Goal: Information Seeking & Learning: Learn about a topic

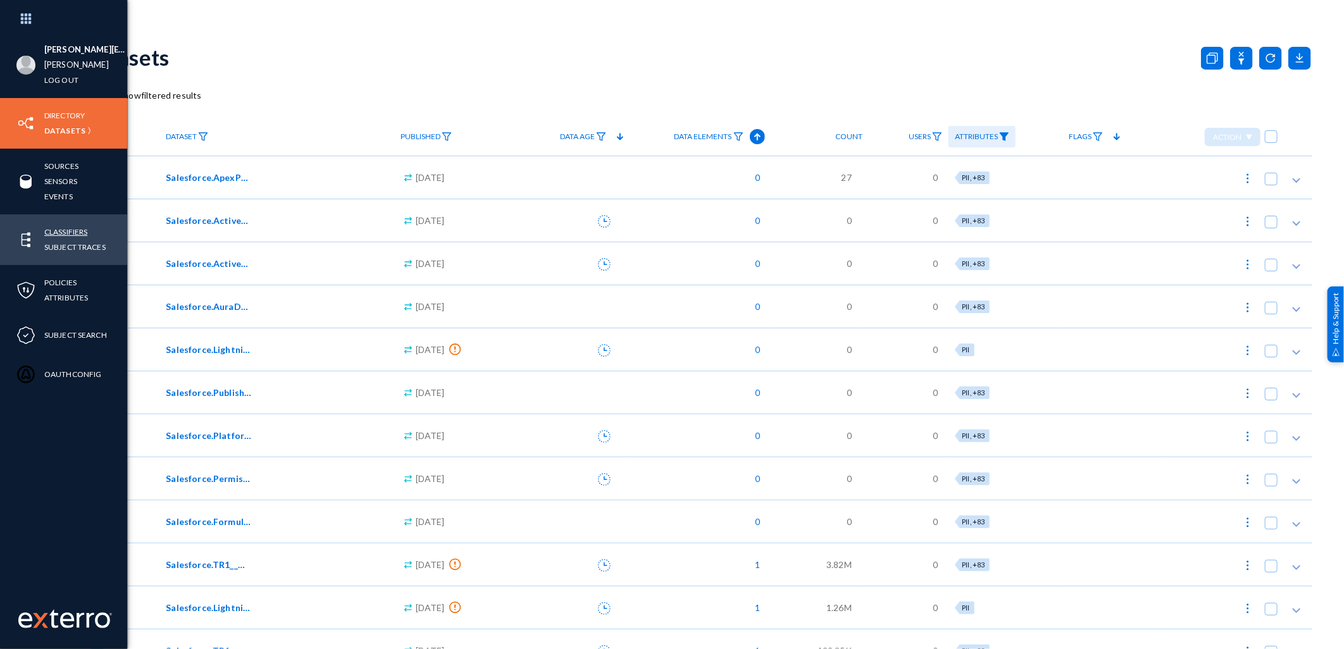
click at [75, 230] on link "Classifiers" at bounding box center [65, 232] width 43 height 15
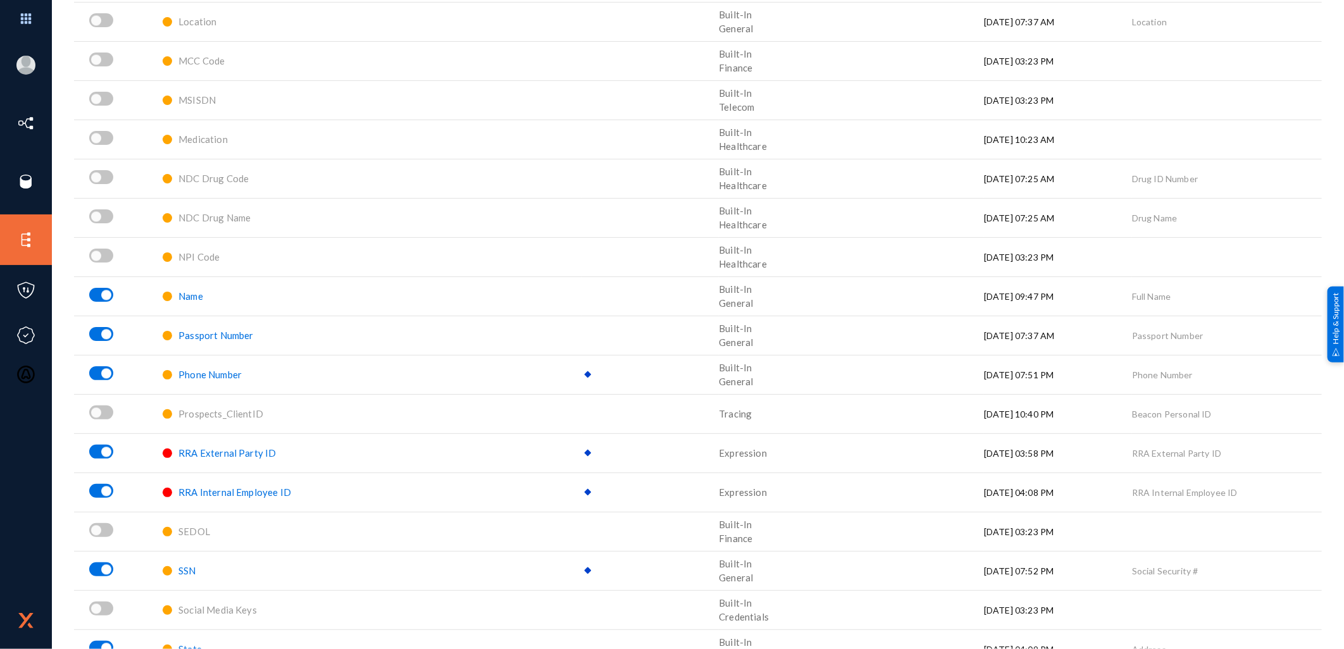
scroll to position [1547, 0]
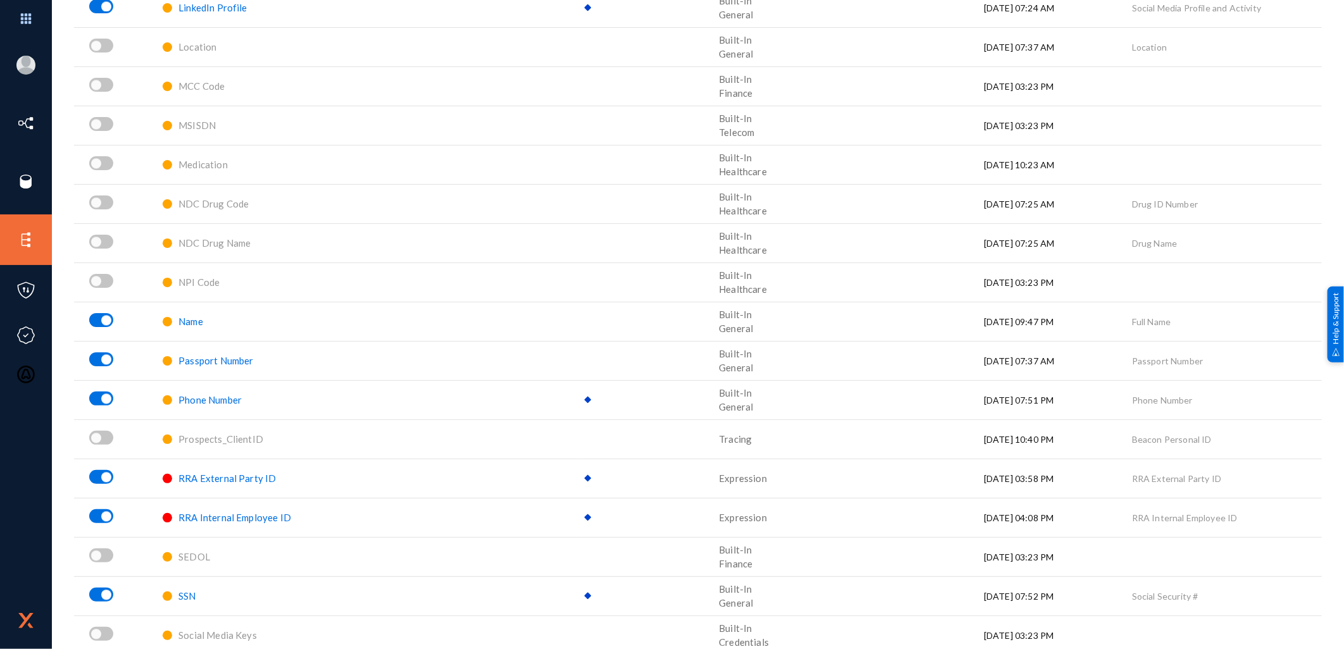
click at [187, 321] on span "Name" at bounding box center [190, 321] width 25 height 11
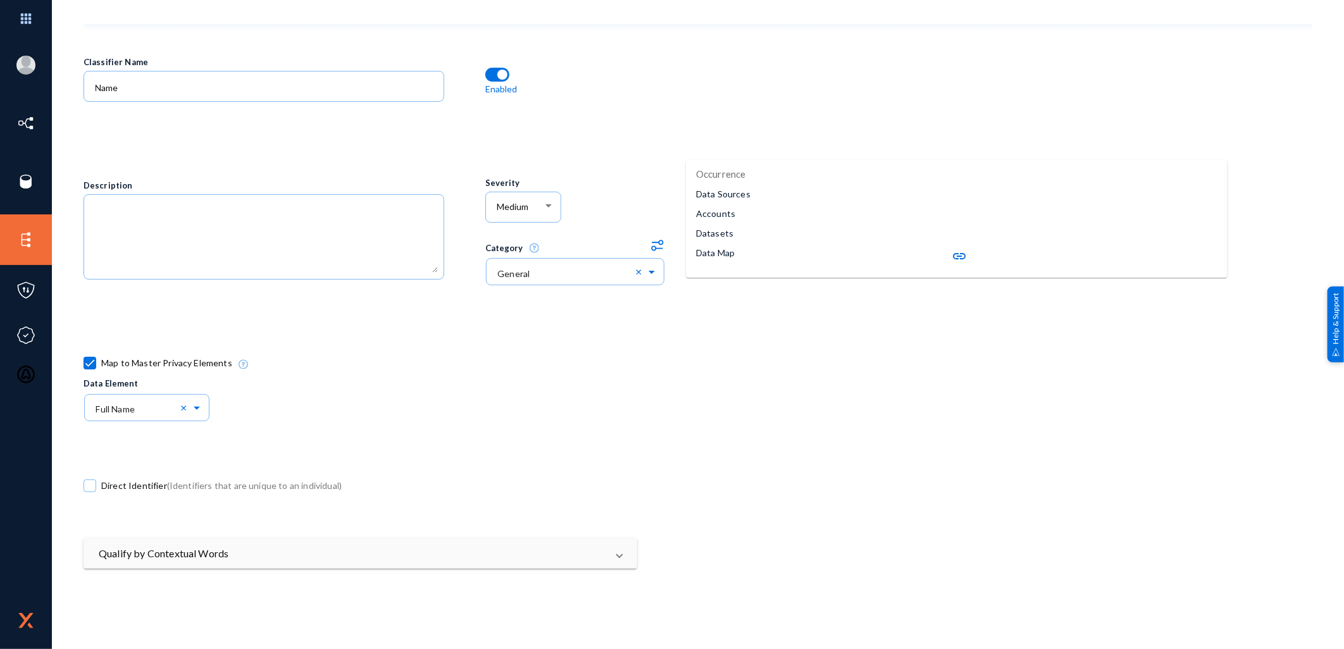
scroll to position [70, 0]
click at [297, 552] on mat-panel-title "Qualify by Contextual Words" at bounding box center [353, 554] width 508 height 15
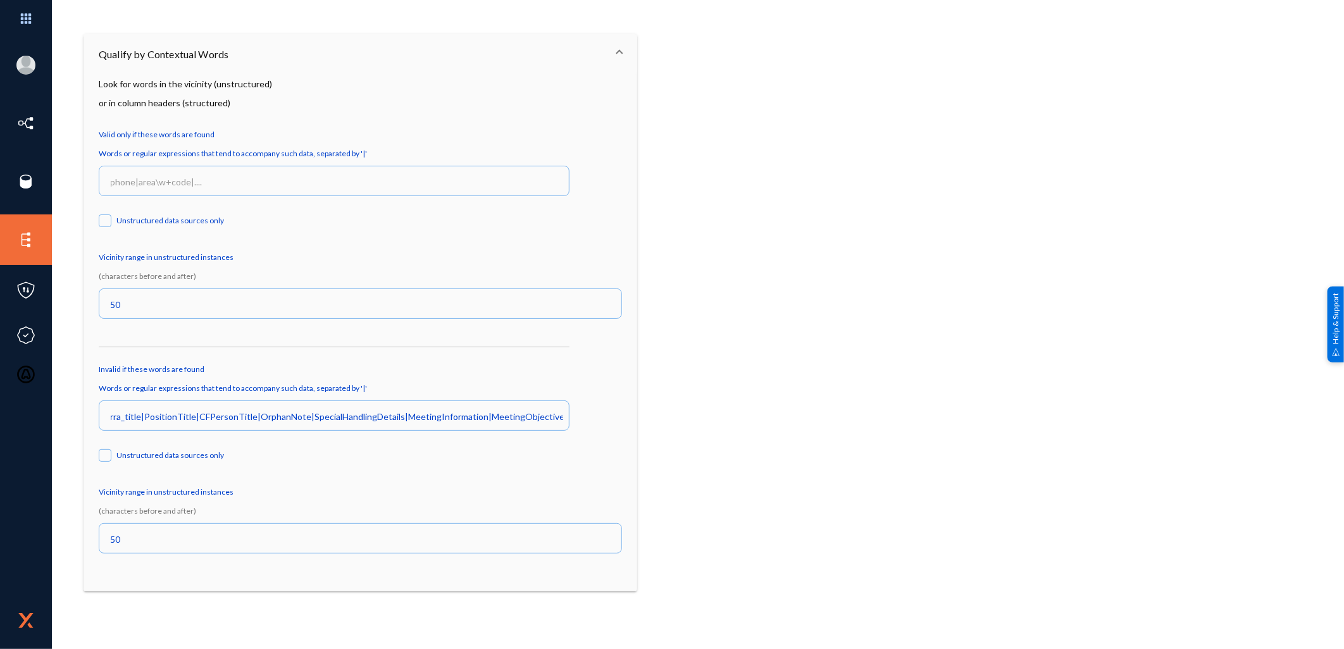
scroll to position [581, 0]
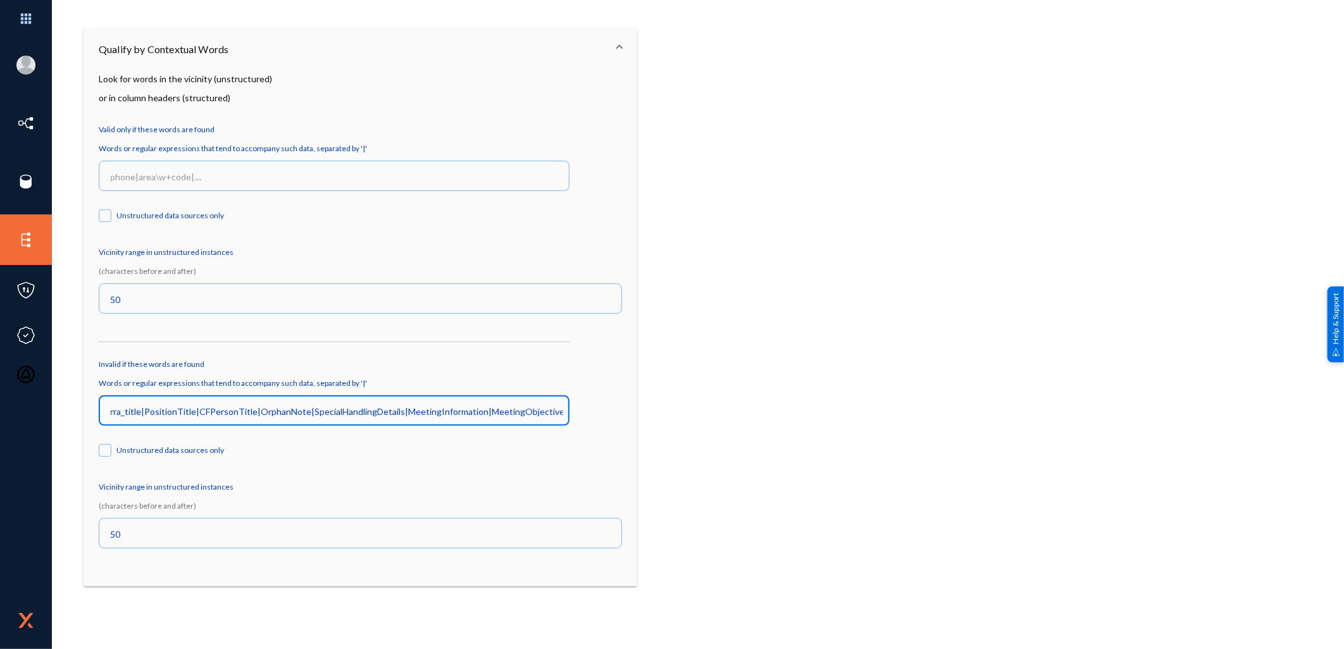
drag, startPoint x: 523, startPoint y: 410, endPoint x: -11, endPoint y: 408, distance: 534.1
click at [0, 408] on html "danny.santos@russellreynolds.com russel Log out Directory Datasets Sources Sens…" at bounding box center [672, 324] width 1344 height 649
click at [122, 406] on input "rra_title|PositionTitle|CFPersonTitle|OrphanNote|SpecialHandlingDetails|Meeting…" at bounding box center [337, 411] width 452 height 11
drag, startPoint x: 111, startPoint y: 409, endPoint x: 571, endPoint y: 421, distance: 460.2
click at [585, 415] on div "Words or regular expressions that tend to accompany such data, separated by '|'…" at bounding box center [360, 407] width 523 height 67
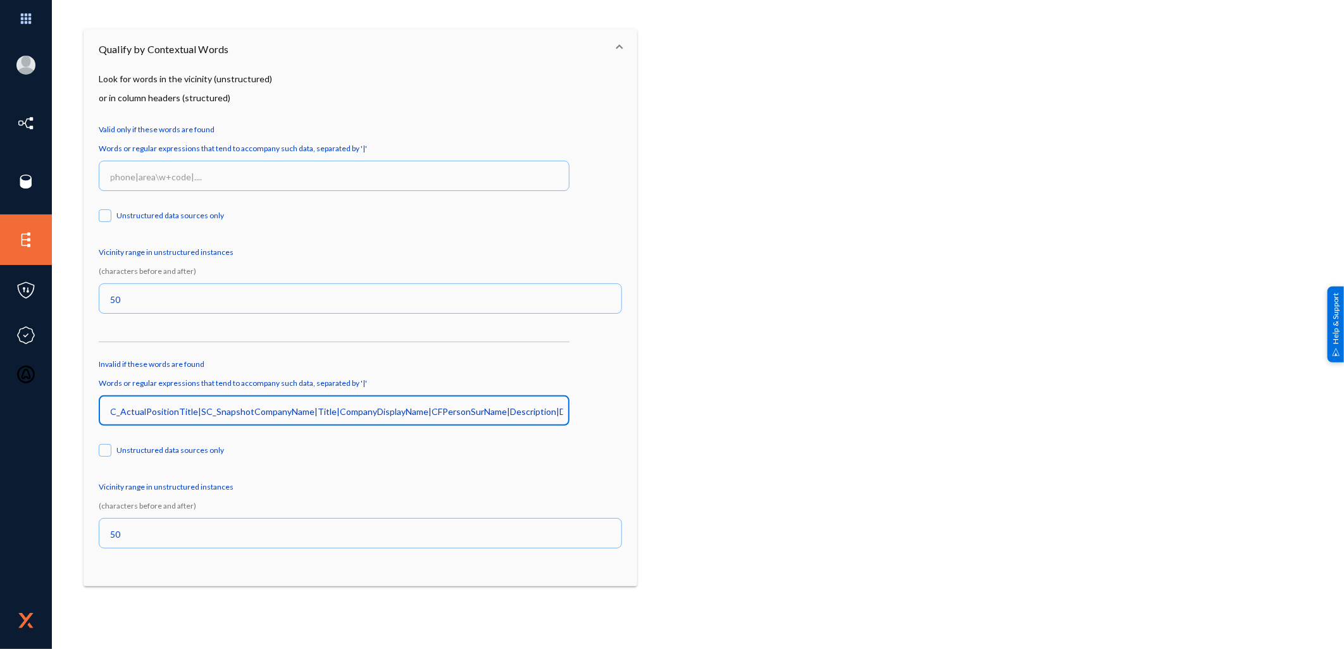
scroll to position [0, 1695]
click at [451, 409] on input "rra_title|PositionTitle|CFPersonTitle|OrphanNote|SpecialHandlingDetails|Meeting…" at bounding box center [337, 411] width 452 height 11
drag, startPoint x: 452, startPoint y: 409, endPoint x: 431, endPoint y: 408, distance: 21.6
click at [431, 408] on input "rra_title|PositionTitle|CFPersonTitle|OrphanNote|SpecialHandlingDetails|Meeting…" at bounding box center [337, 411] width 452 height 11
drag, startPoint x: 492, startPoint y: 412, endPoint x: 475, endPoint y: 409, distance: 17.9
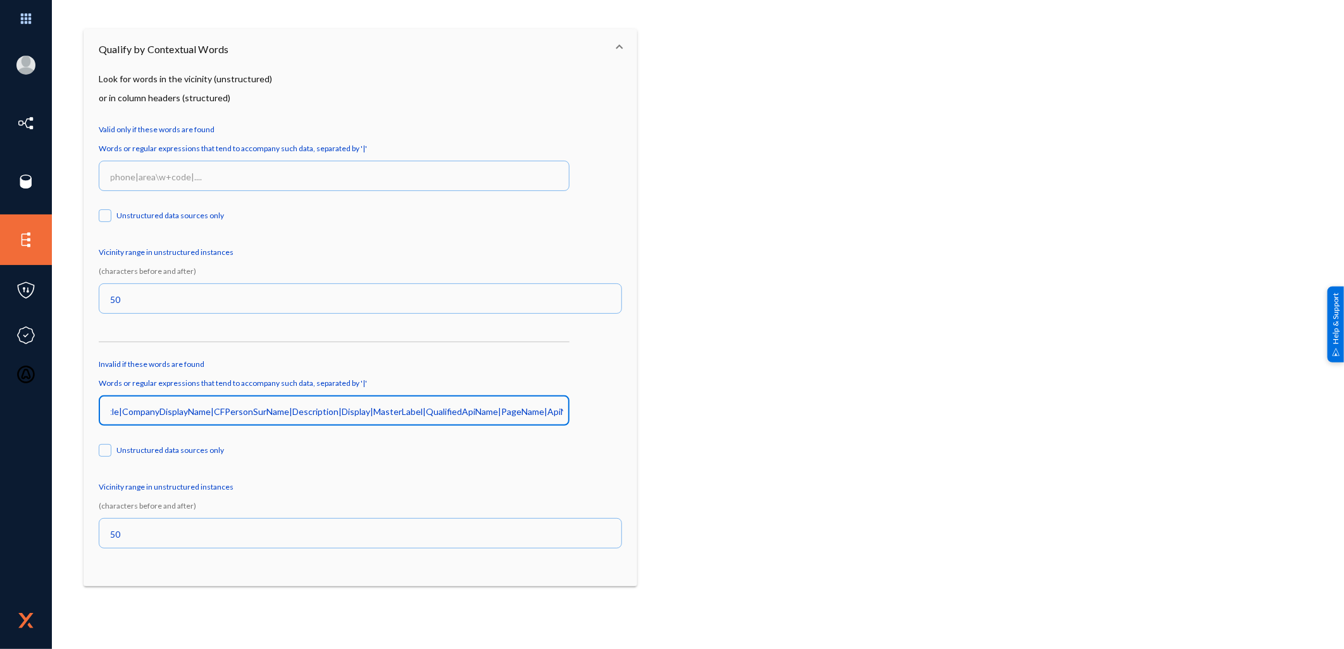
click at [475, 409] on input "rra_title|PositionTitle|CFPersonTitle|OrphanNote|SpecialHandlingDetails|Meeting…" at bounding box center [337, 411] width 452 height 11
click at [504, 410] on input "rra_title|PositionTitle|CFPersonTitle|OrphanNote|SpecialHandlingDetails|Meeting…" at bounding box center [337, 411] width 452 height 11
drag, startPoint x: 368, startPoint y: 409, endPoint x: 462, endPoint y: 472, distance: 113.6
click at [345, 413] on input "rra_title|PositionTitle|CFPersonTitle|OrphanNote|SpecialHandlingDetails|Meeting…" at bounding box center [337, 411] width 452 height 11
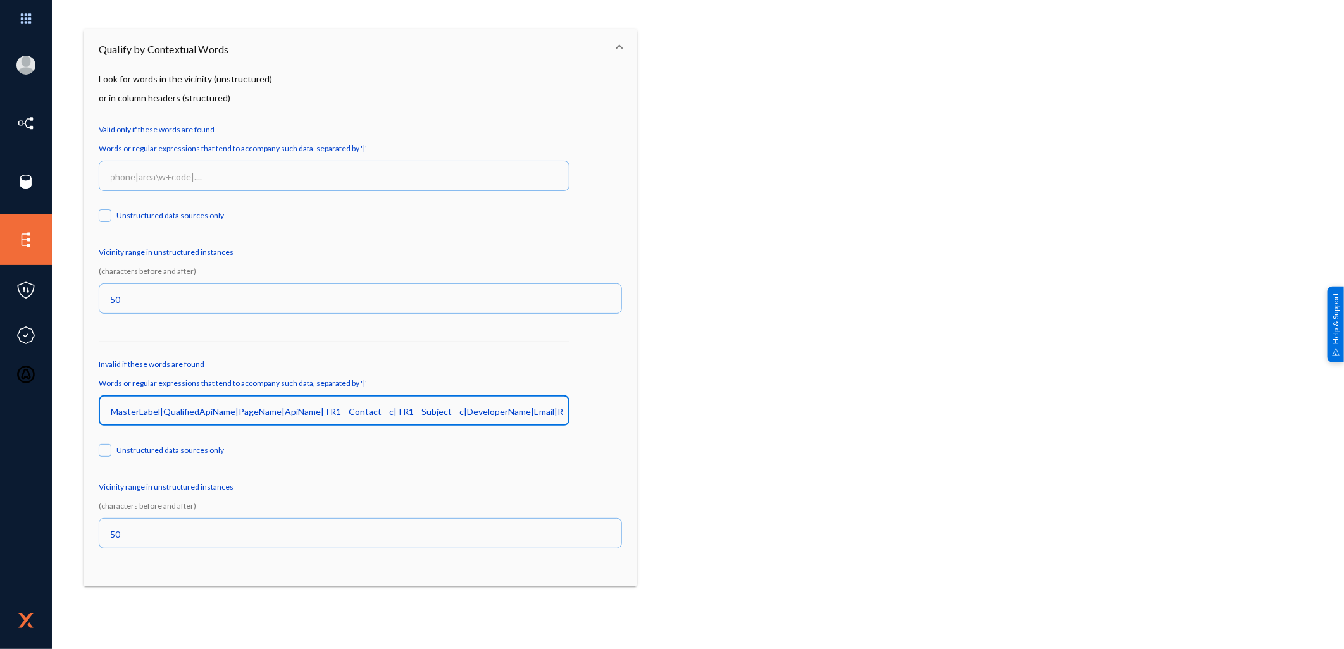
scroll to position [0, 1997]
drag, startPoint x: 513, startPoint y: 409, endPoint x: 597, endPoint y: 409, distance: 83.5
click at [597, 409] on div "Words or regular expressions that tend to accompany such data, separated by '|'…" at bounding box center [360, 407] width 523 height 67
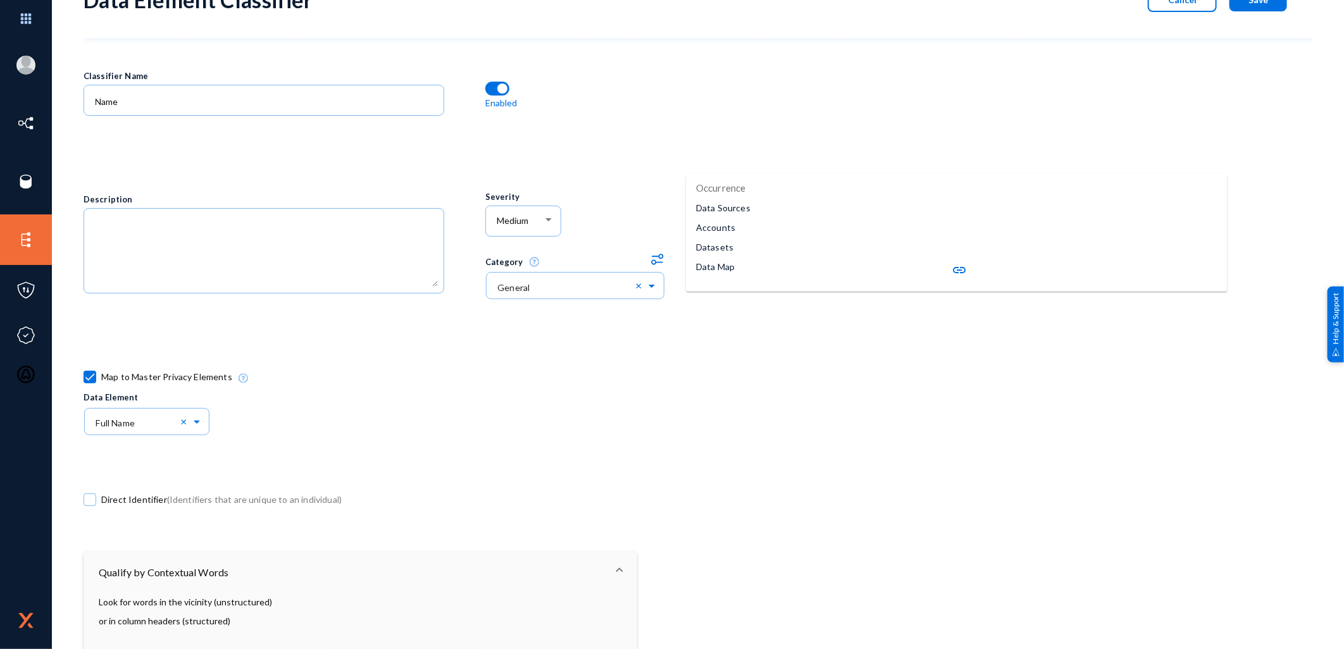
scroll to position [0, 0]
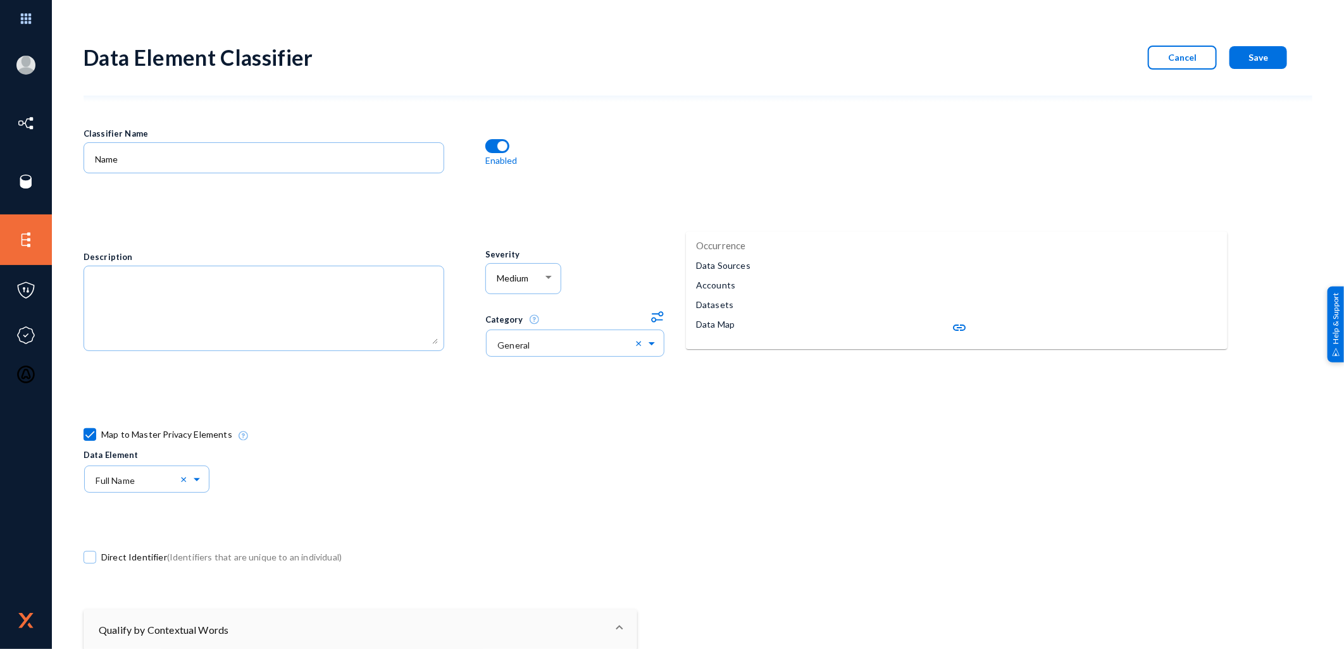
type input "rra_title|PositionTitle|CFPersonTitle|OrphanNote|SpecialHandlingDetails|Meeting…"
click at [1255, 60] on span "Save" at bounding box center [1259, 57] width 20 height 11
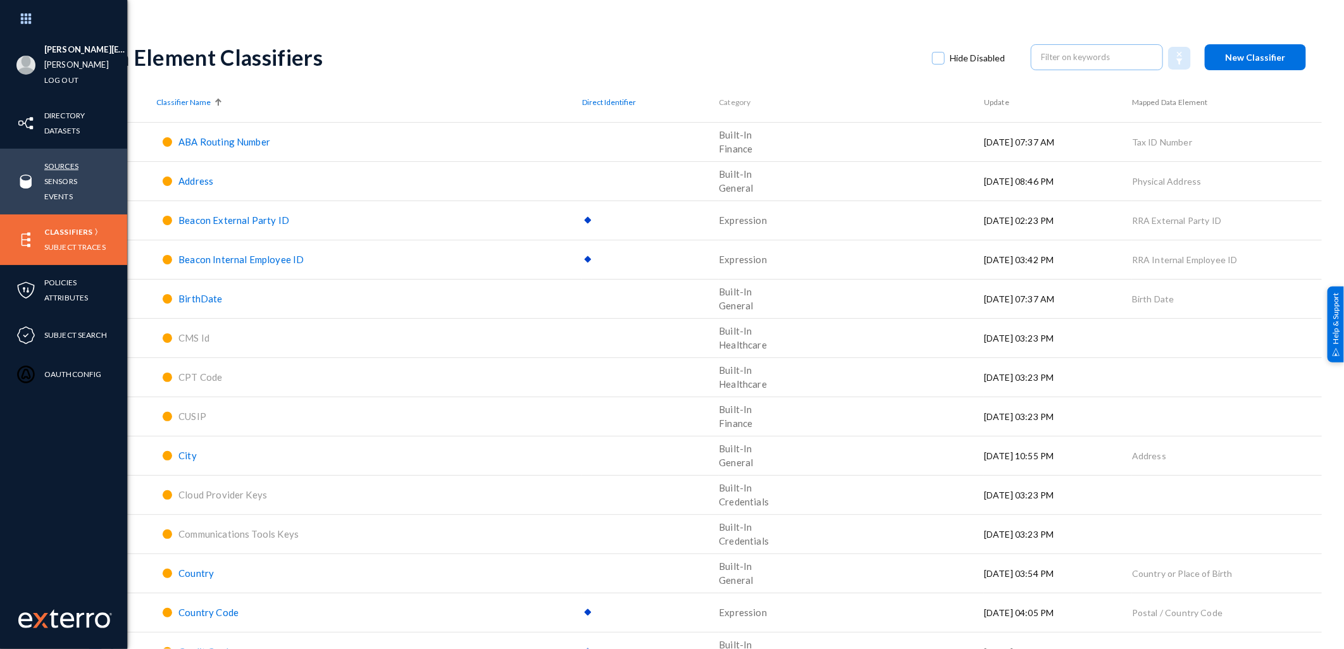
click at [66, 165] on link "Sources" at bounding box center [61, 166] width 34 height 15
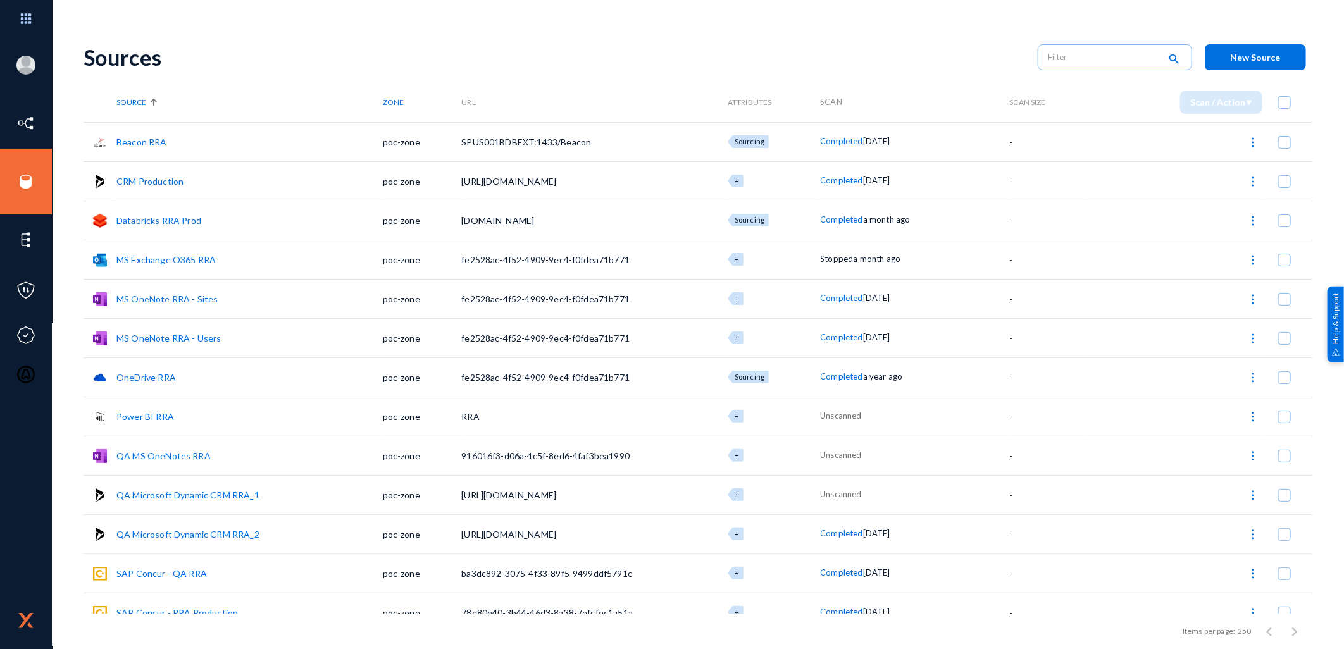
scroll to position [135, 0]
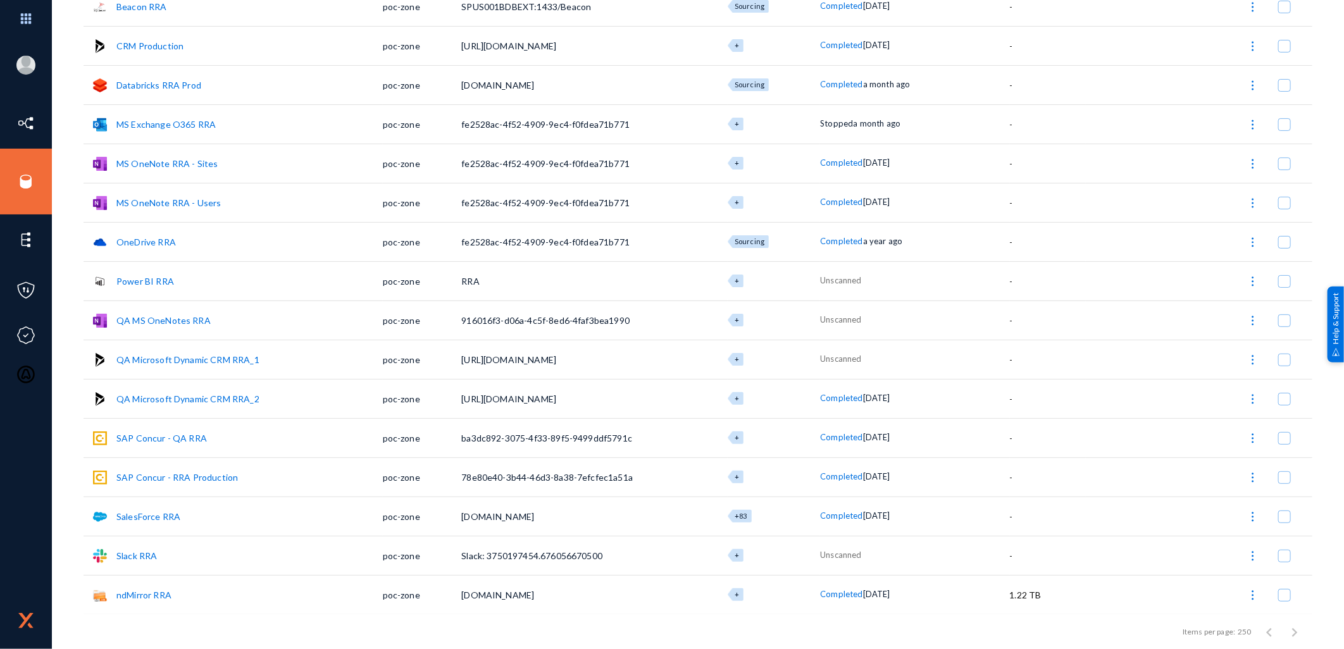
click at [1278, 475] on span at bounding box center [1284, 477] width 13 height 13
click at [1284, 484] on input "checkbox" at bounding box center [1284, 484] width 1 height 1
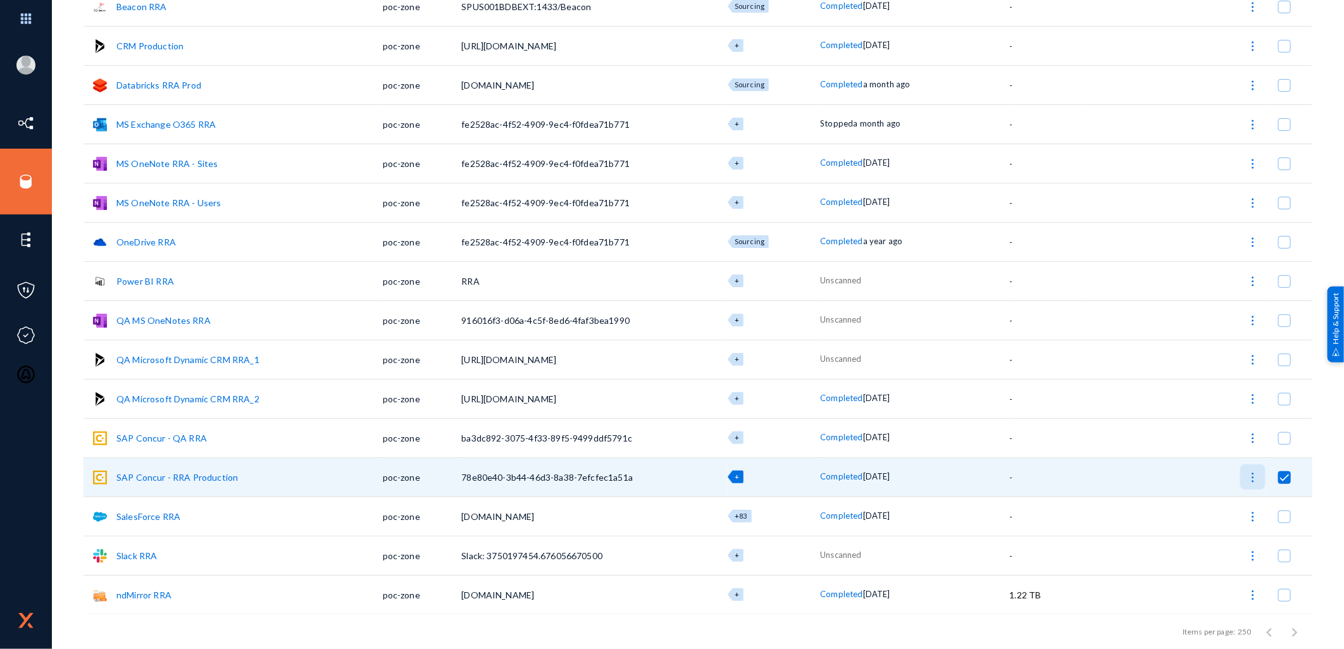
click at [1248, 476] on img at bounding box center [1253, 477] width 13 height 13
click at [1193, 509] on button "Start Scan" at bounding box center [1198, 510] width 128 height 30
checkbox input "false"
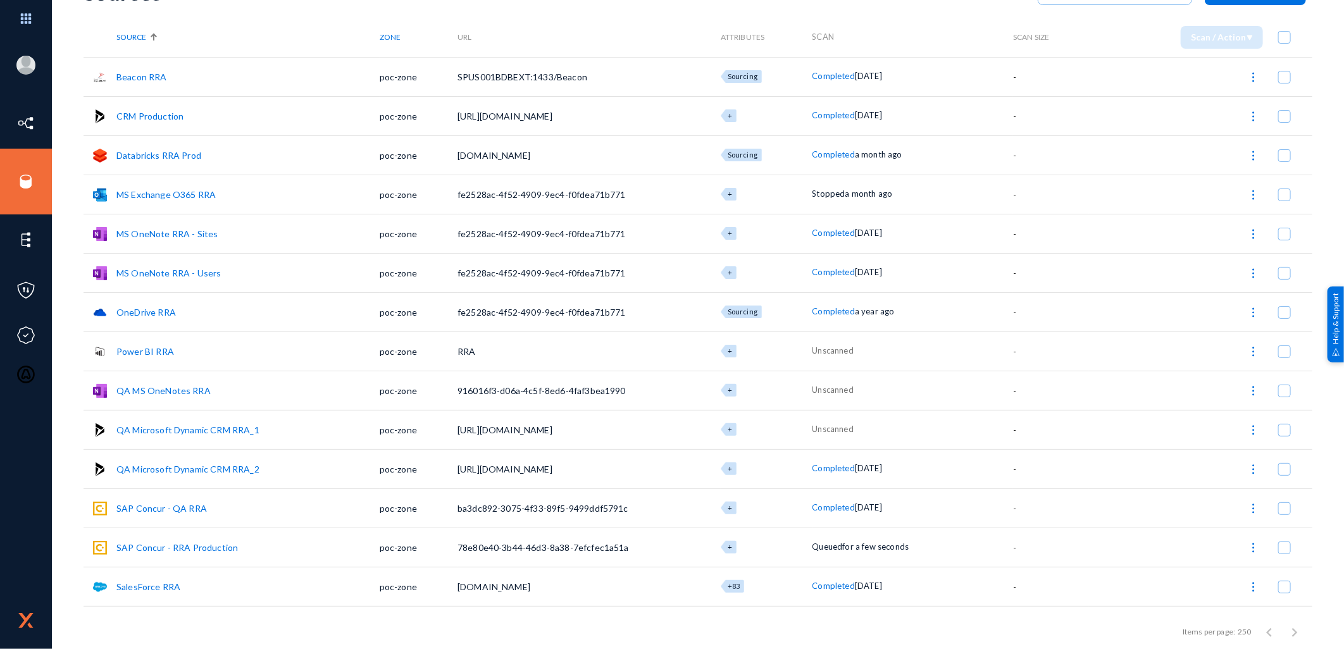
scroll to position [135, 0]
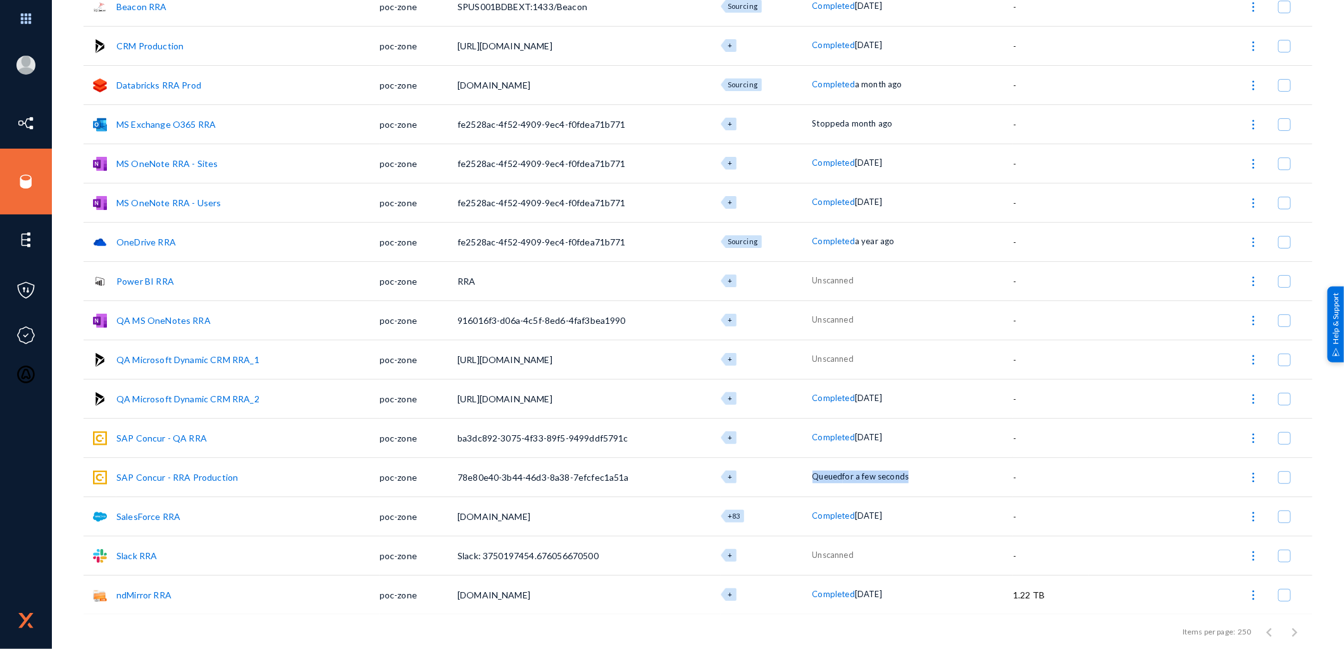
drag, startPoint x: 994, startPoint y: 479, endPoint x: 811, endPoint y: 467, distance: 183.3
click at [813, 467] on td "Queued for a few seconds" at bounding box center [913, 477] width 201 height 39
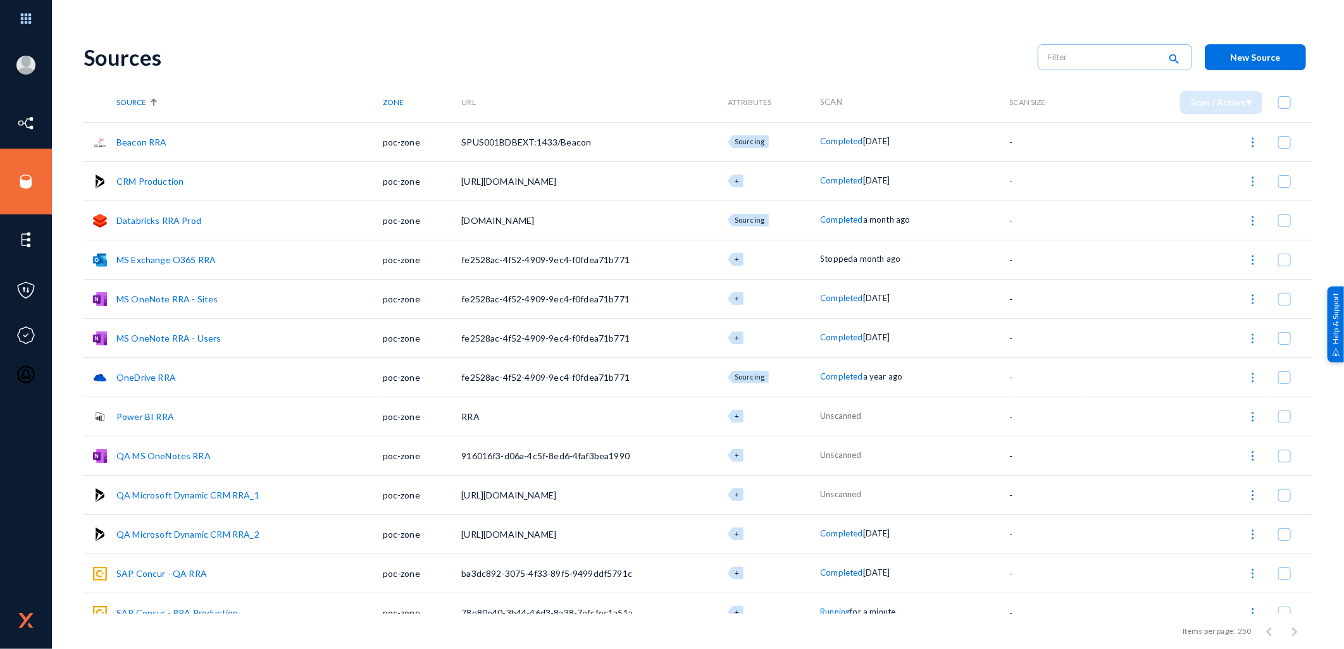
scroll to position [135, 0]
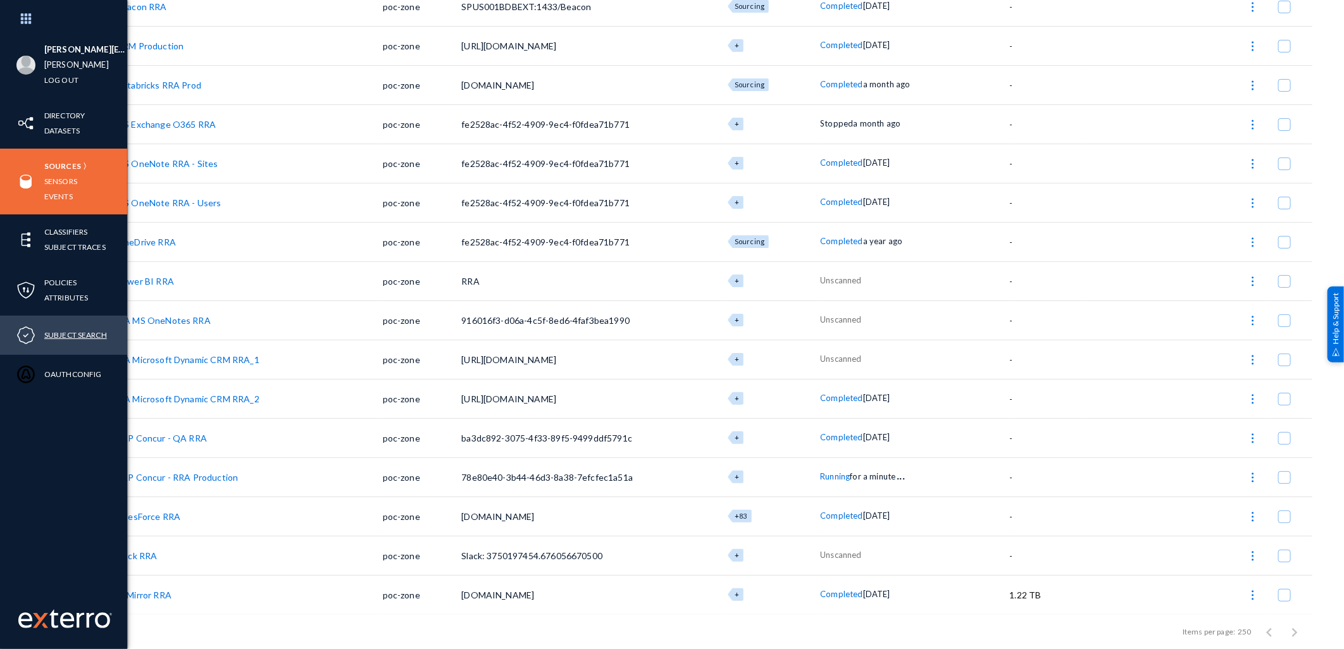
click at [66, 329] on link "Subject Search" at bounding box center [75, 335] width 63 height 15
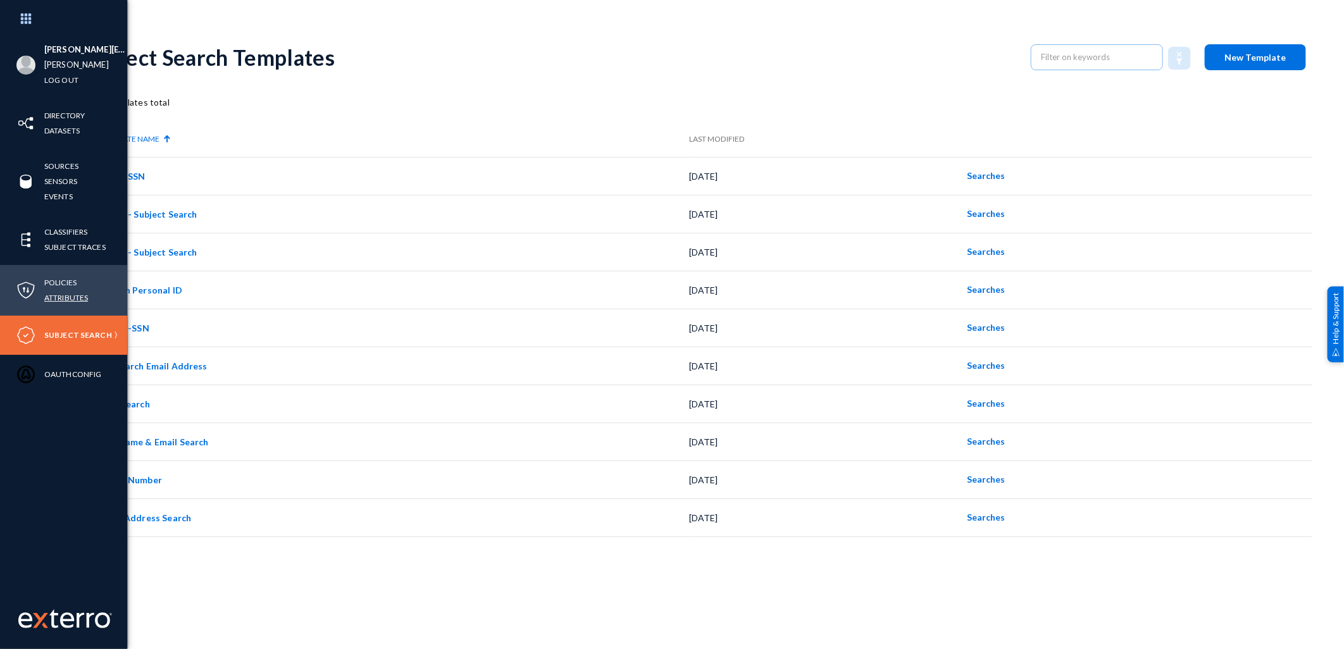
click at [72, 299] on link "Attributes" at bounding box center [66, 297] width 44 height 15
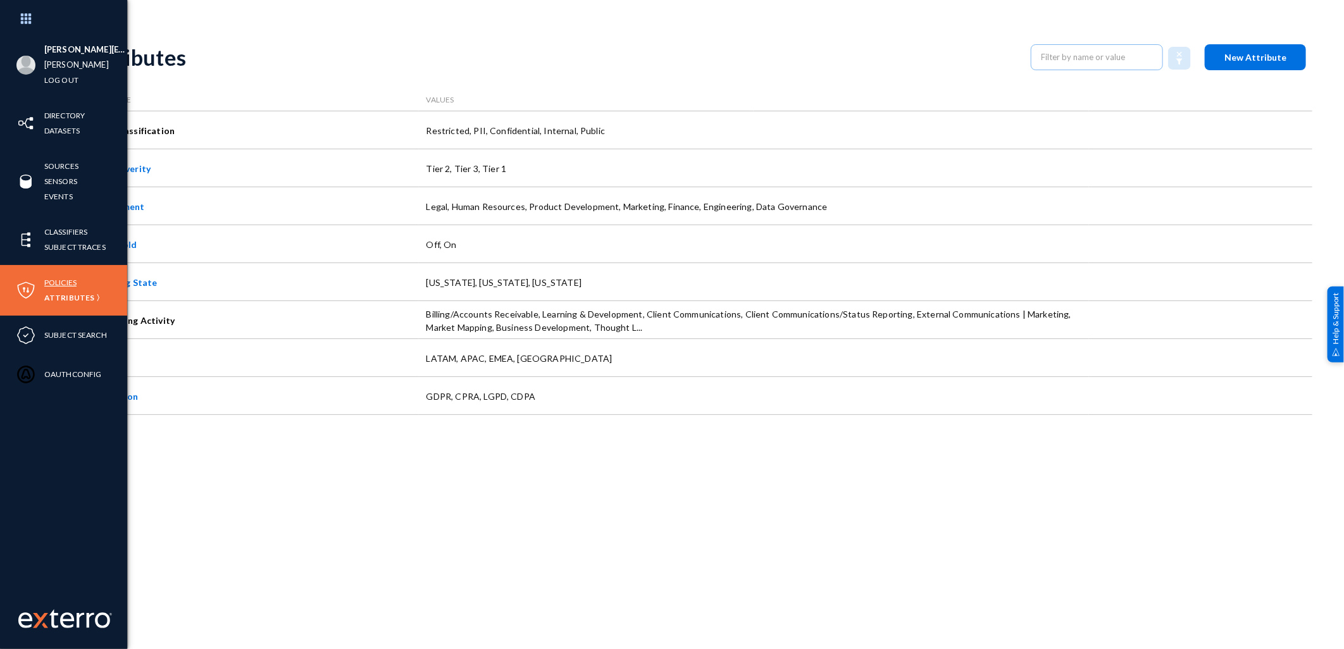
click at [76, 279] on link "Policies" at bounding box center [60, 282] width 32 height 15
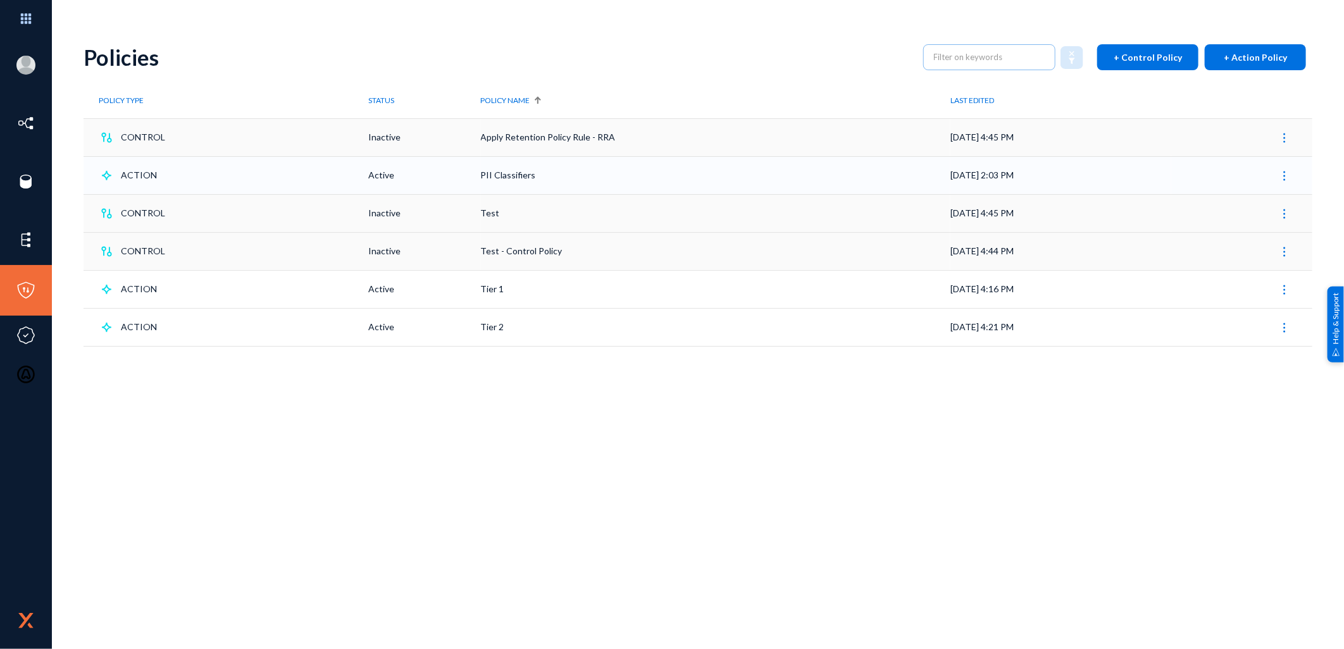
click at [509, 175] on td "PII Classifiers" at bounding box center [716, 175] width 470 height 38
click at [139, 168] on span "ACTION" at bounding box center [139, 175] width 36 height 19
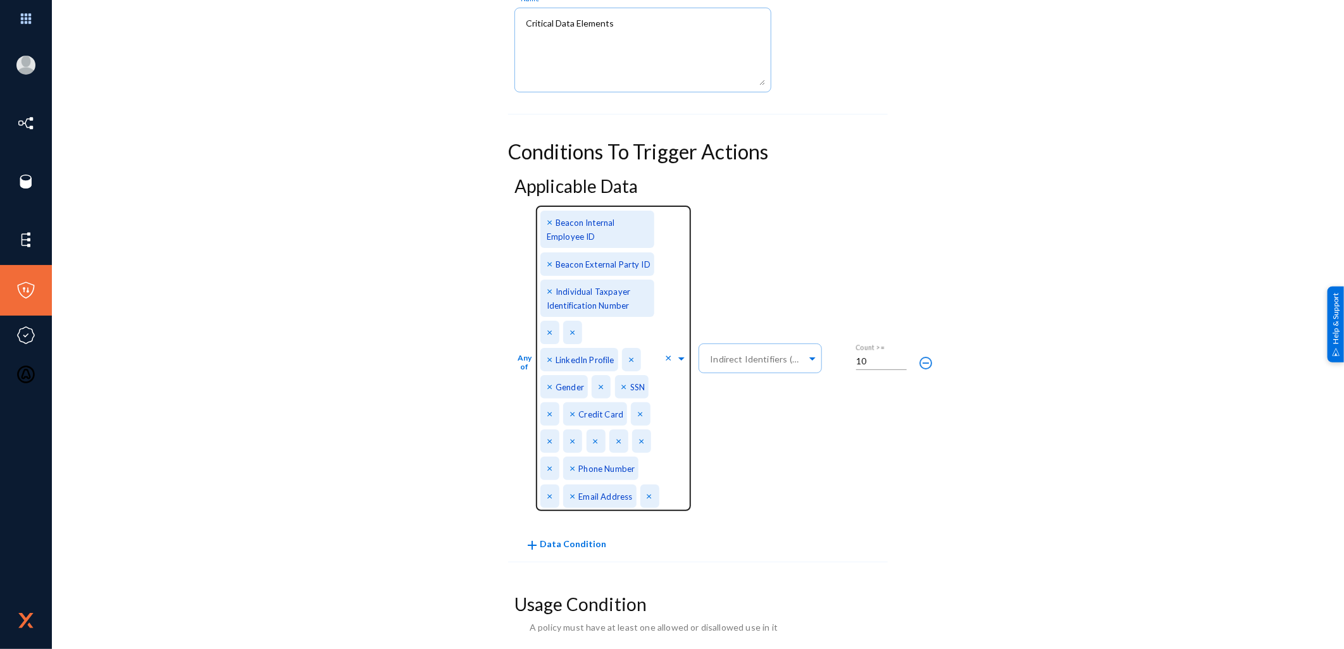
scroll to position [36, 0]
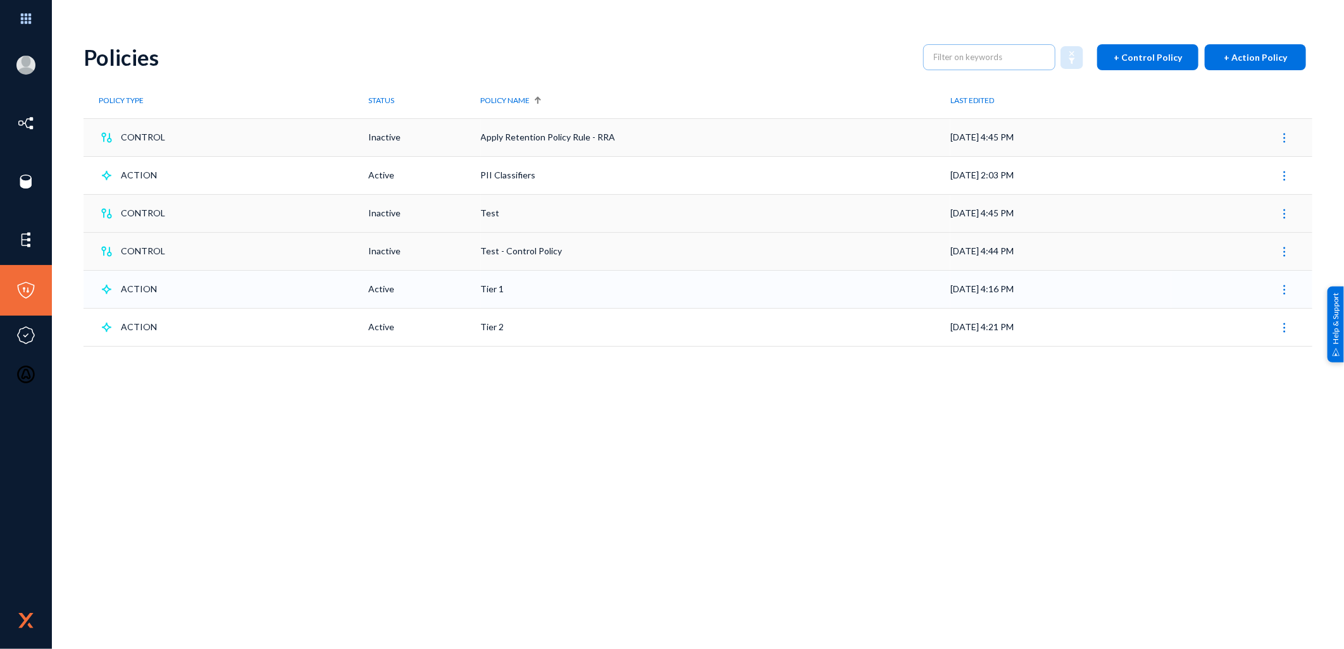
click at [140, 285] on span "ACTION" at bounding box center [139, 289] width 36 height 19
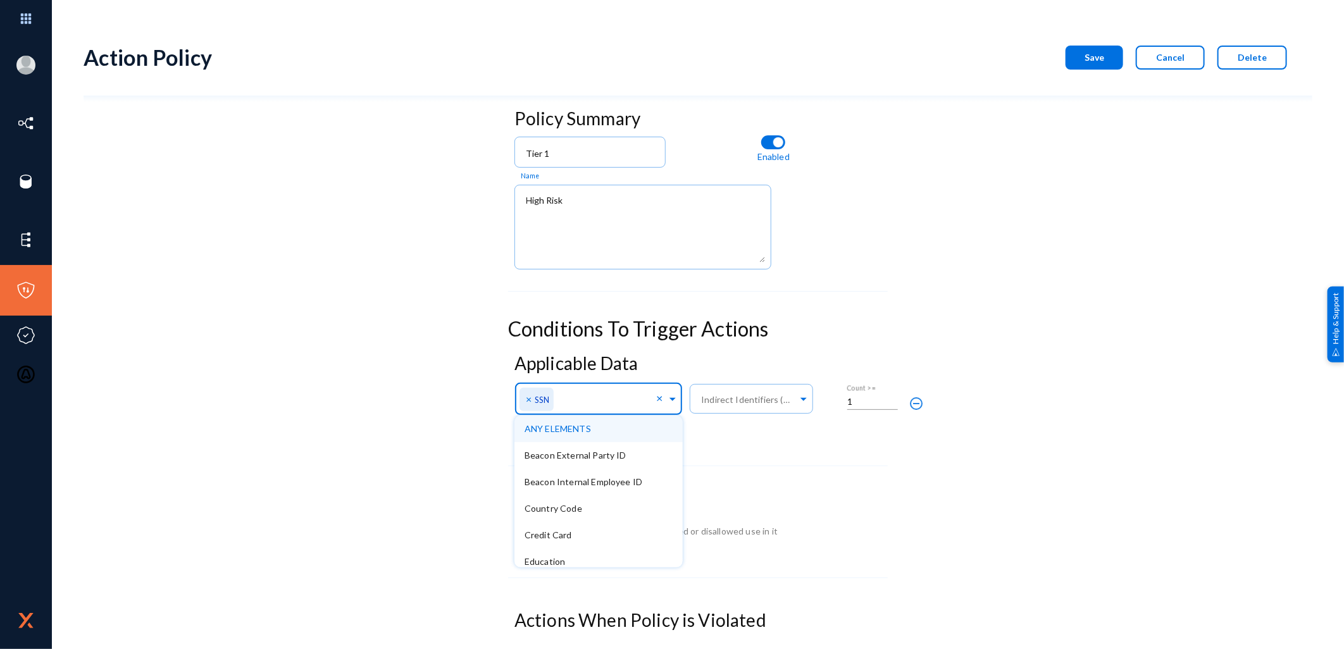
drag, startPoint x: 575, startPoint y: 391, endPoint x: 528, endPoint y: 388, distance: 46.9
click at [528, 388] on div "Direct Identifiers × SSN" at bounding box center [588, 396] width 137 height 38
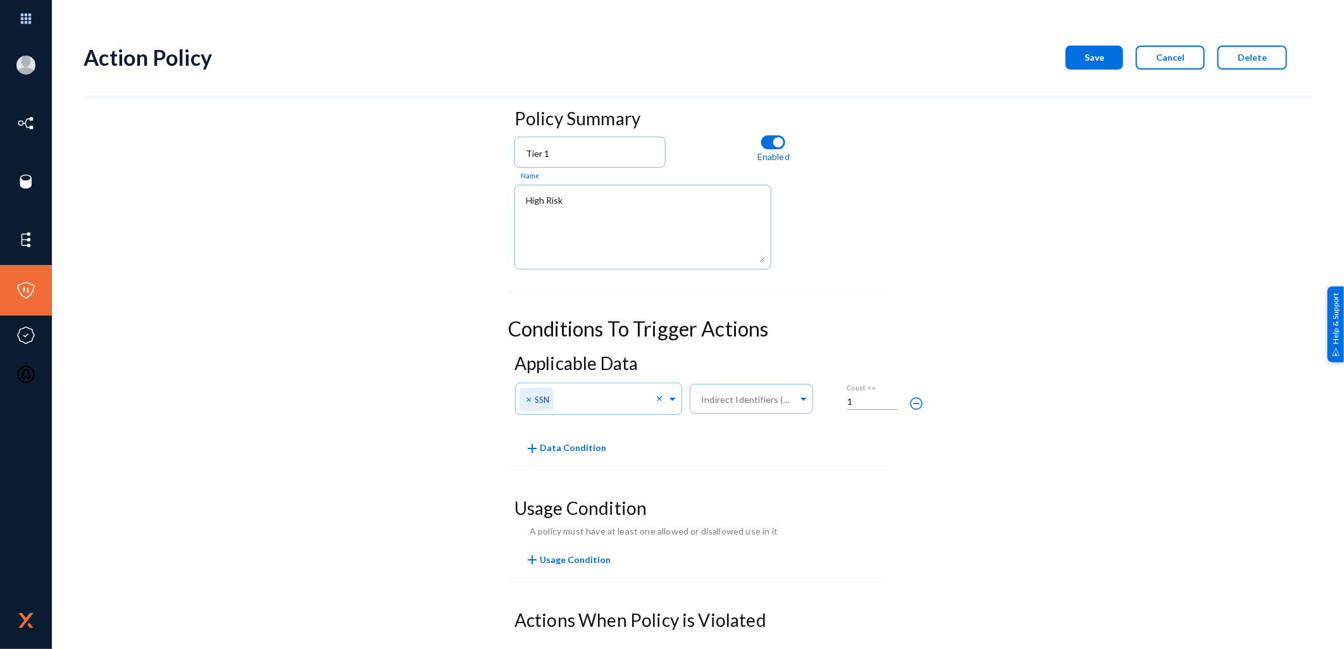
click at [494, 320] on div "Policy Summary Tier 1 Name Enabled High Risk Conditions To Trigger Actions Appl…" at bounding box center [698, 467] width 1229 height 731
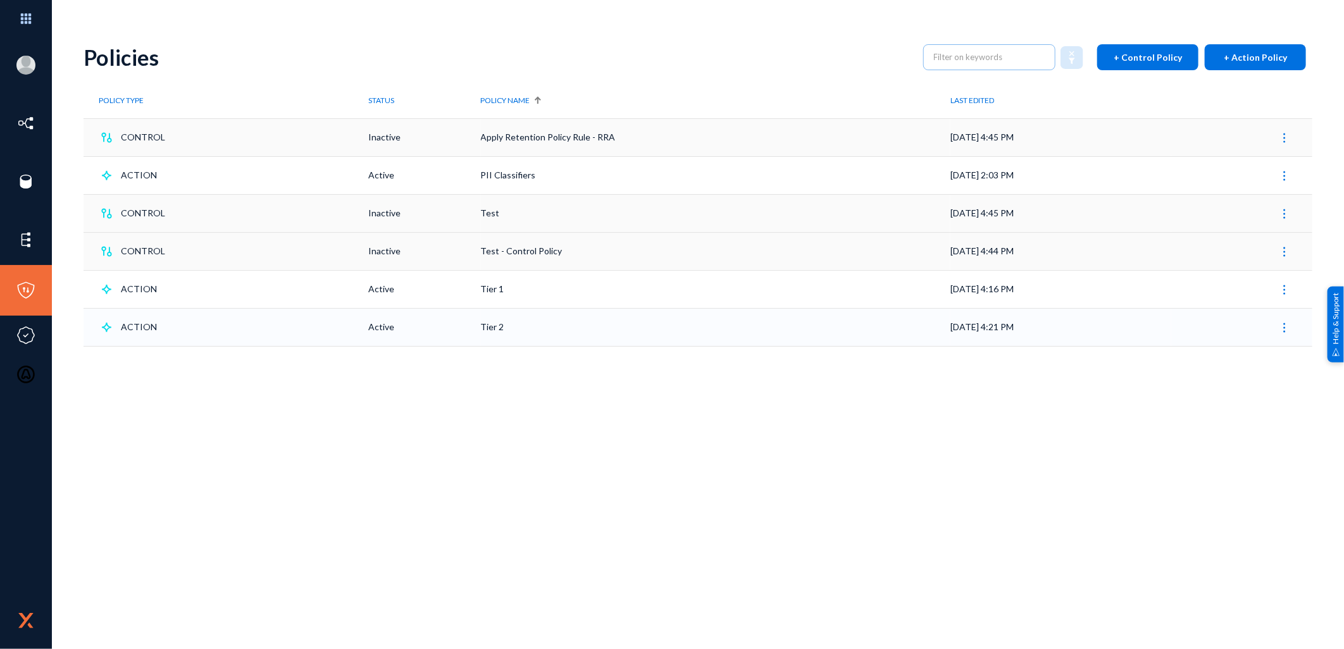
click at [146, 328] on span "ACTION" at bounding box center [139, 327] width 36 height 19
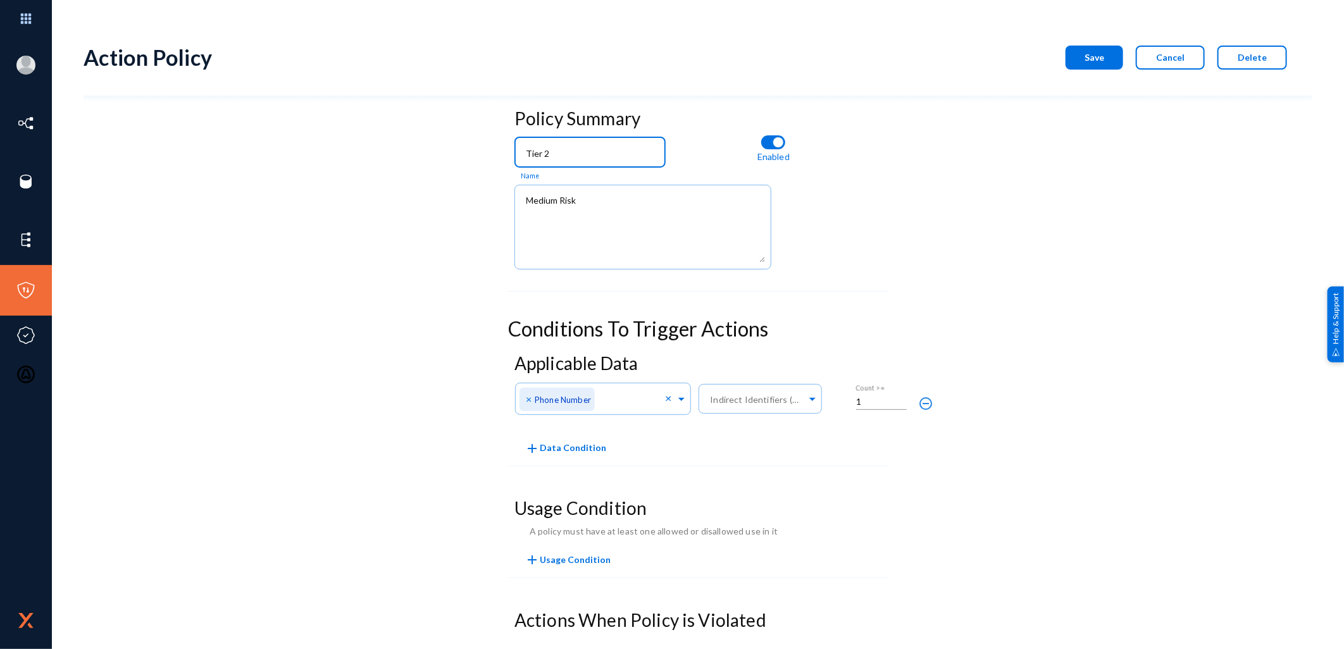
drag, startPoint x: 558, startPoint y: 148, endPoint x: 548, endPoint y: 182, distance: 34.9
click at [515, 140] on div "Tier 2" at bounding box center [590, 151] width 151 height 33
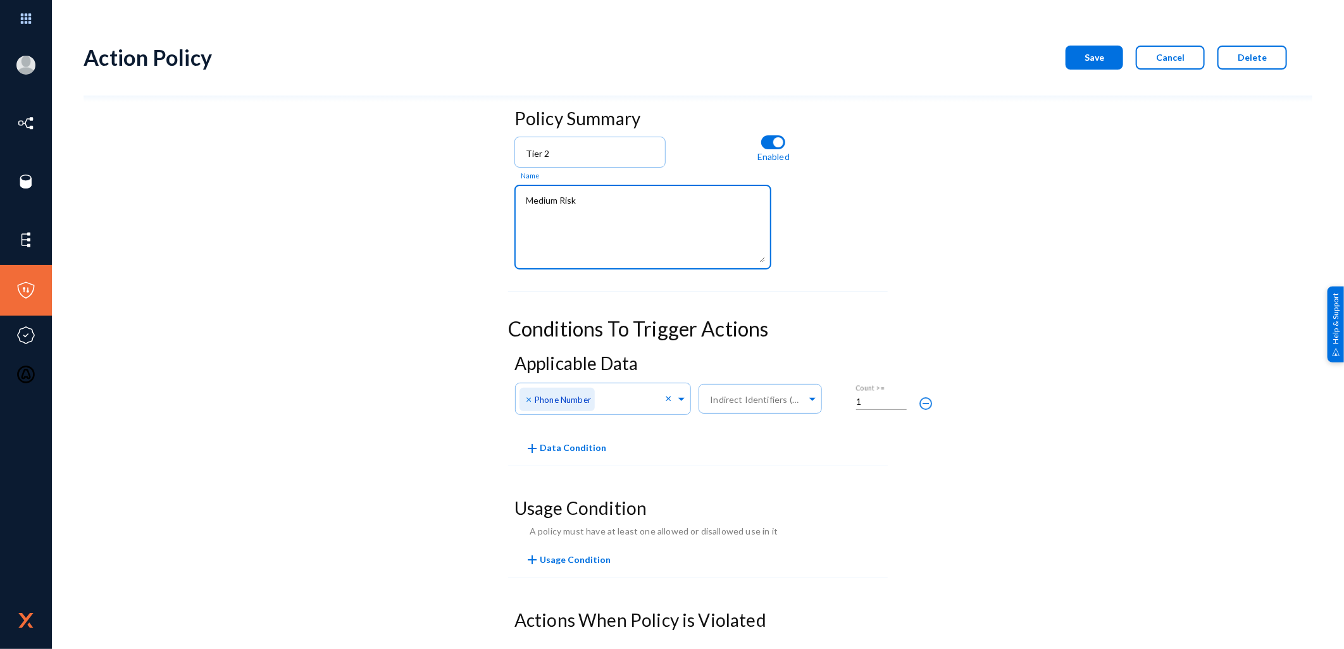
drag, startPoint x: 580, startPoint y: 200, endPoint x: 501, endPoint y: 180, distance: 81.0
click at [501, 180] on div "Policy Summary Tier 2 Name Enabled Medium Risk Conditions To Trigger Actions Ap…" at bounding box center [698, 467] width 1229 height 731
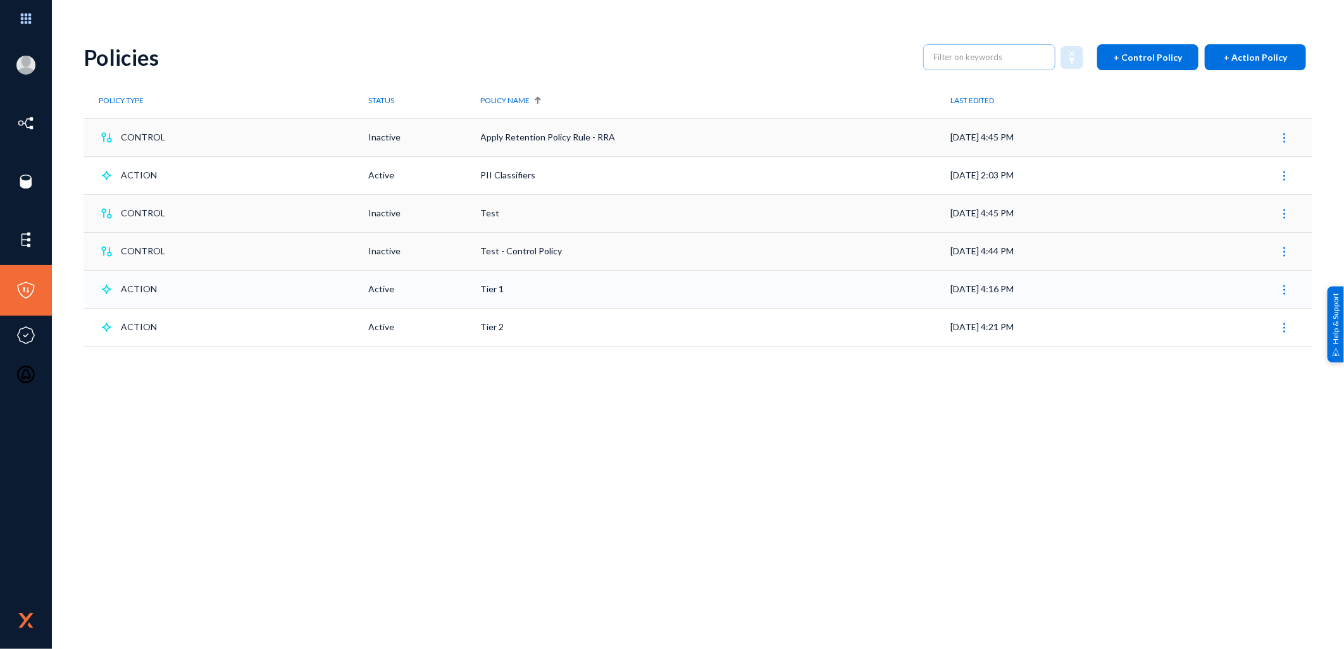
click at [146, 289] on span "ACTION" at bounding box center [139, 289] width 36 height 19
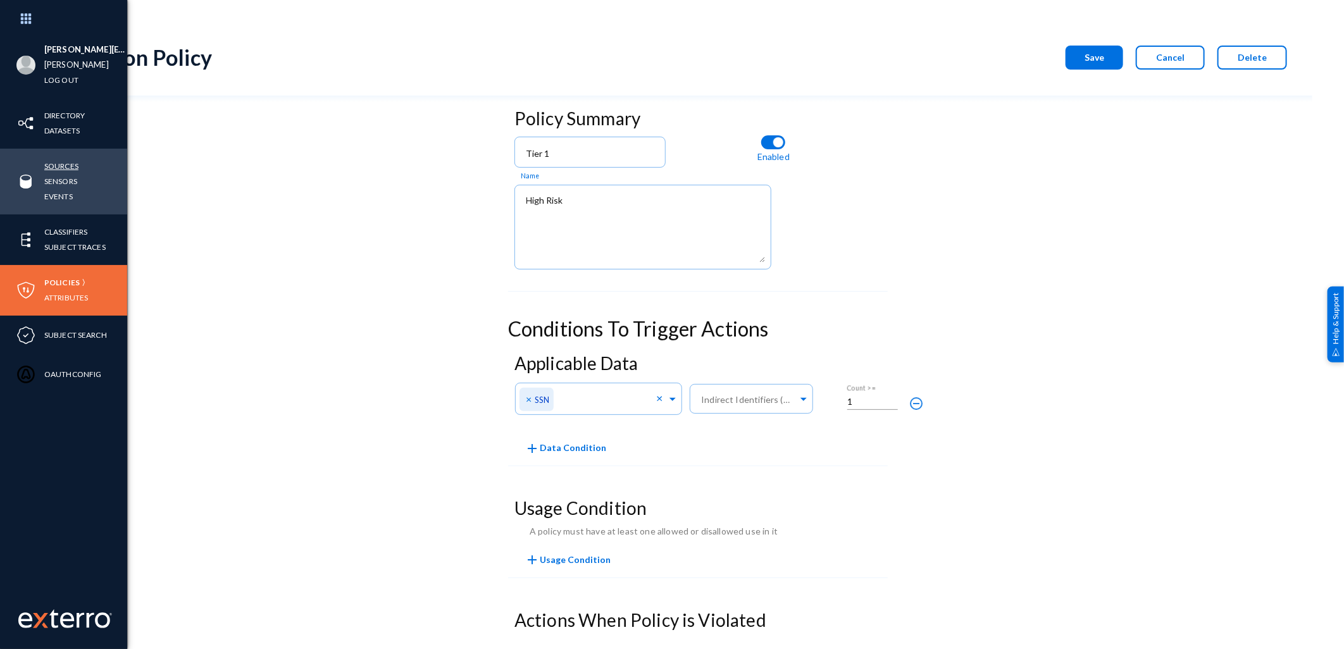
click at [70, 162] on link "Sources" at bounding box center [61, 166] width 34 height 15
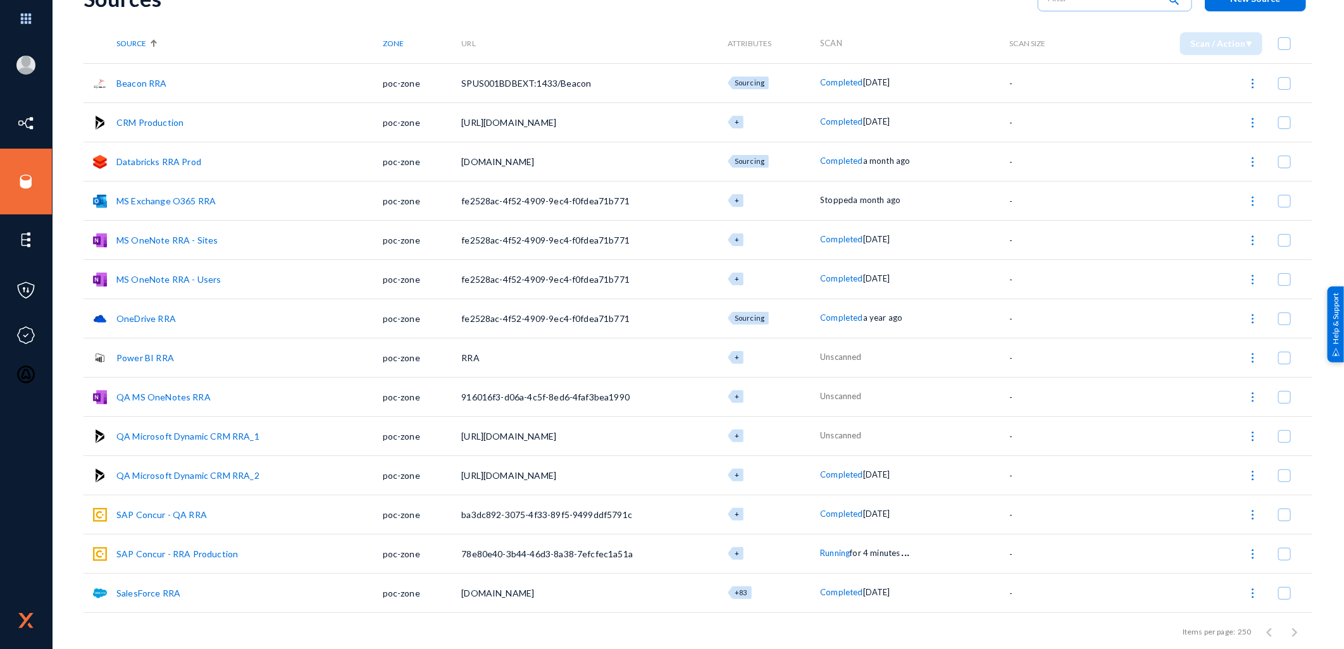
scroll to position [135, 0]
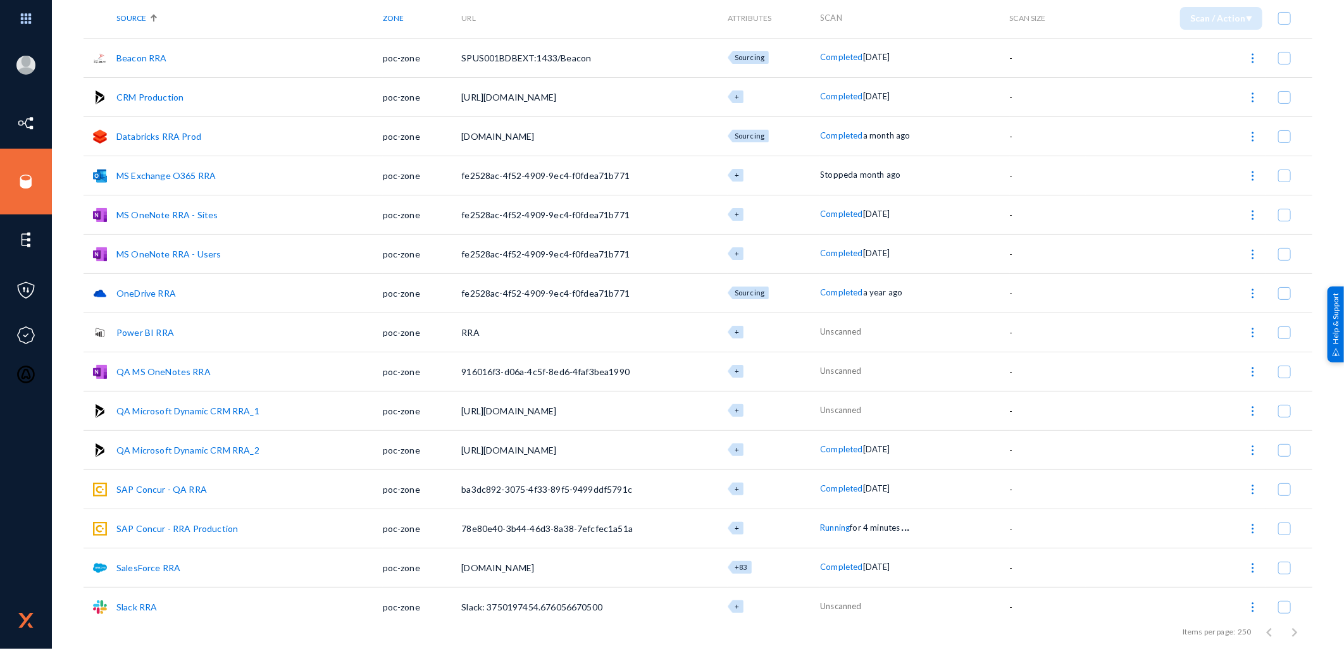
scroll to position [135, 0]
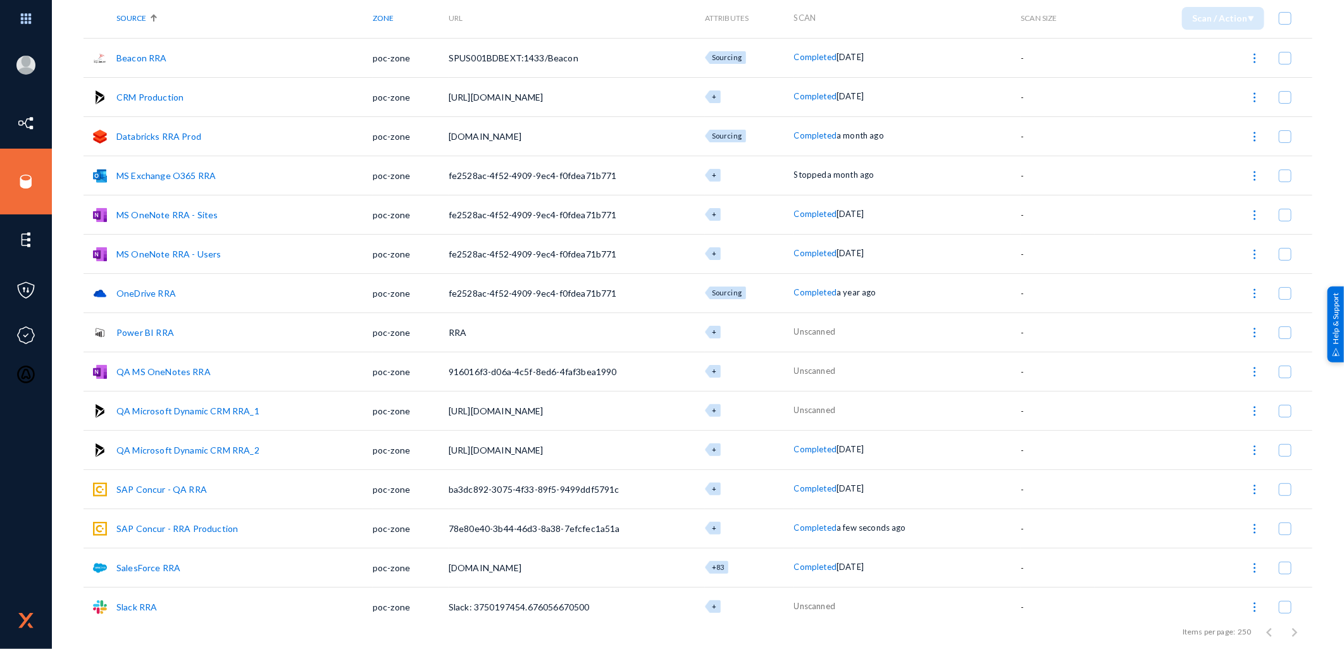
scroll to position [135, 0]
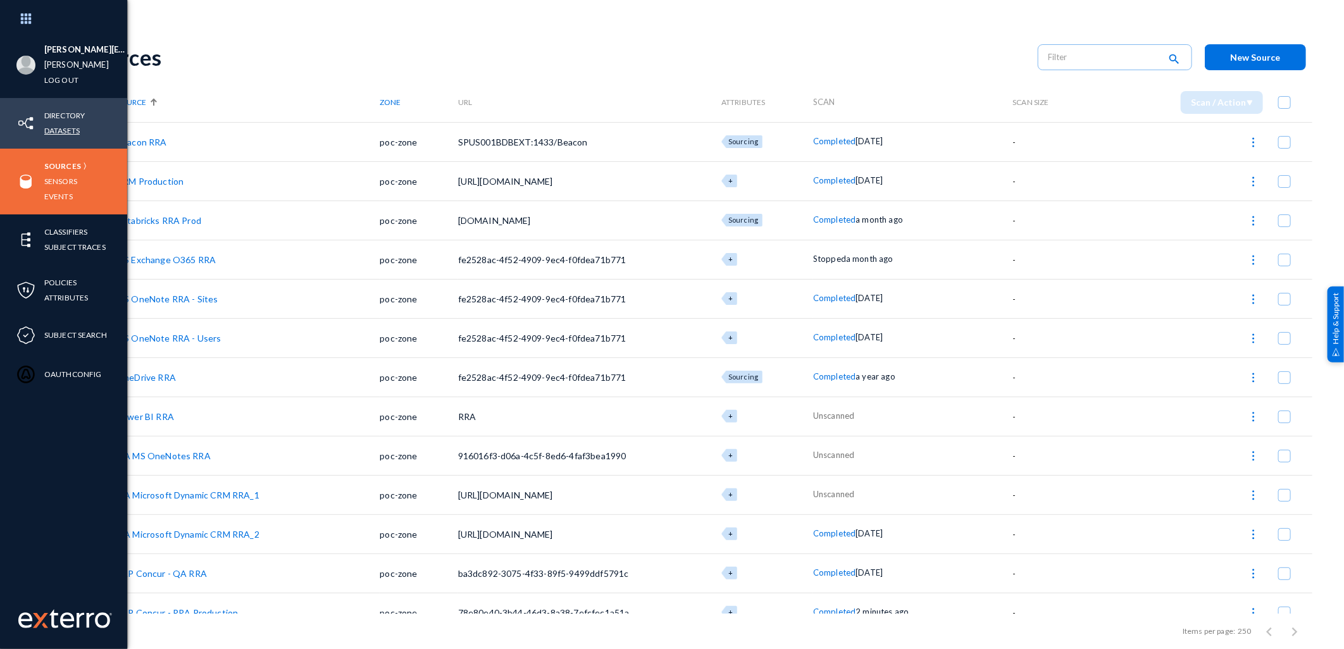
click at [62, 129] on link "Datasets" at bounding box center [61, 130] width 35 height 15
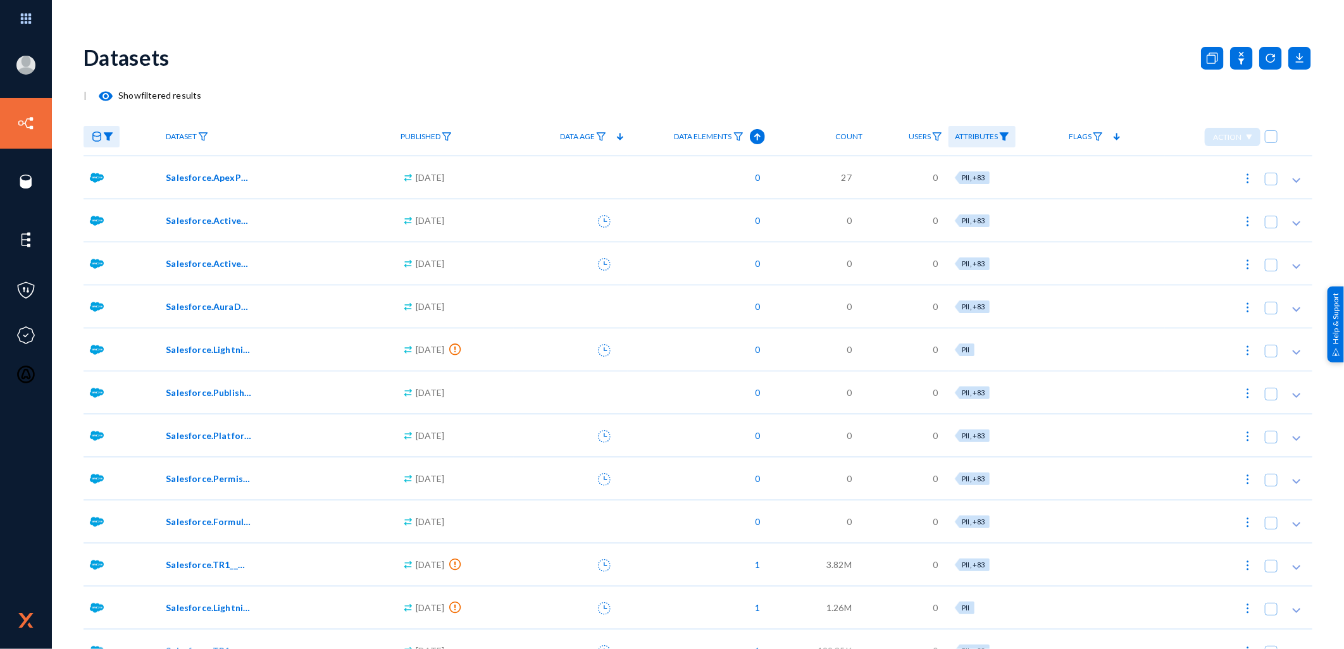
click at [108, 144] on link at bounding box center [102, 137] width 36 height 22
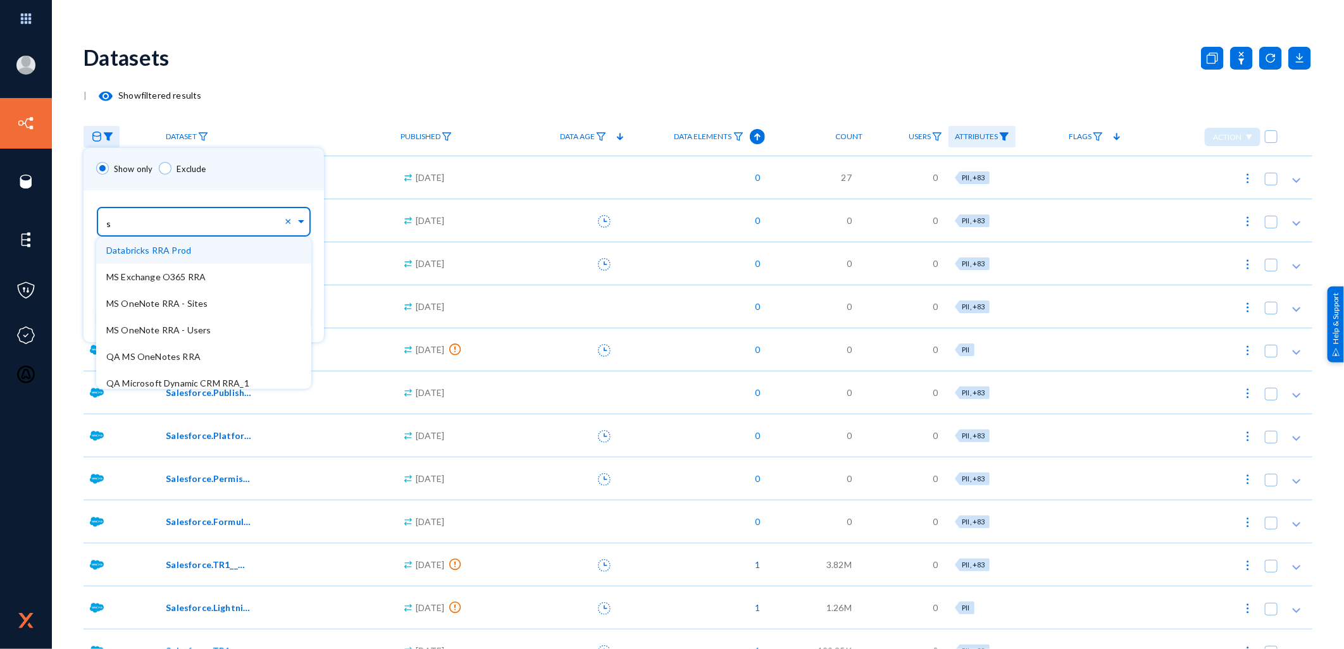
type input "sa"
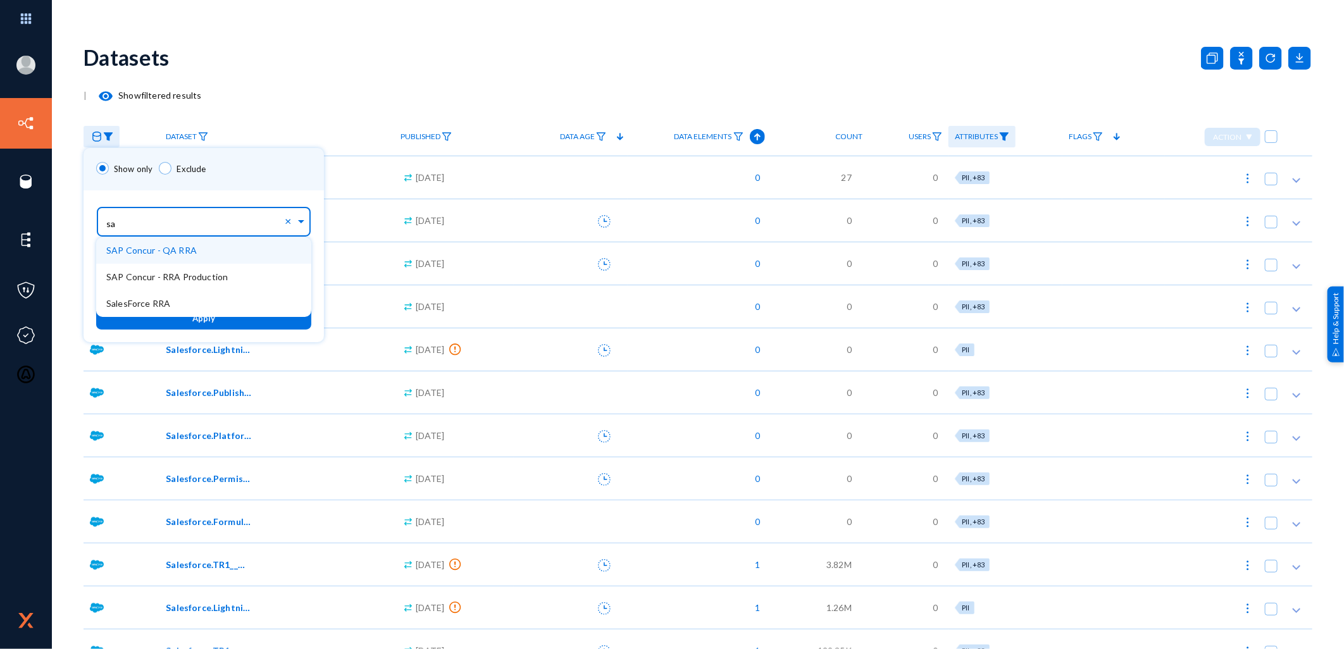
click at [185, 249] on span "SAP Concur - QA RRA" at bounding box center [151, 250] width 90 height 11
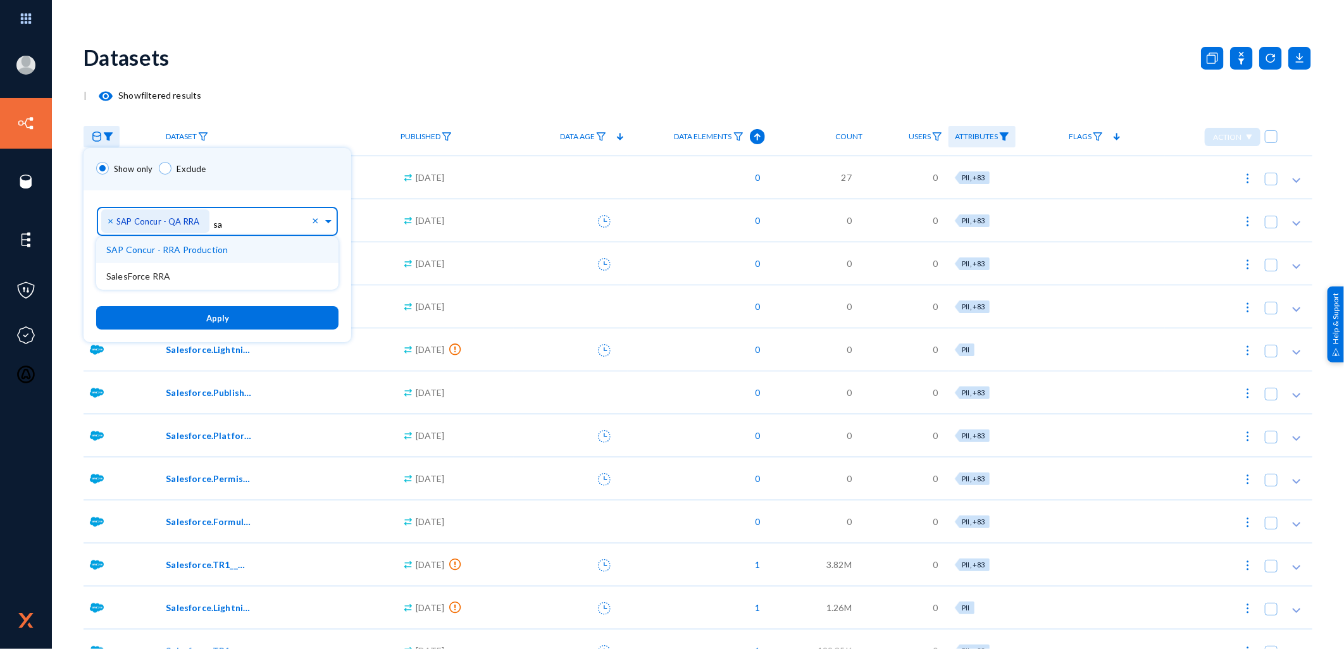
drag, startPoint x: 235, startPoint y: 225, endPoint x: 92, endPoint y: 219, distance: 143.8
click at [92, 219] on div "Sources... × SAP Concur - QA RRA sa × SAP Concur - RRA Production SalesForce RRA" at bounding box center [218, 219] width 268 height 58
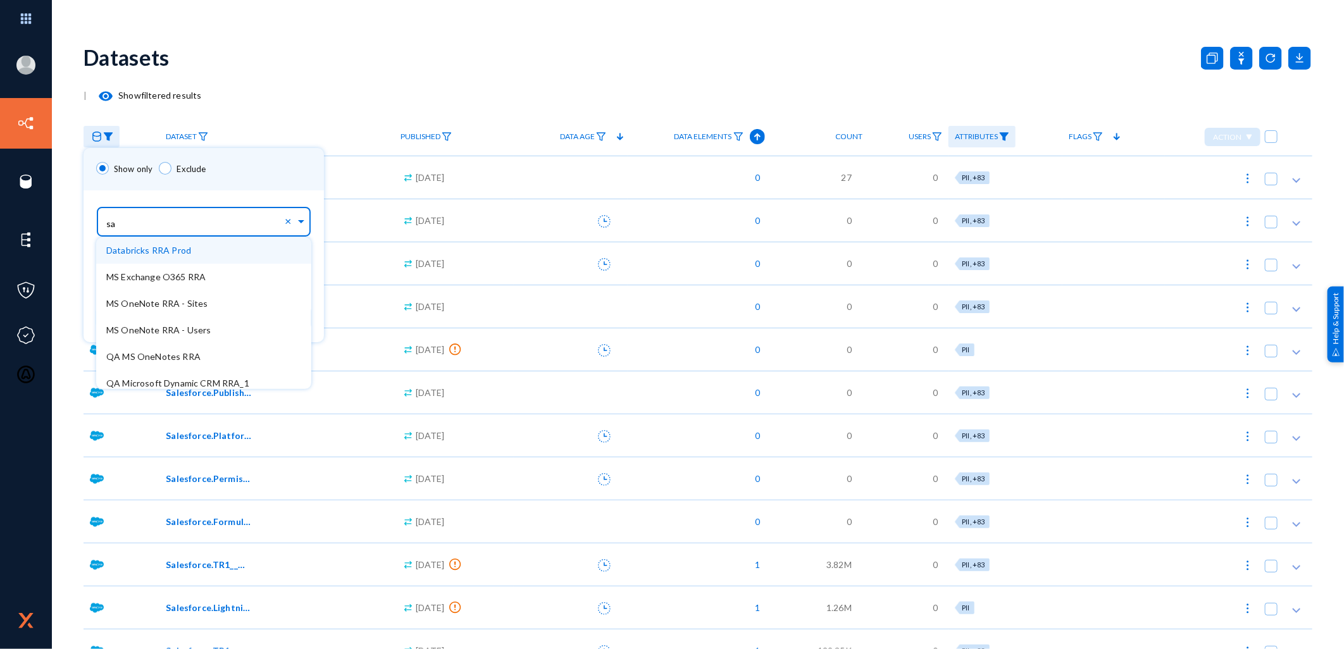
type input "sap"
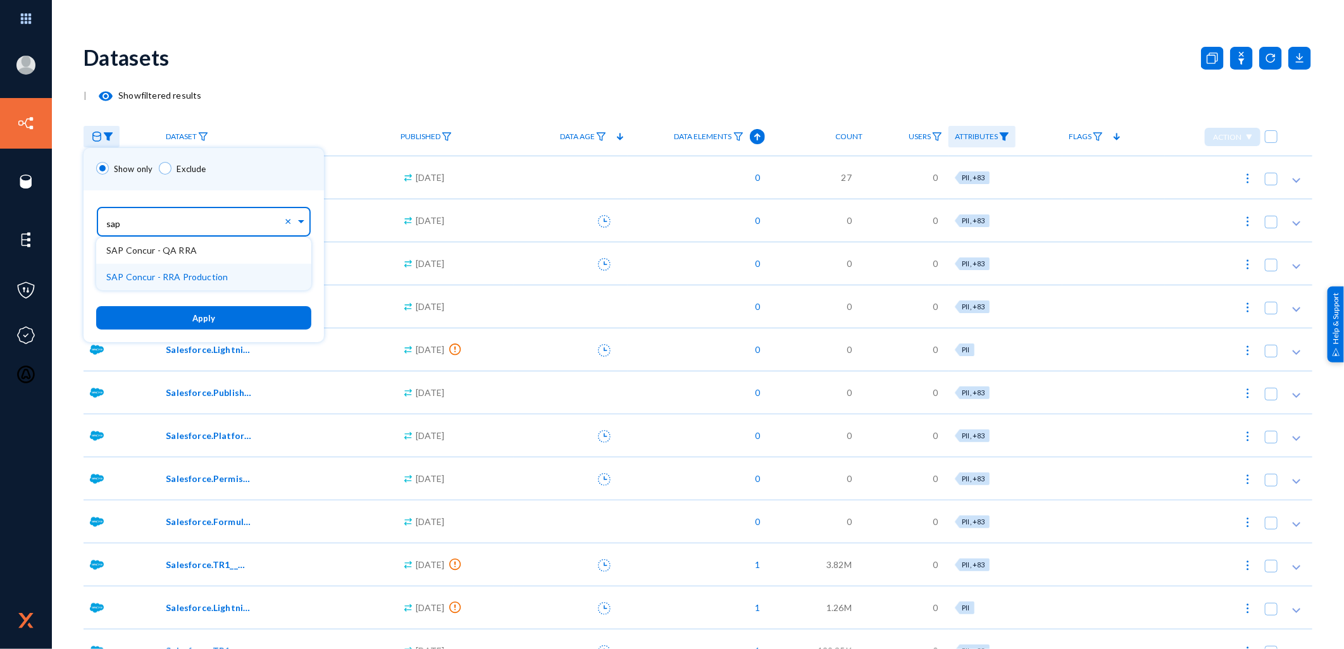
click at [194, 275] on span "SAP Concur - RRA Production" at bounding box center [167, 276] width 122 height 11
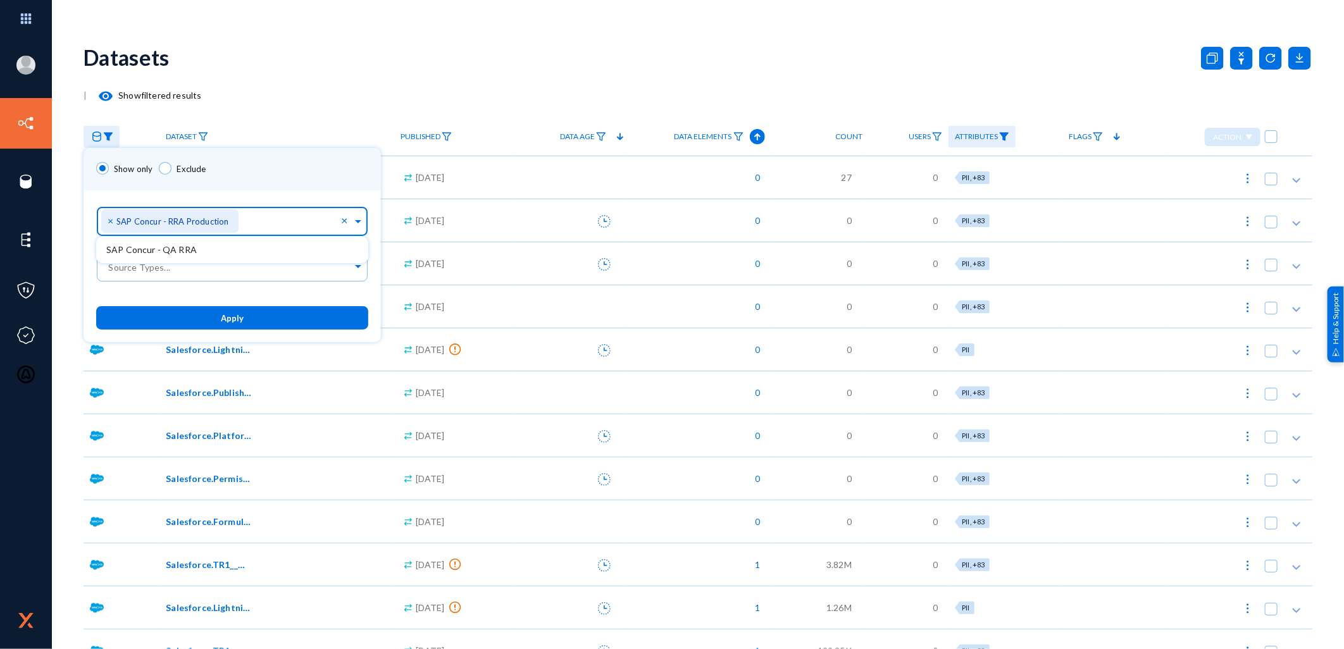
click at [232, 310] on button "Apply" at bounding box center [232, 317] width 272 height 23
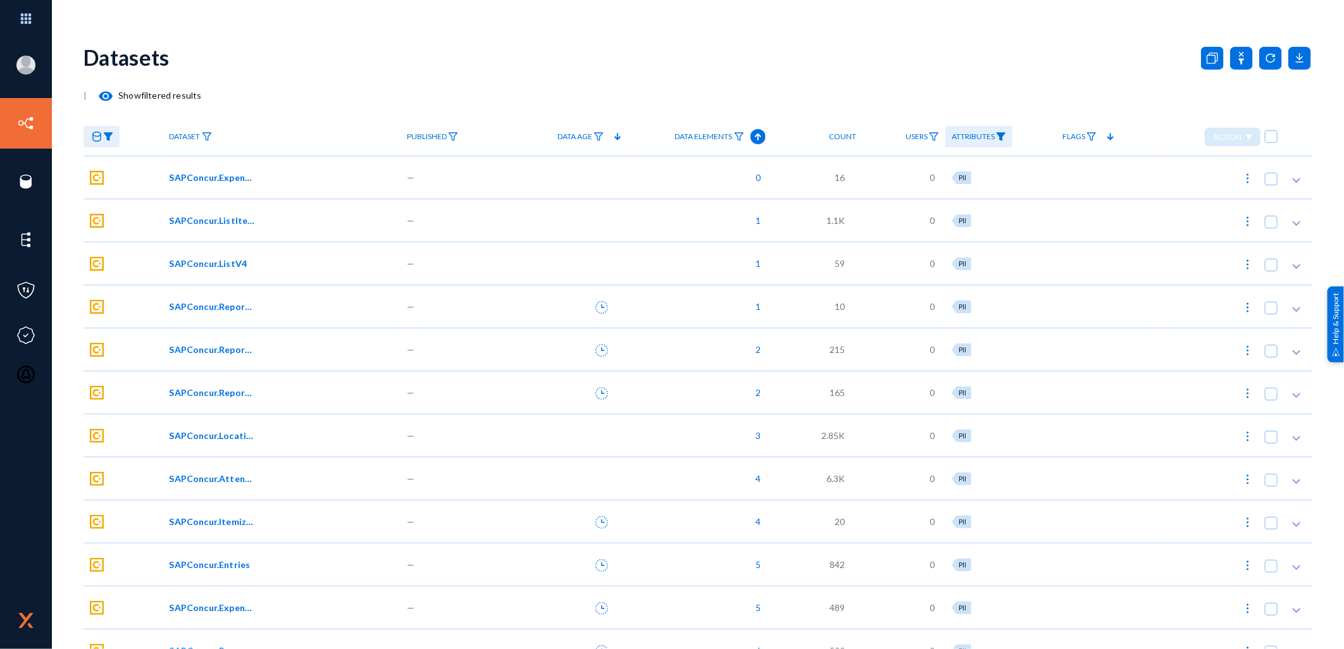
click at [992, 138] on span "Attributes" at bounding box center [973, 136] width 43 height 9
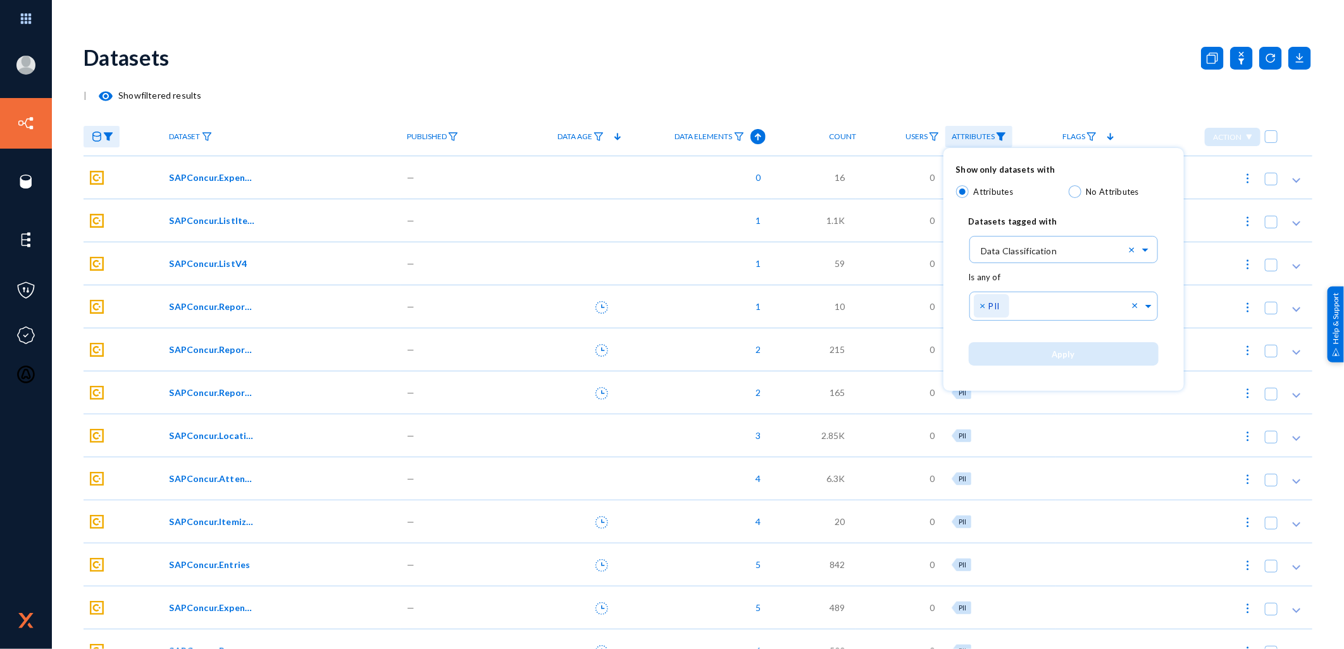
click at [992, 139] on div at bounding box center [672, 324] width 1344 height 649
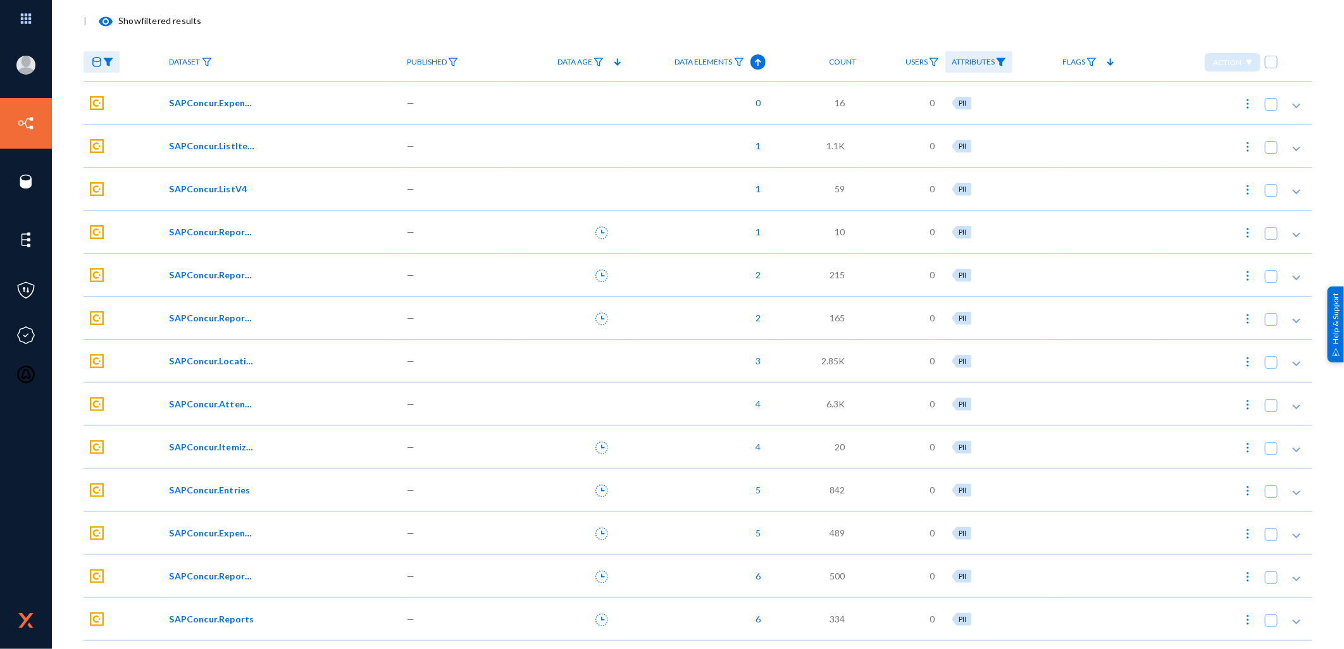
scroll to position [152, 0]
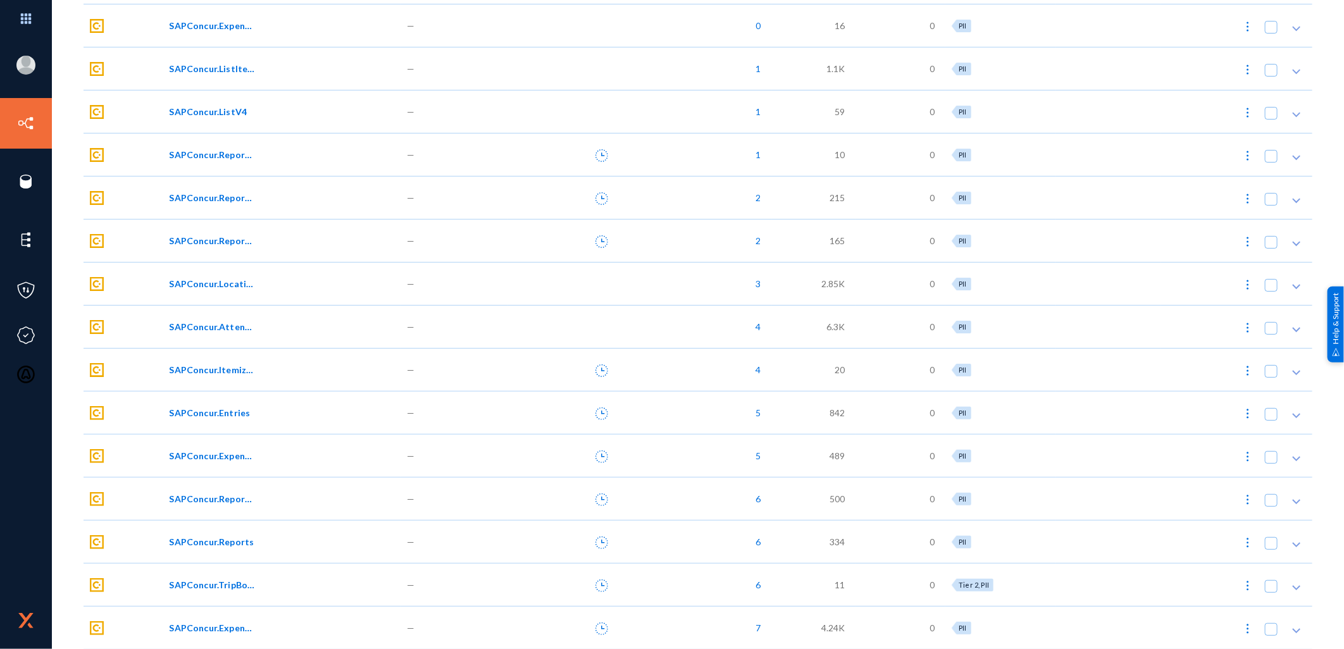
click at [220, 491] on div "SAPConcur.ReportDetails" at bounding box center [282, 498] width 238 height 43
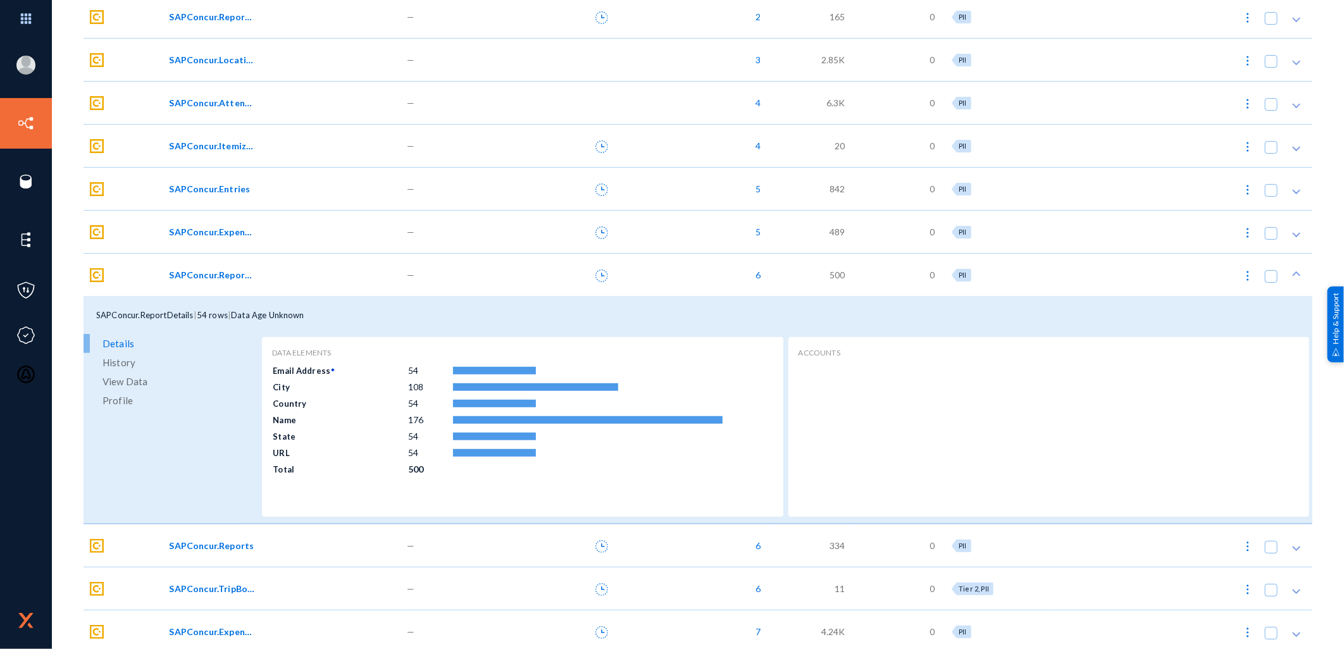
scroll to position [380, 0]
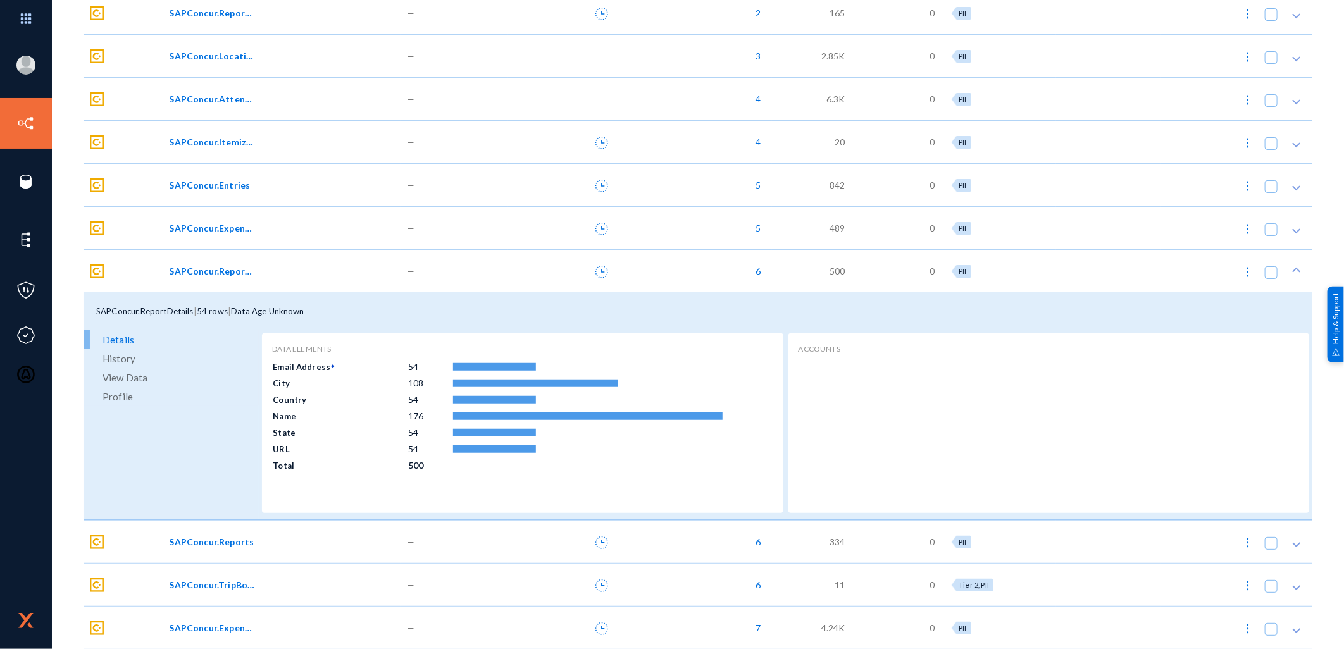
click at [129, 378] on span "View Data" at bounding box center [125, 377] width 45 height 19
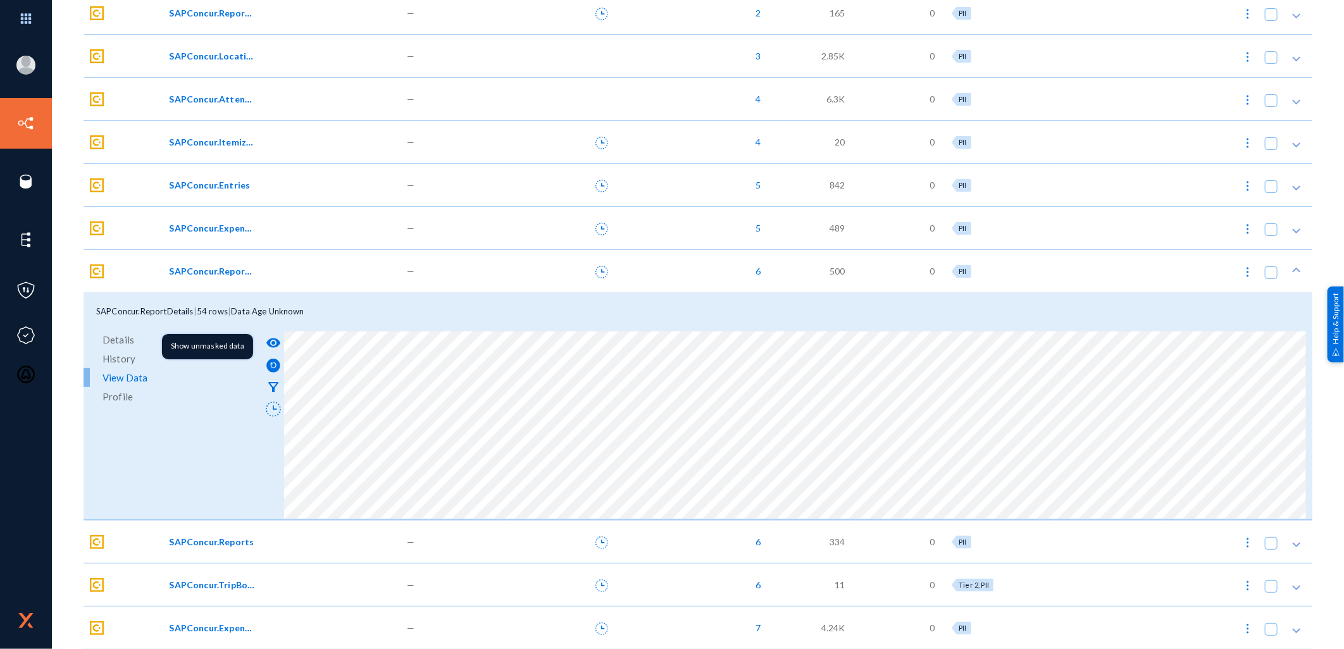
click at [276, 339] on mat-icon "visibility" at bounding box center [273, 342] width 15 height 15
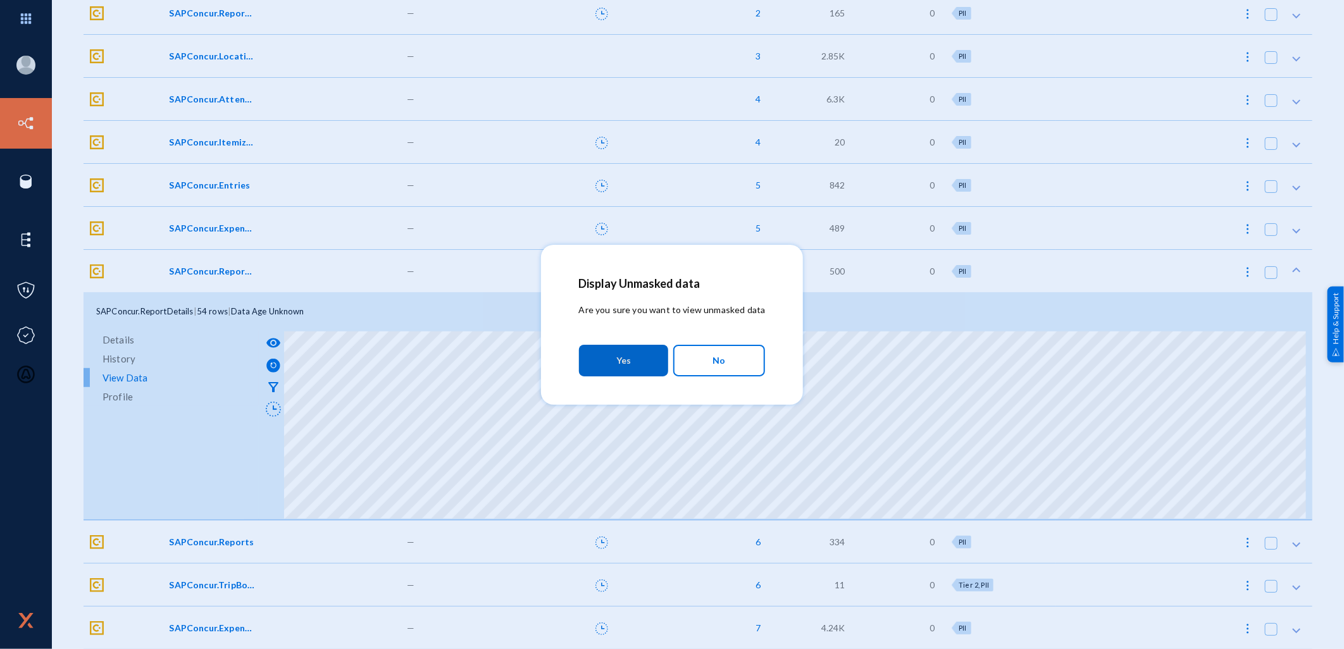
click at [616, 361] on button "Yes" at bounding box center [623, 361] width 89 height 32
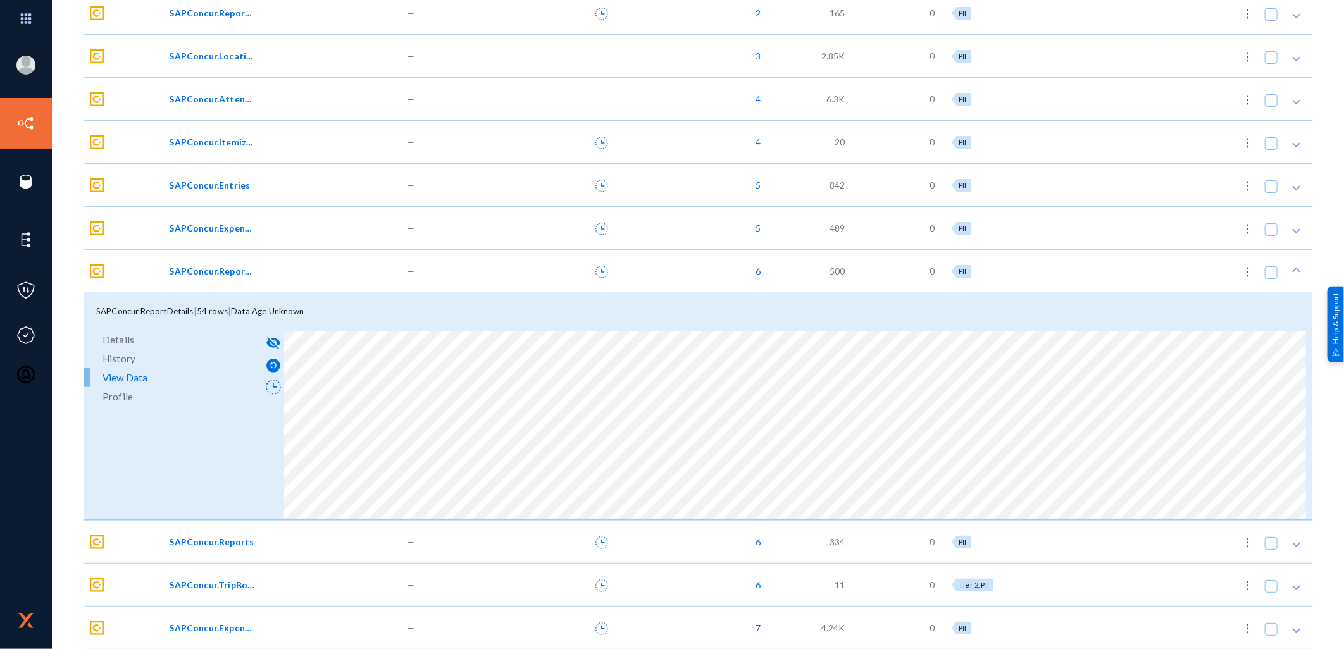
click at [378, 518] on div "Dataset Published Data Age Data Elements Count Users Attributes Flags Action SA…" at bounding box center [698, 194] width 1229 height 912
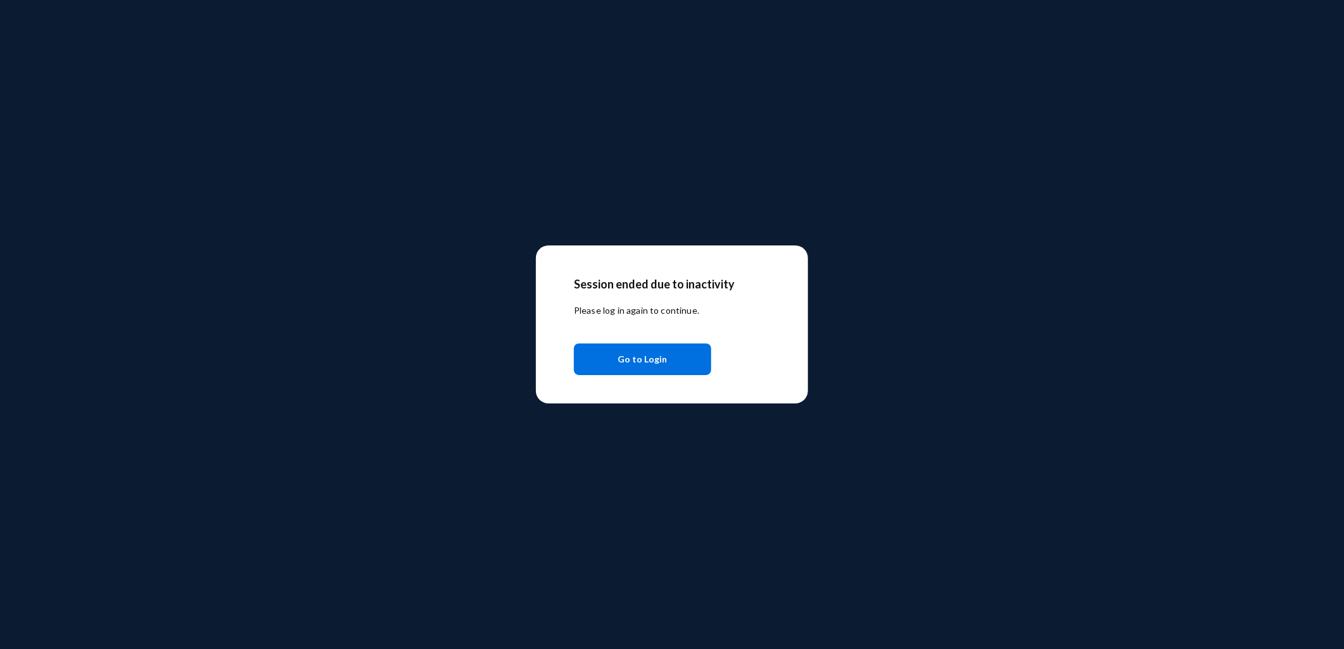
click at [637, 365] on span "Go to Login" at bounding box center [642, 359] width 49 height 23
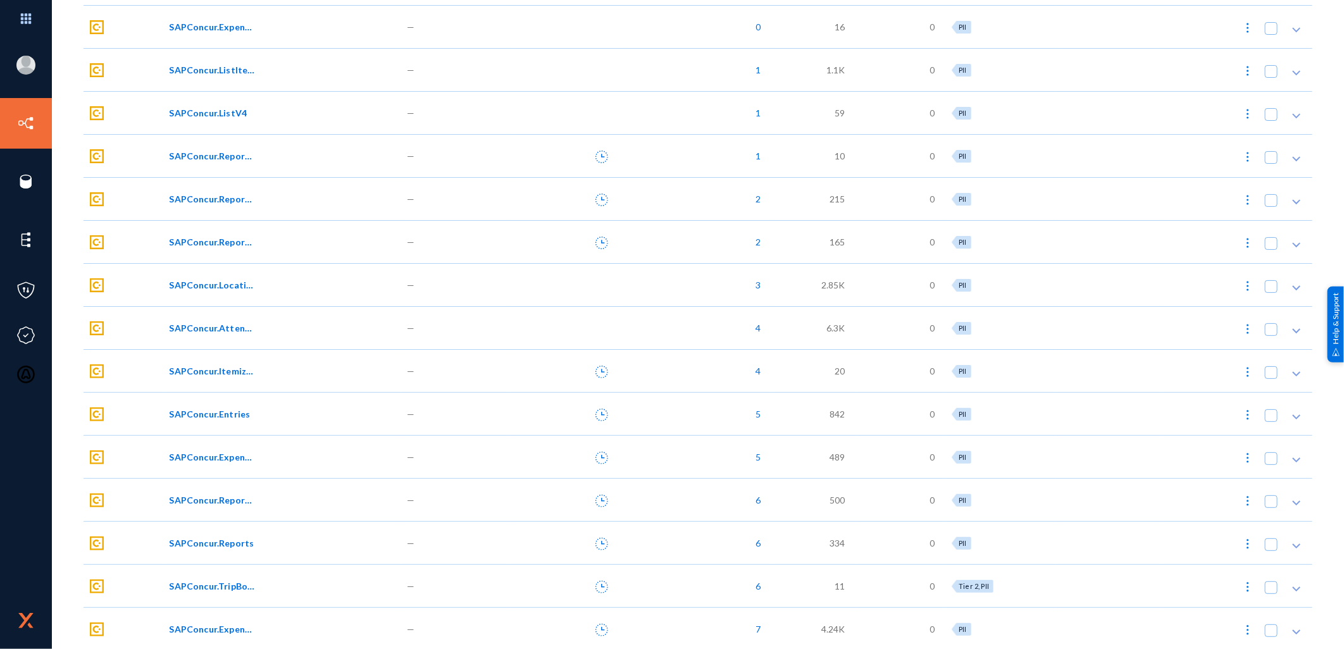
scroll to position [152, 0]
click at [219, 497] on span "SAPConcur.ReportDetails" at bounding box center [212, 498] width 85 height 13
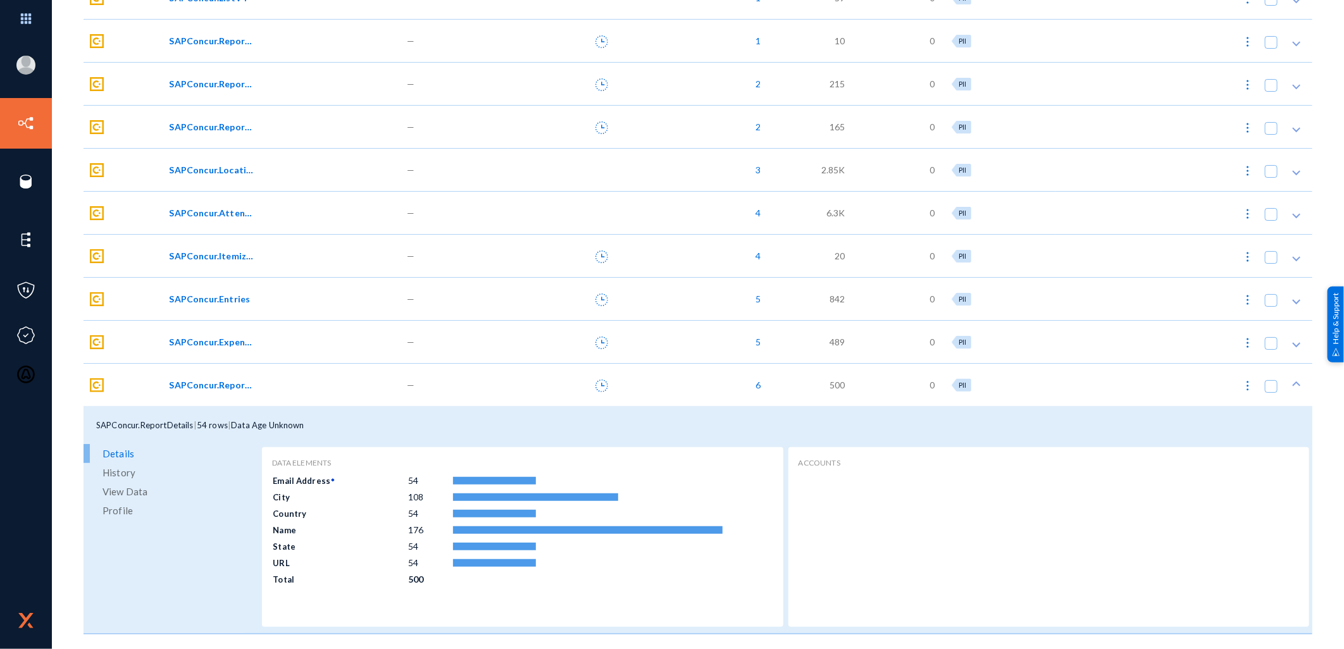
scroll to position [363, 0]
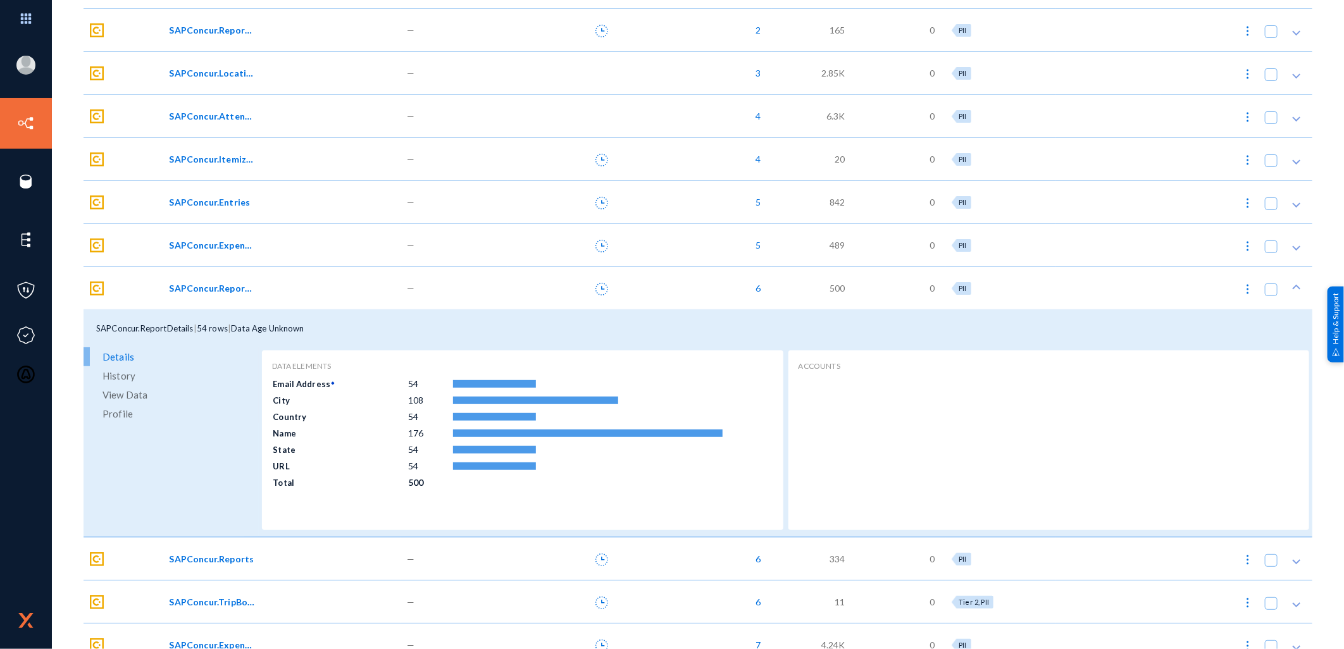
click at [128, 393] on span "View Data" at bounding box center [125, 394] width 45 height 19
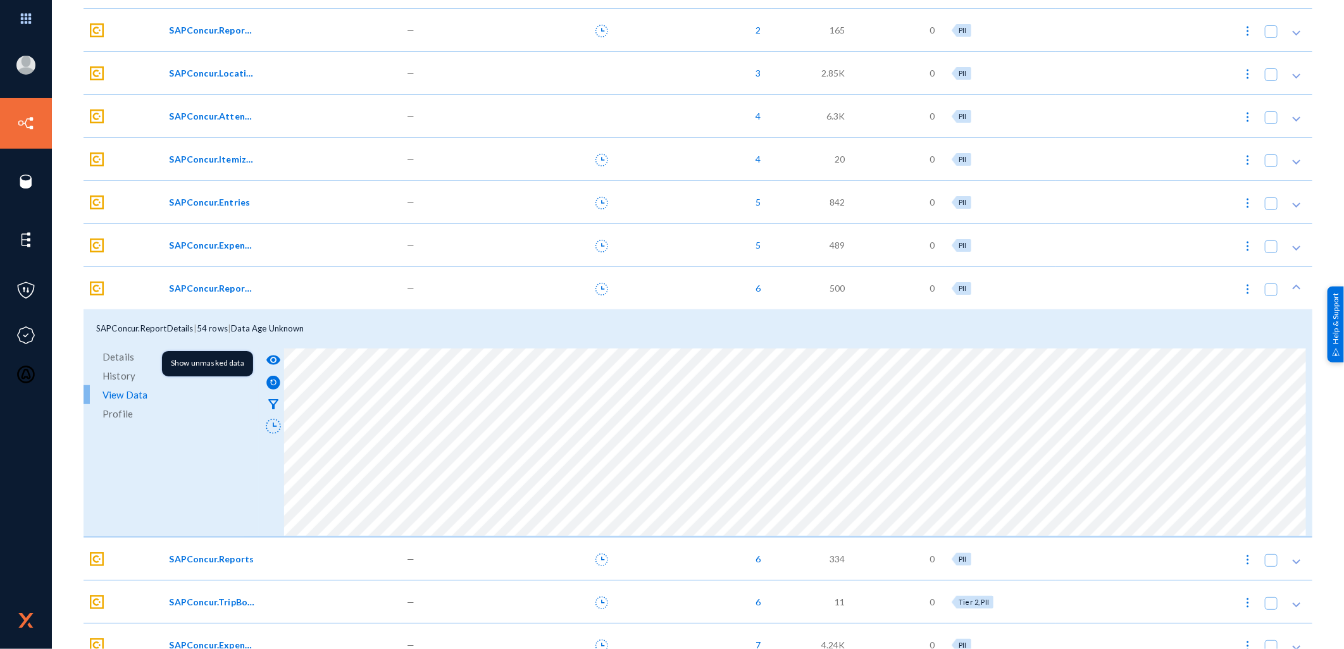
click at [266, 354] on mat-icon "visibility" at bounding box center [273, 360] width 15 height 15
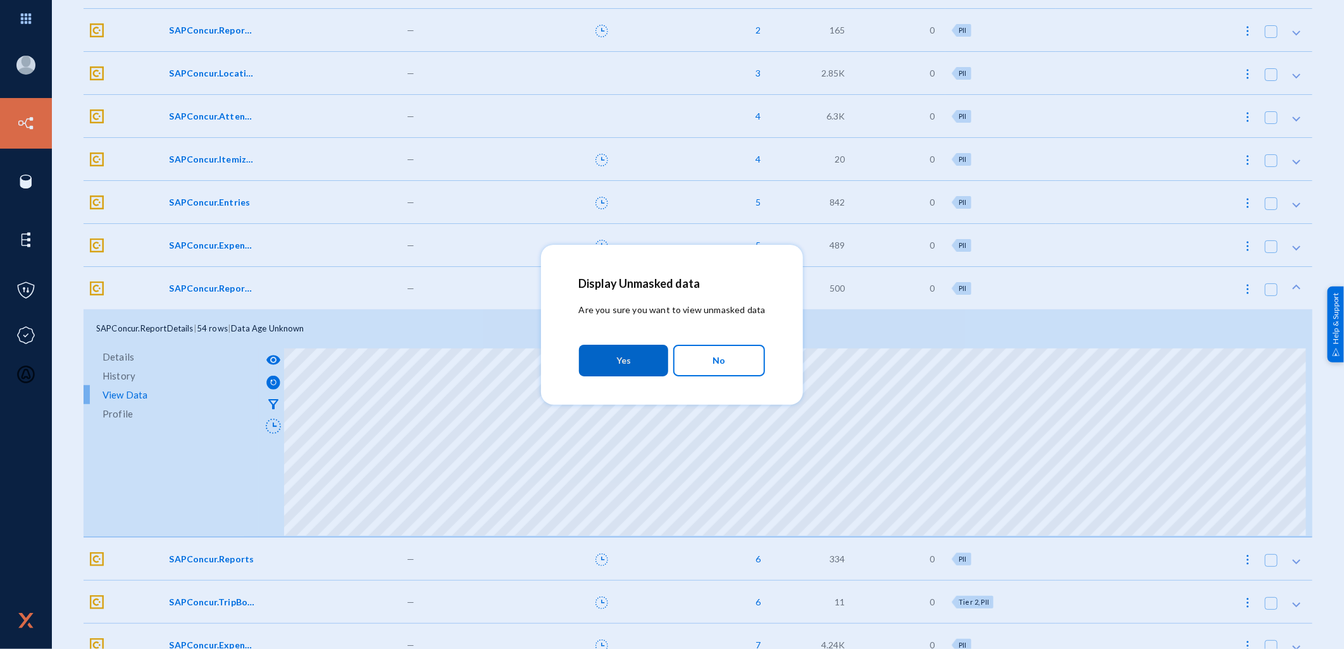
click at [627, 359] on span "Yes" at bounding box center [623, 360] width 15 height 23
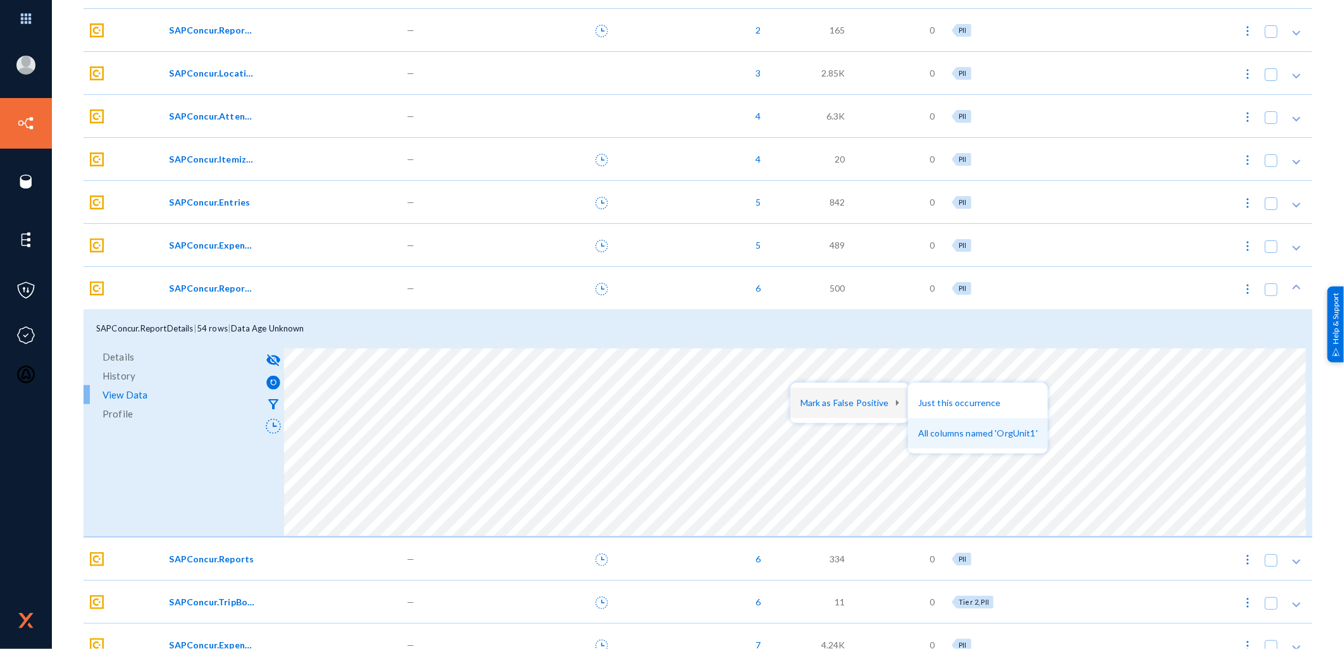
click at [969, 435] on button "All columns named 'OrgUnit1'" at bounding box center [978, 433] width 140 height 30
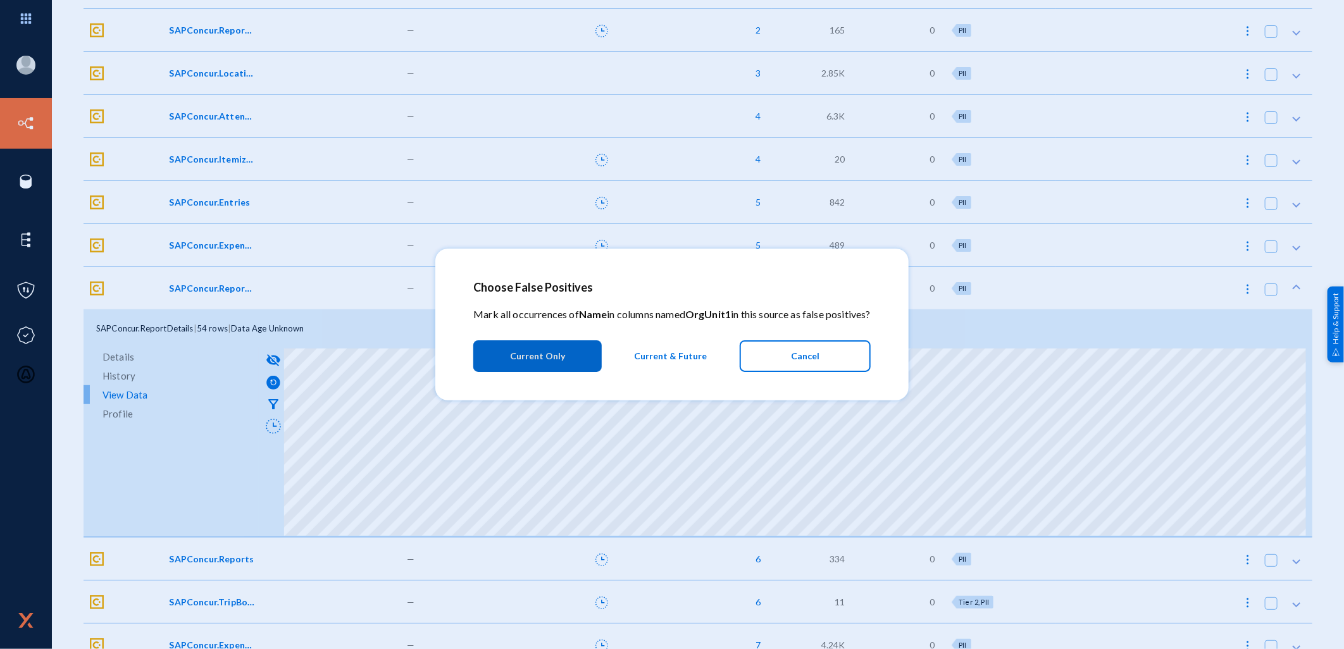
click at [665, 358] on span "Current & Future" at bounding box center [671, 356] width 73 height 23
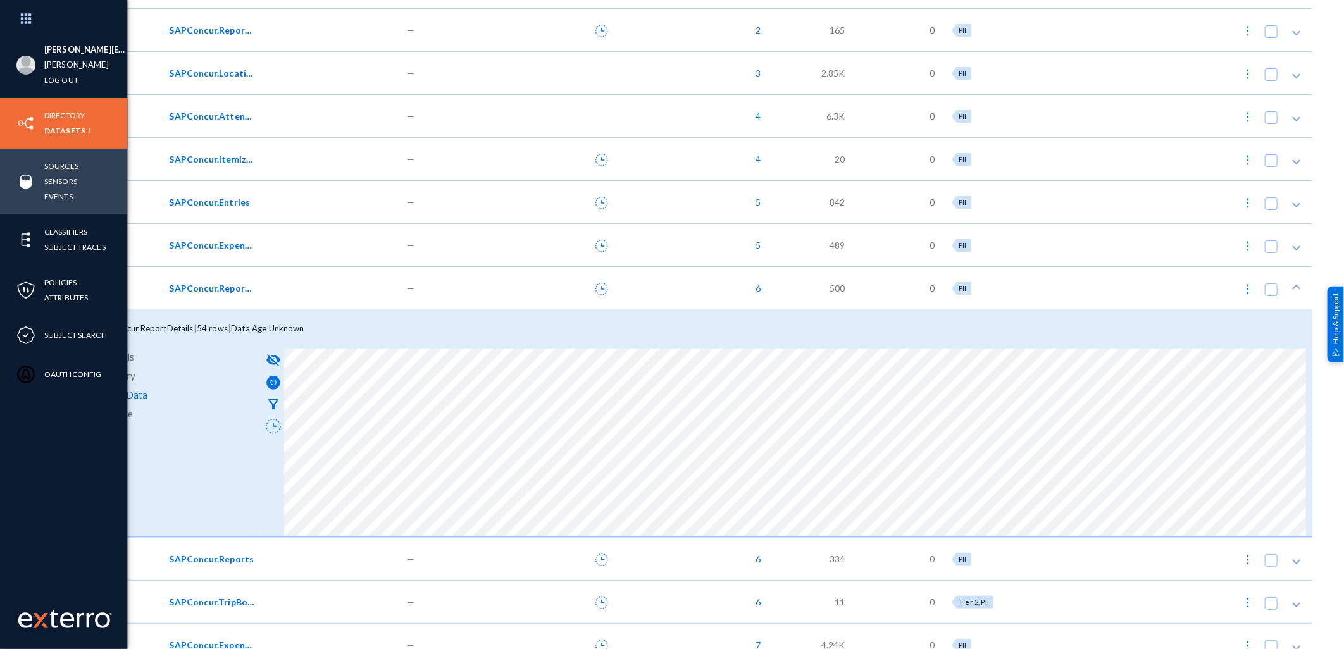
click at [62, 165] on link "Sources" at bounding box center [61, 166] width 34 height 15
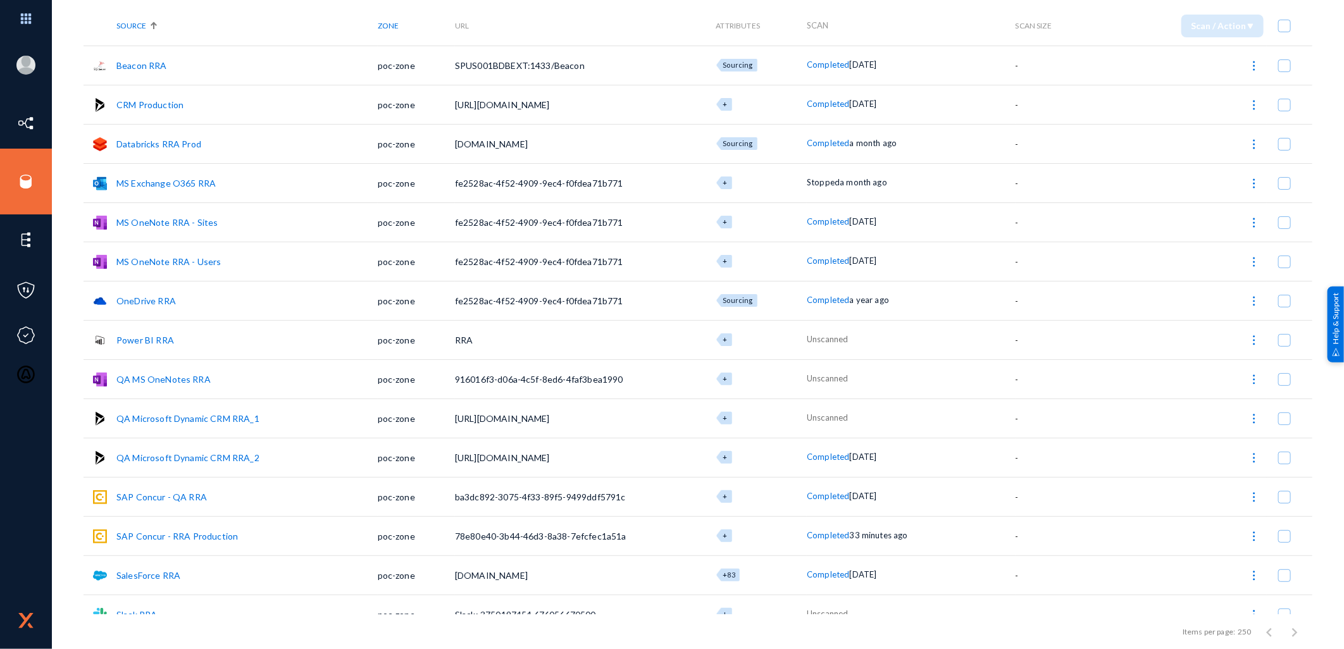
scroll to position [135, 0]
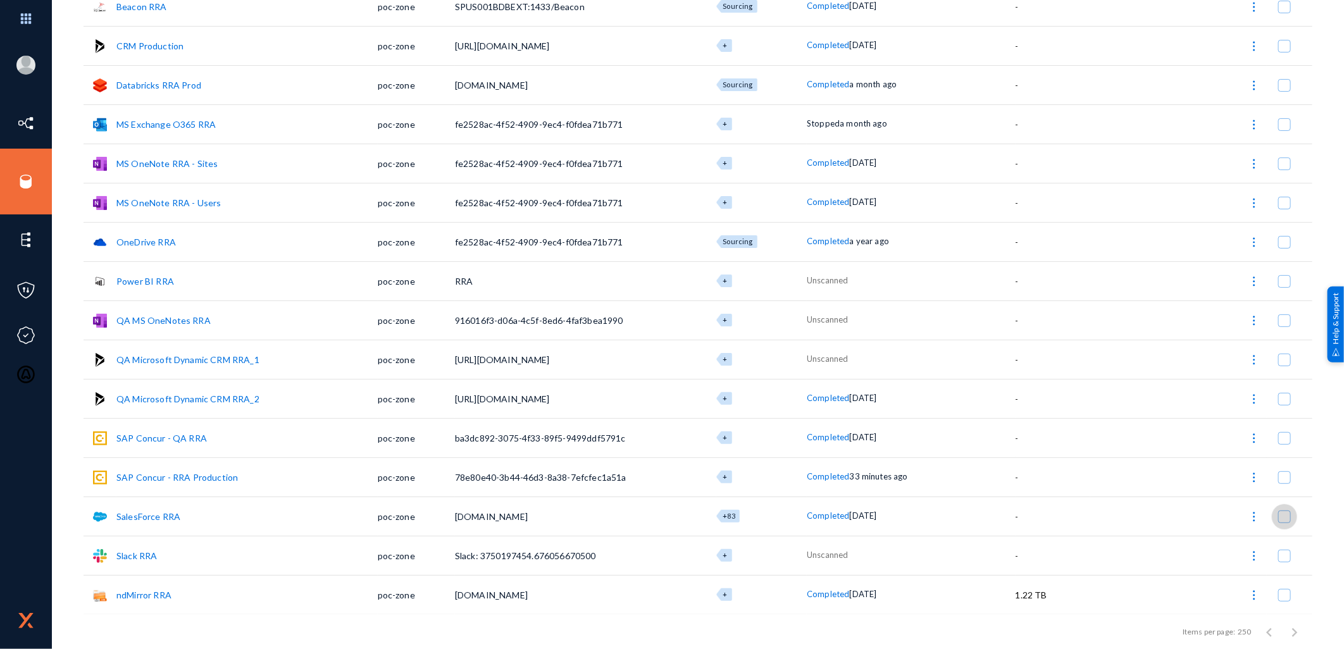
click at [1282, 511] on span at bounding box center [1284, 517] width 13 height 13
click at [1284, 523] on input "checkbox" at bounding box center [1284, 523] width 1 height 1
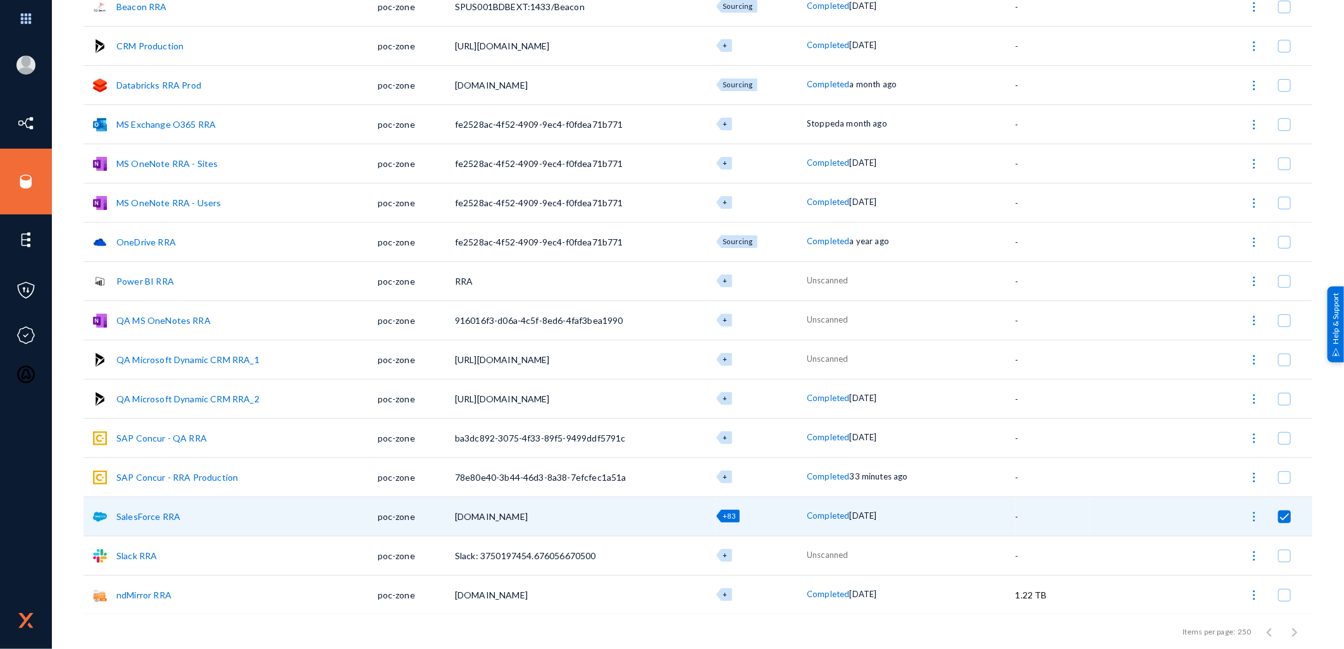
click at [1253, 515] on img at bounding box center [1254, 517] width 13 height 13
click at [1189, 396] on button "Start Scan" at bounding box center [1199, 392] width 128 height 30
checkbox input "false"
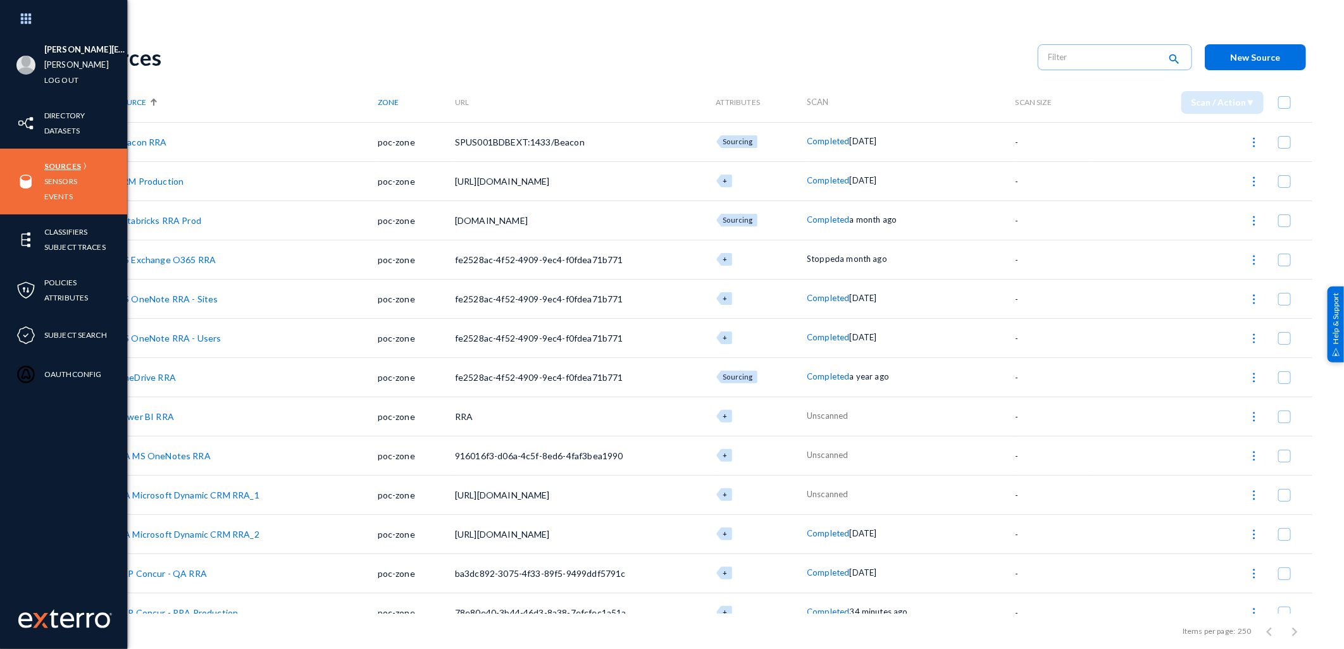
click at [72, 163] on link "Sources" at bounding box center [62, 166] width 37 height 15
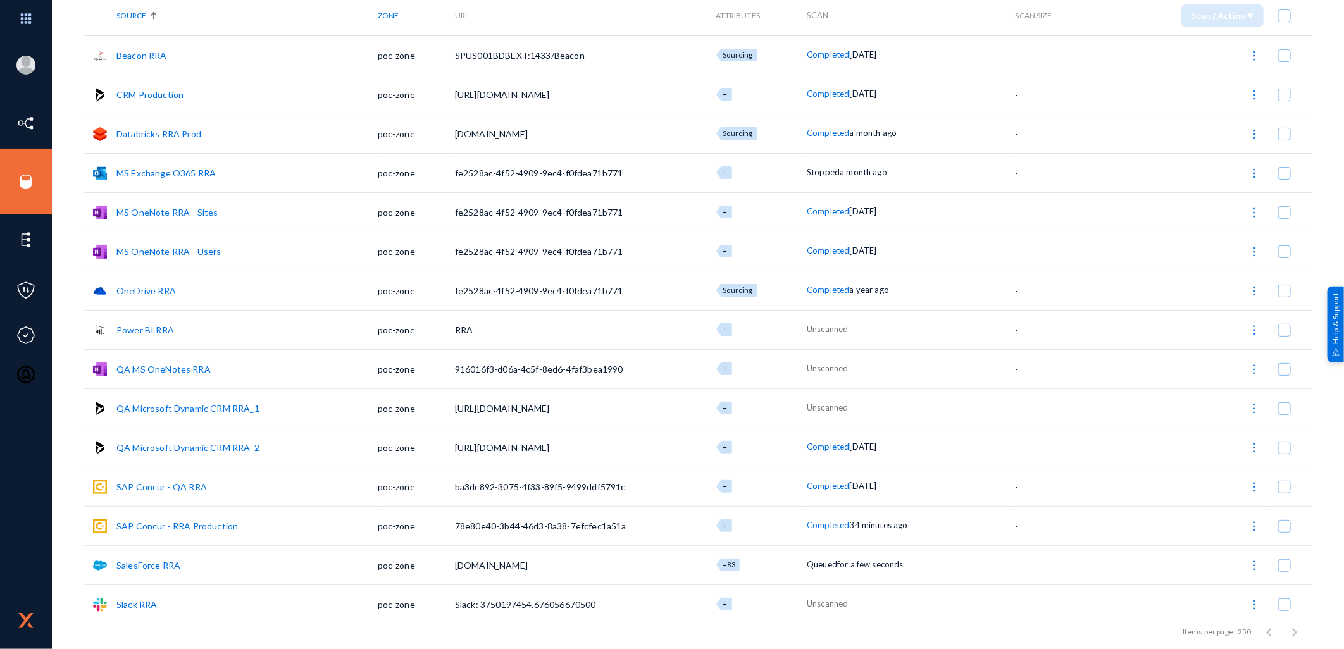
scroll to position [135, 0]
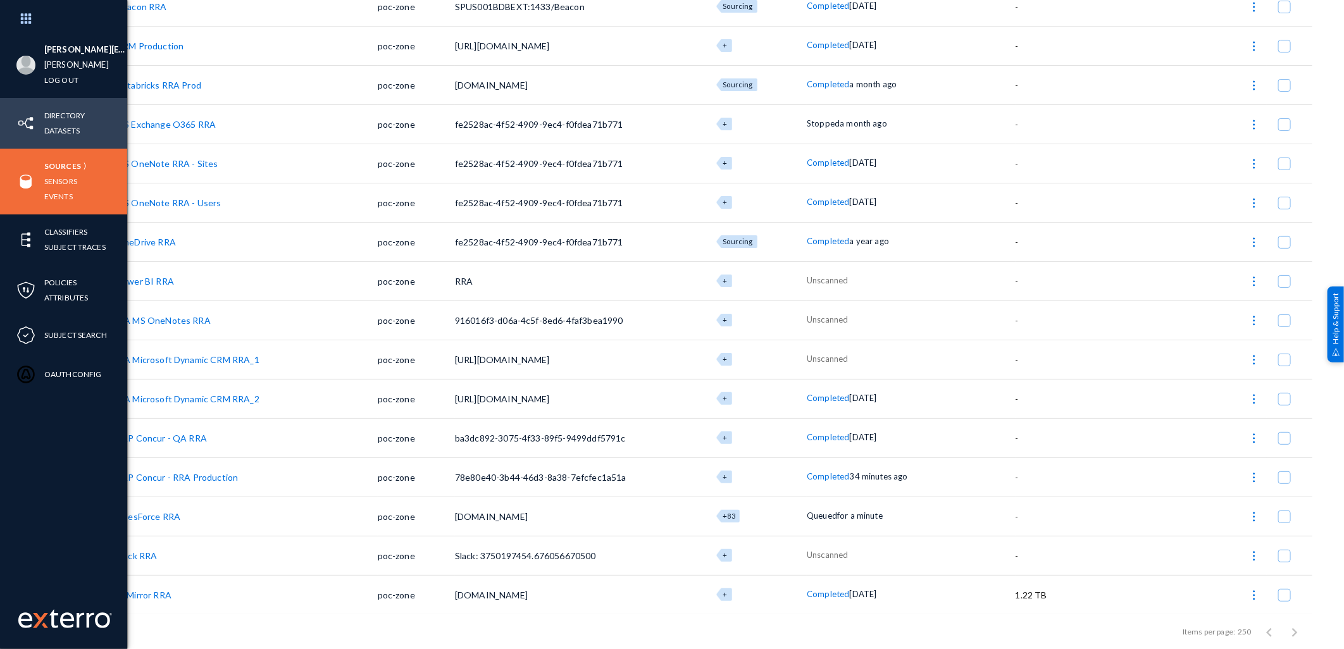
click at [76, 104] on div "Directory Datasets" at bounding box center [63, 123] width 127 height 51
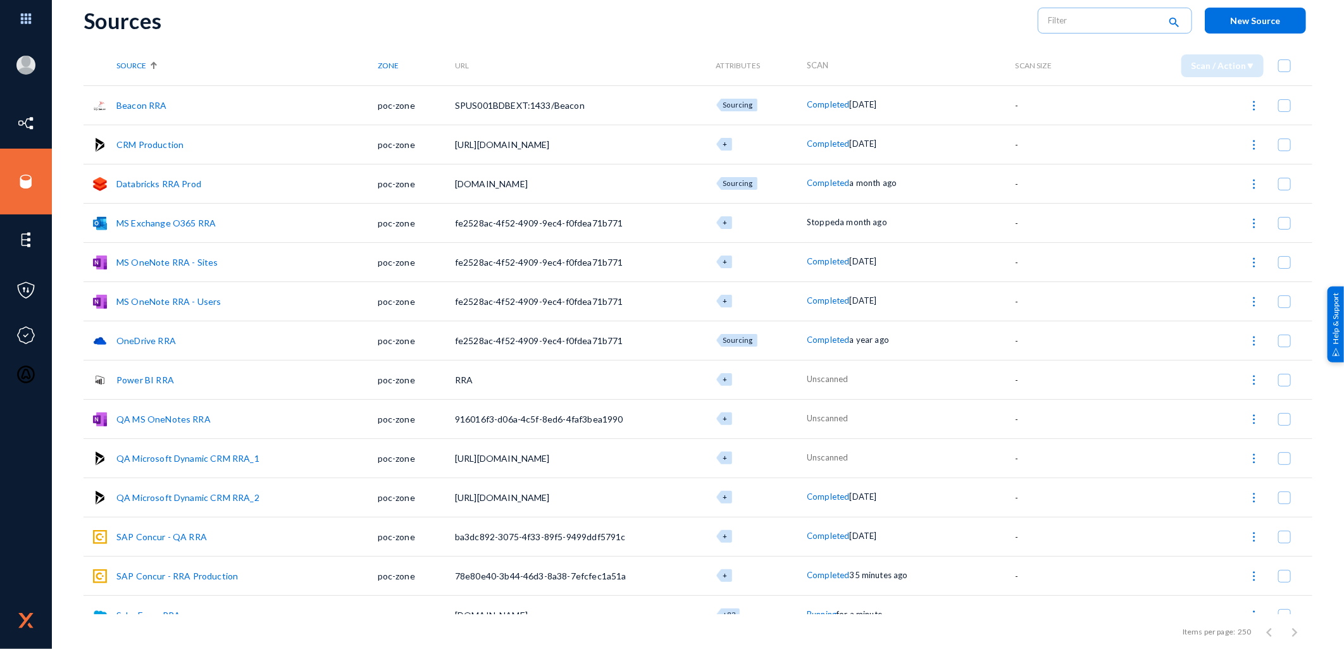
scroll to position [135, 0]
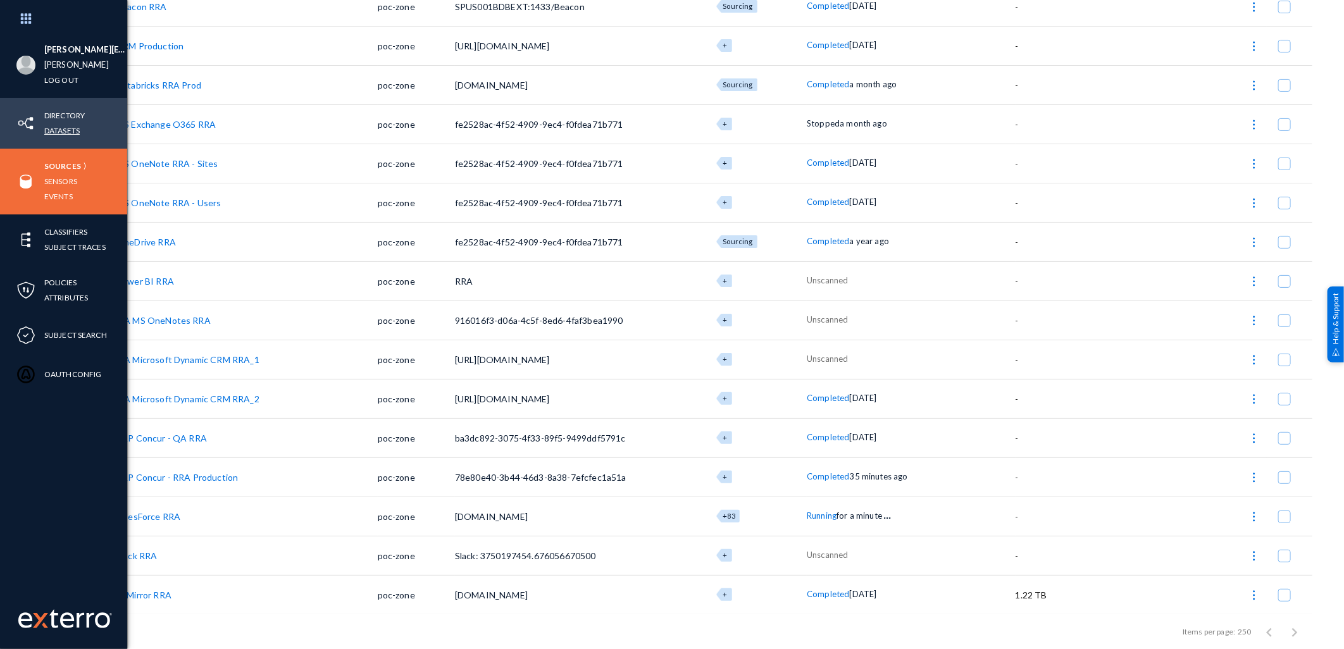
click at [61, 128] on link "Datasets" at bounding box center [61, 130] width 35 height 15
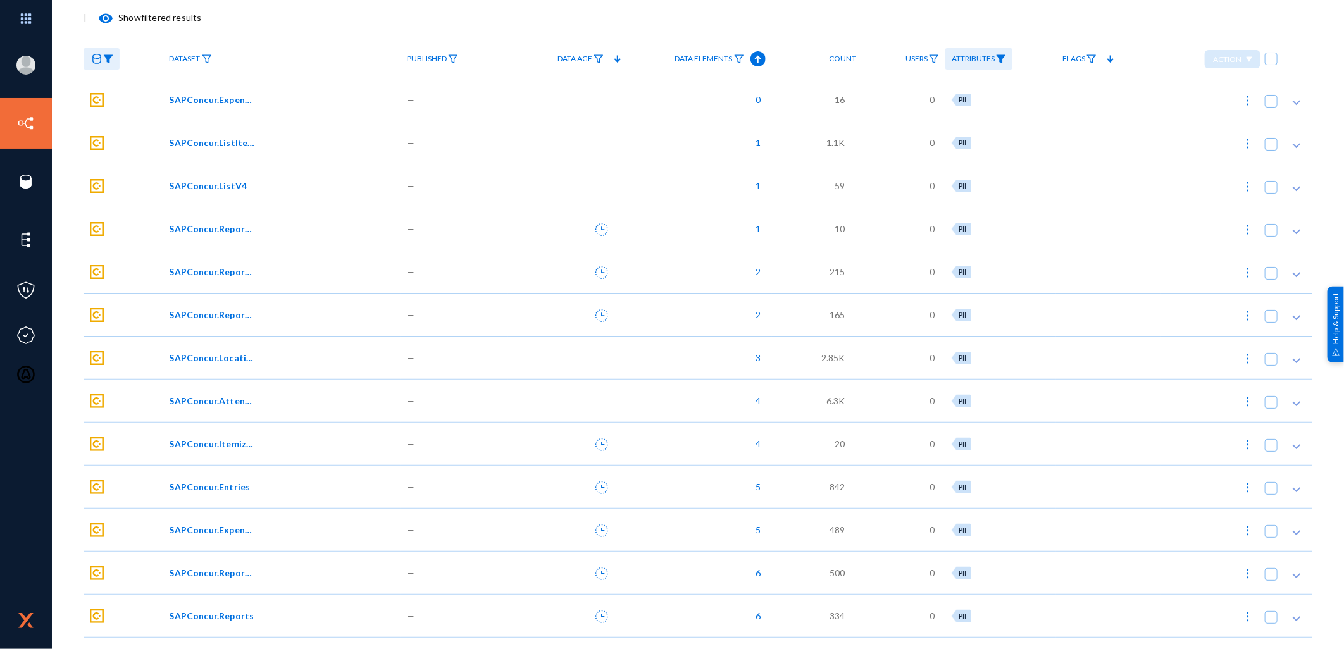
scroll to position [152, 0]
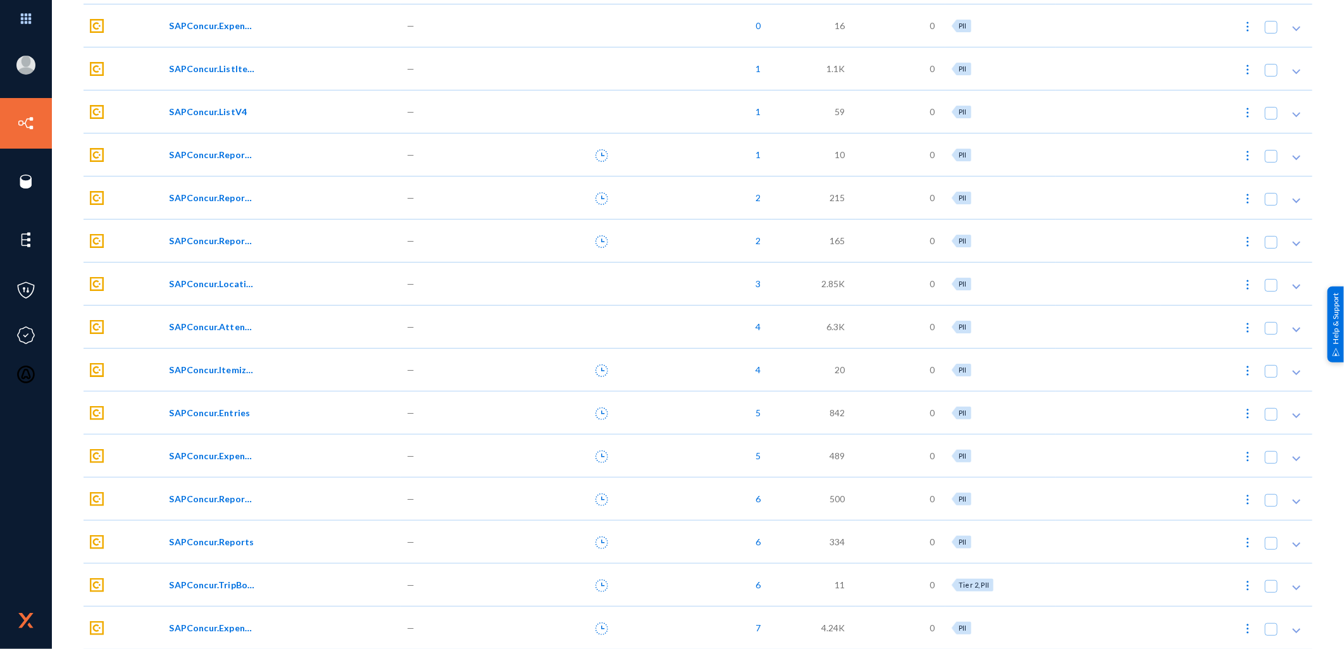
click at [223, 495] on span "SAPConcur.ReportDetails" at bounding box center [212, 498] width 85 height 13
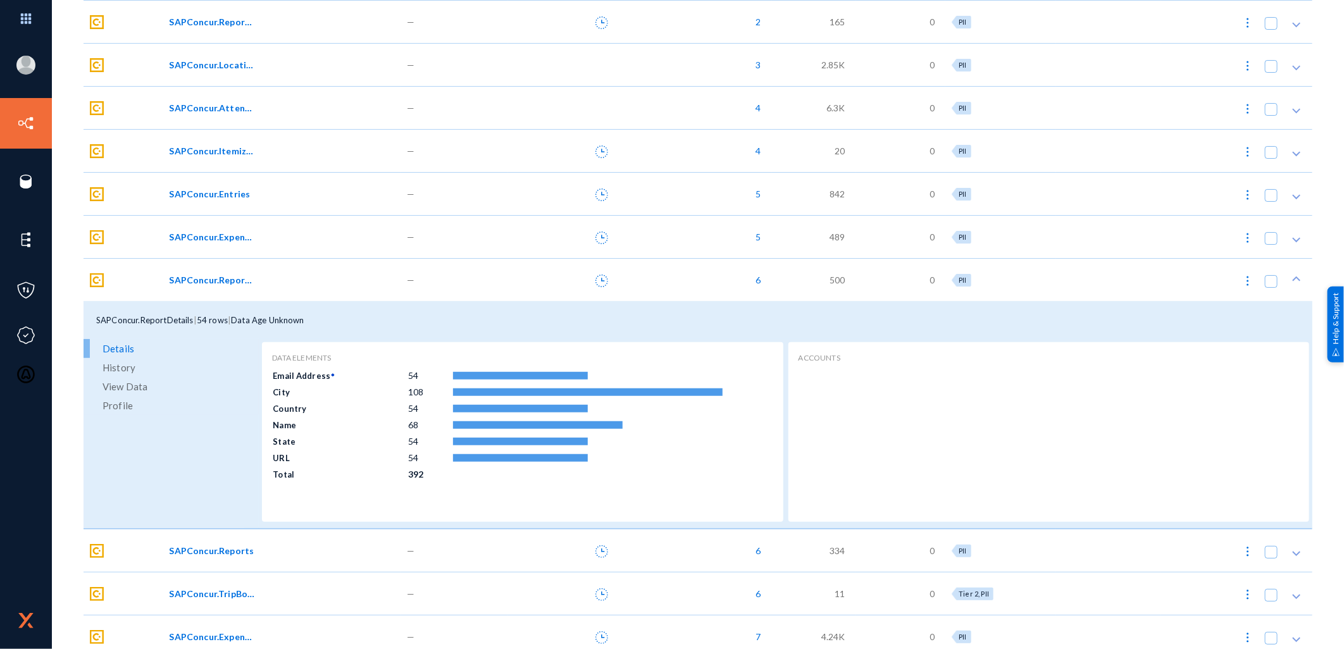
scroll to position [380, 0]
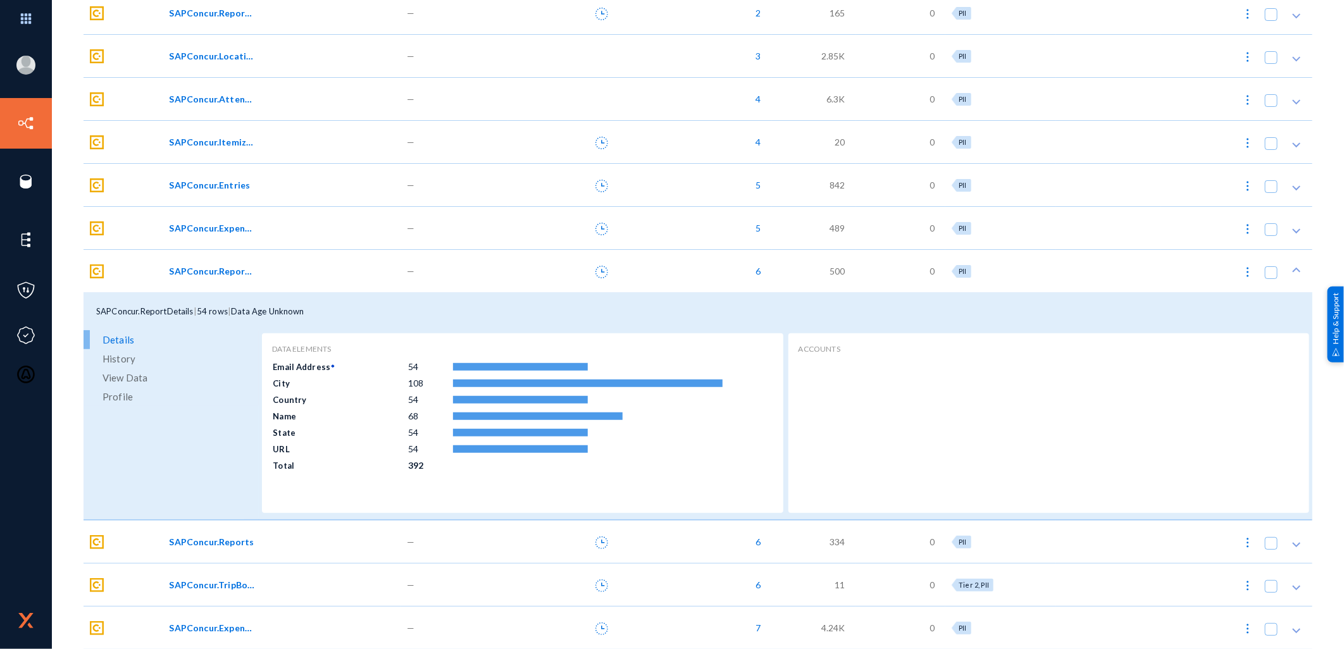
click at [133, 376] on span "View Data" at bounding box center [125, 377] width 45 height 19
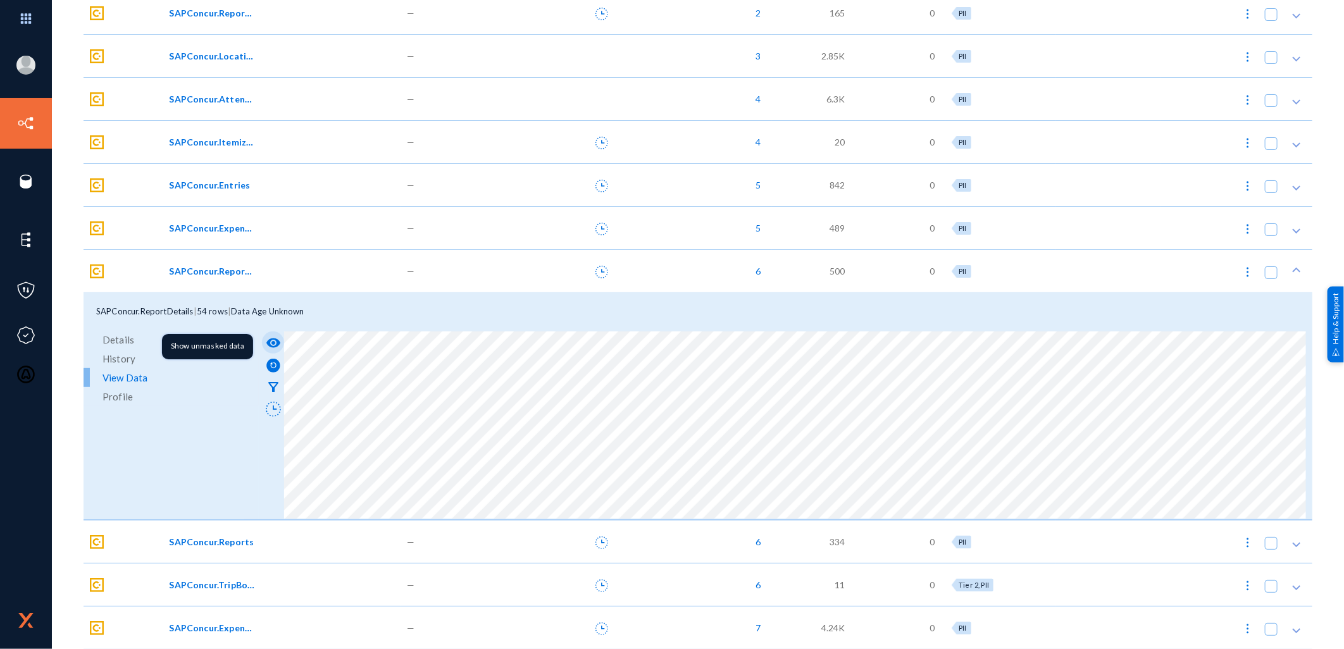
click at [270, 340] on mat-icon "visibility" at bounding box center [273, 342] width 15 height 15
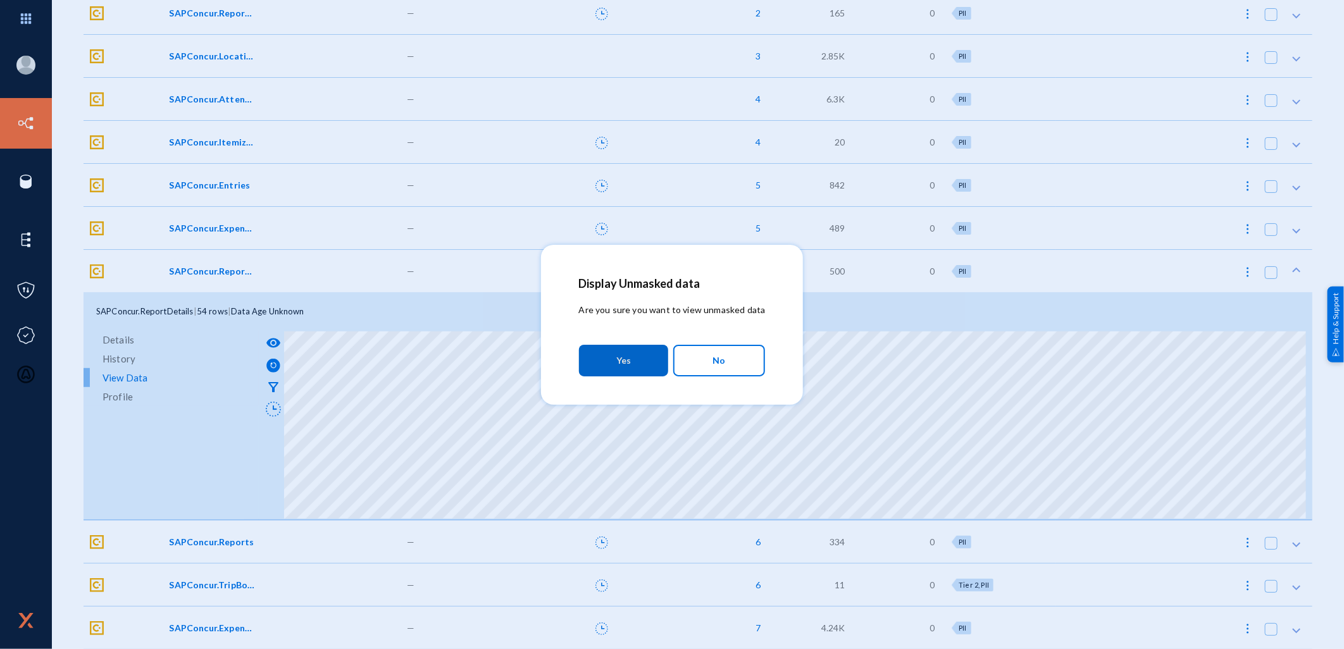
click at [619, 361] on span "Yes" at bounding box center [623, 360] width 15 height 23
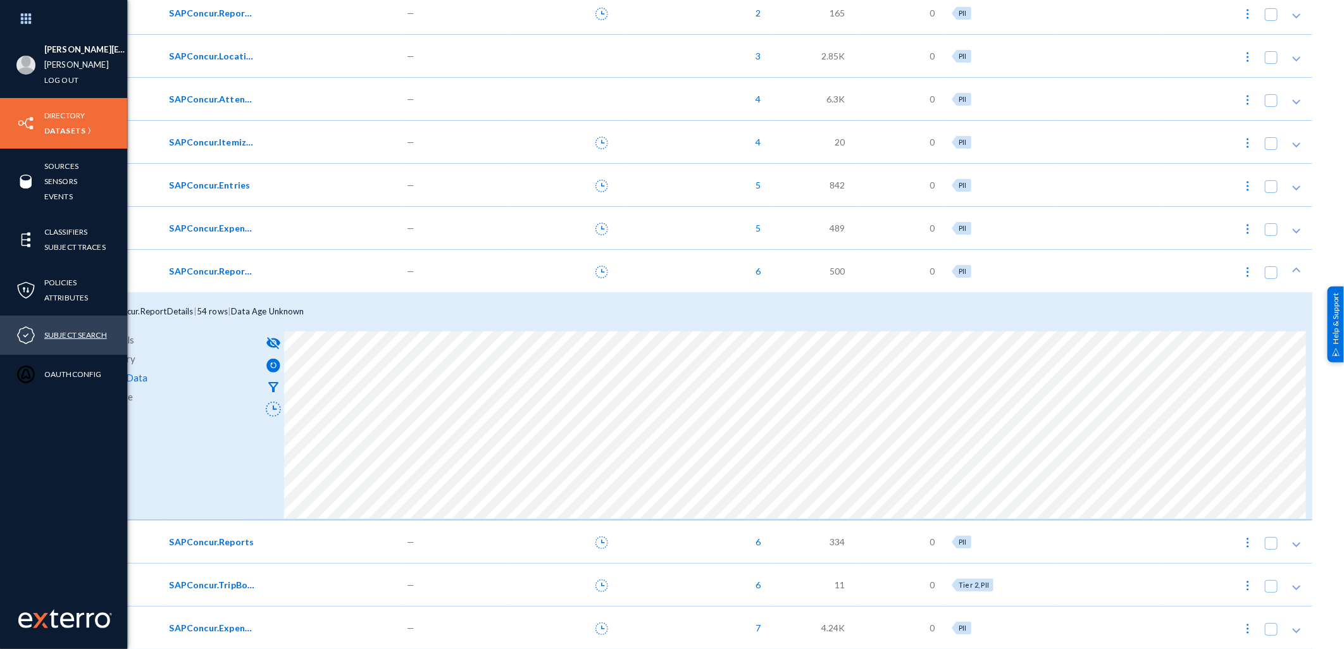
click at [86, 338] on link "Subject Search" at bounding box center [75, 335] width 63 height 15
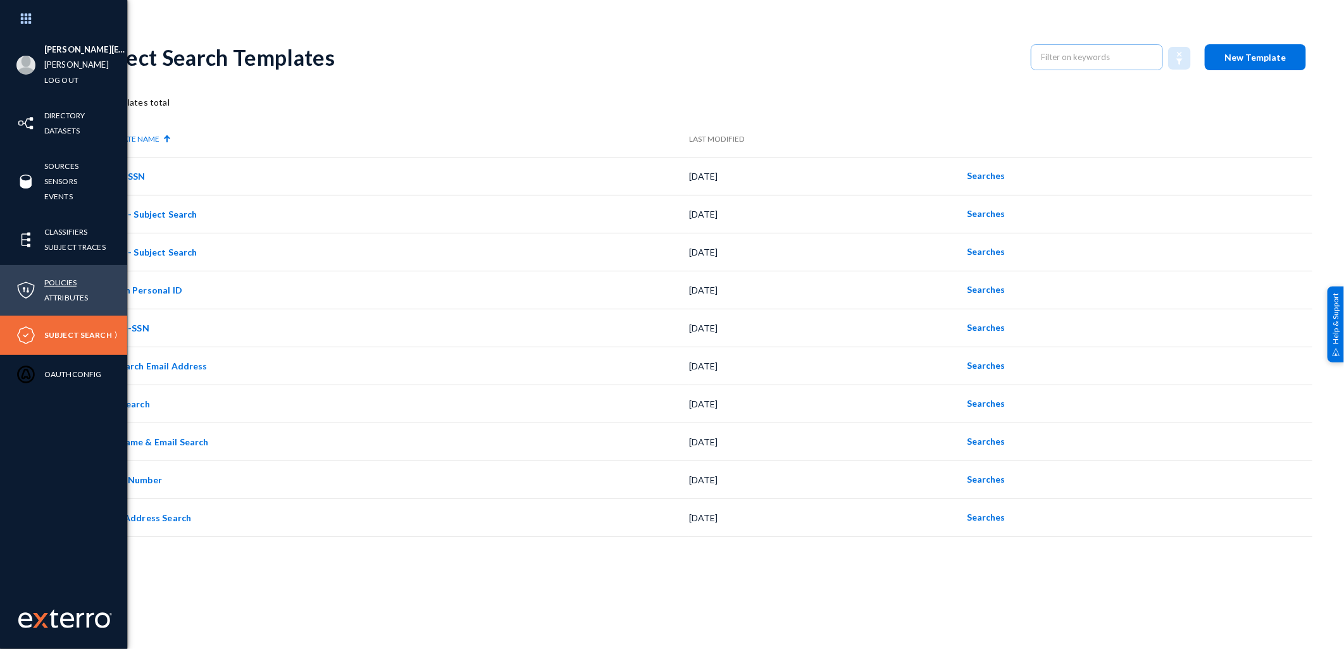
click at [70, 275] on link "Policies" at bounding box center [60, 282] width 32 height 15
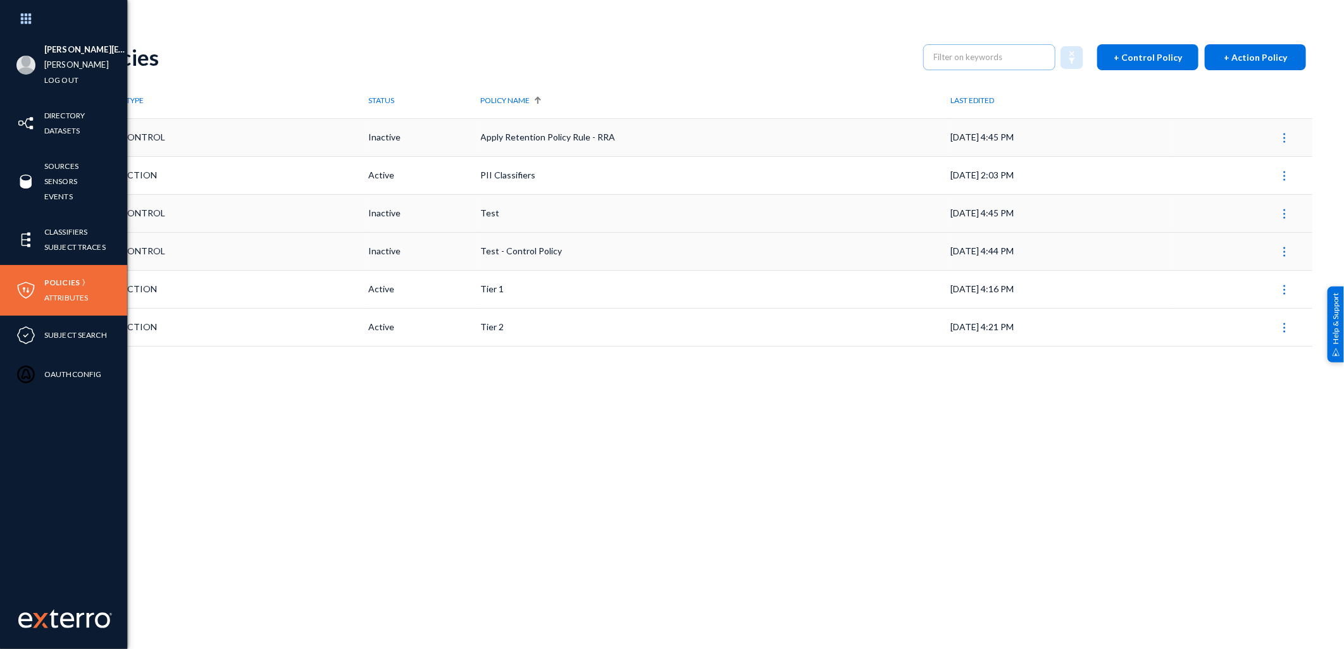
click at [17, 516] on div "[PERSON_NAME][EMAIL_ADDRESS][PERSON_NAME][DOMAIN_NAME] [PERSON_NAME] Log out Di…" at bounding box center [63, 324] width 127 height 649
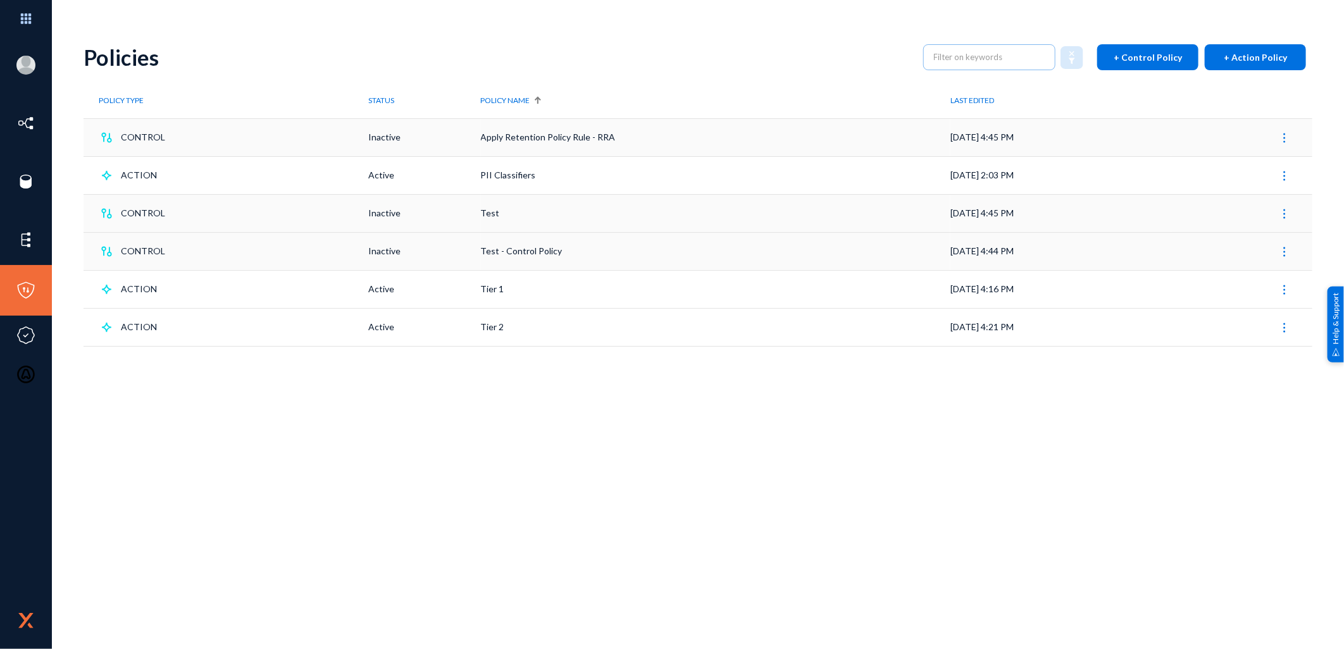
click at [172, 489] on div "Policies + Control Policy + Action Policy Policy Type STATUS Policy NAME LAST E…" at bounding box center [698, 341] width 1229 height 618
click at [153, 294] on span "ACTION" at bounding box center [139, 289] width 36 height 19
click at [492, 327] on td "Tier 2" at bounding box center [716, 327] width 470 height 38
click at [146, 286] on span "ACTION" at bounding box center [139, 289] width 36 height 19
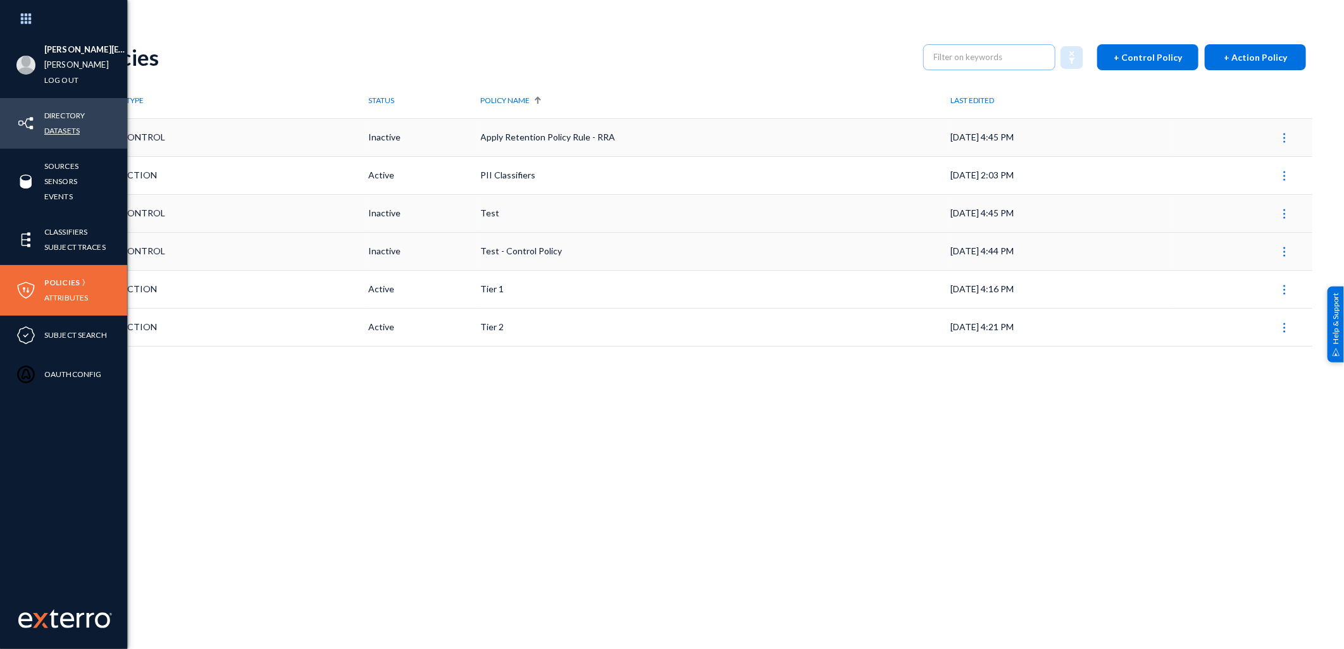
click at [70, 137] on link "Datasets" at bounding box center [61, 130] width 35 height 15
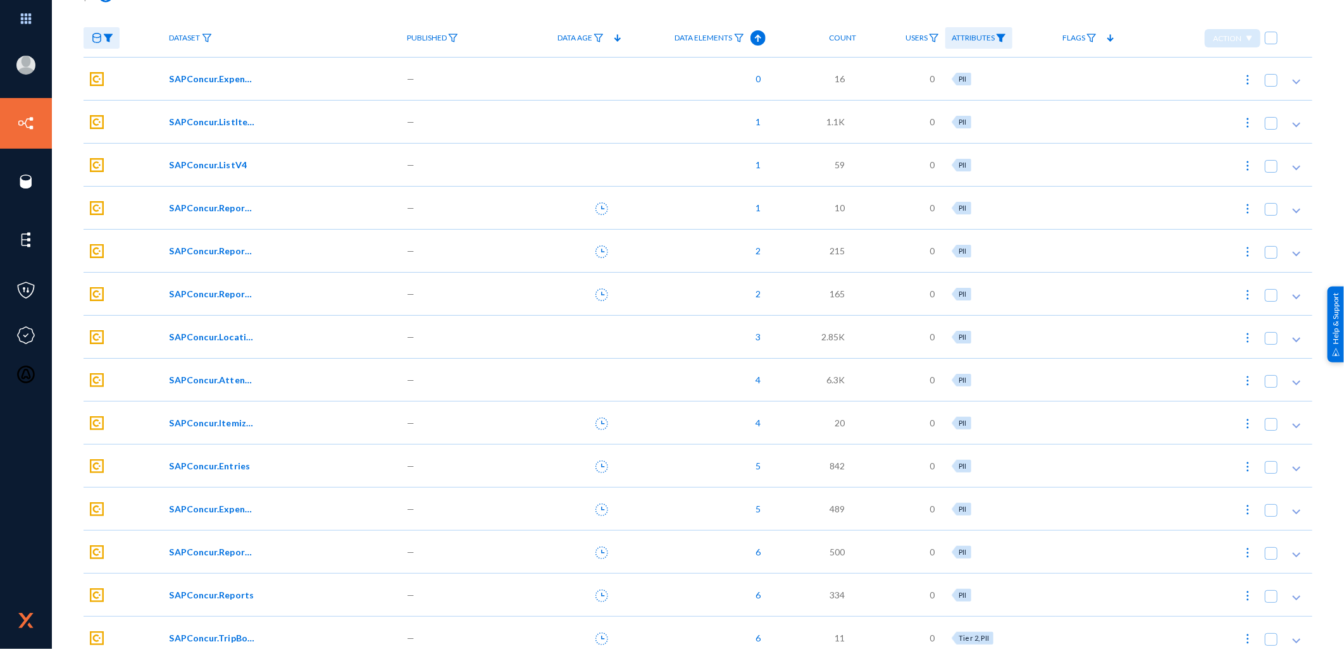
scroll to position [152, 0]
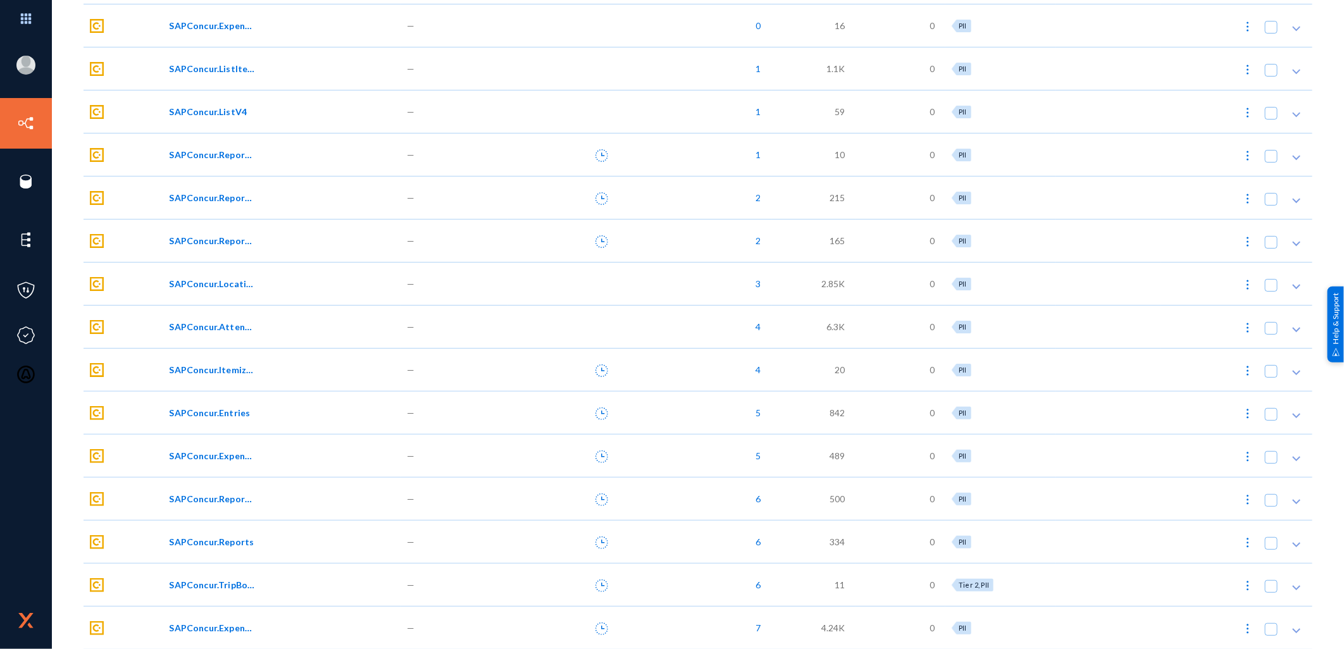
click at [222, 627] on span "SAPConcur.ExpenseDetails" at bounding box center [212, 627] width 85 height 13
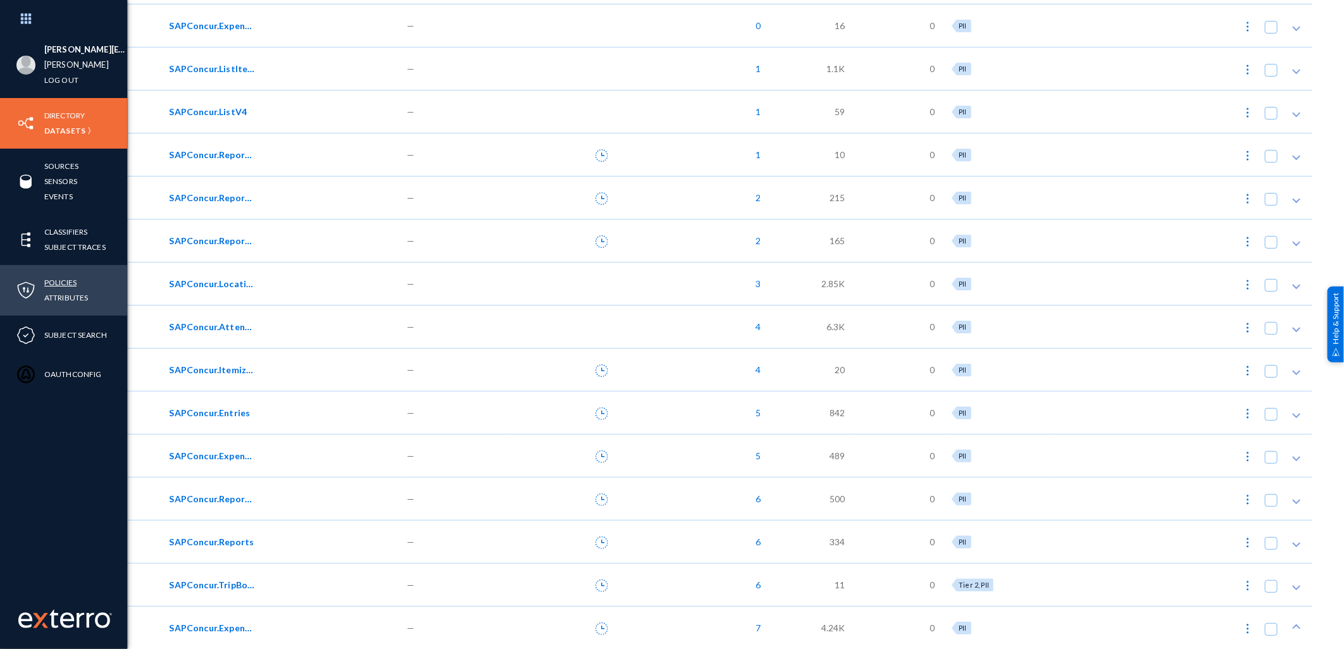
click at [67, 280] on link "Policies" at bounding box center [60, 282] width 32 height 15
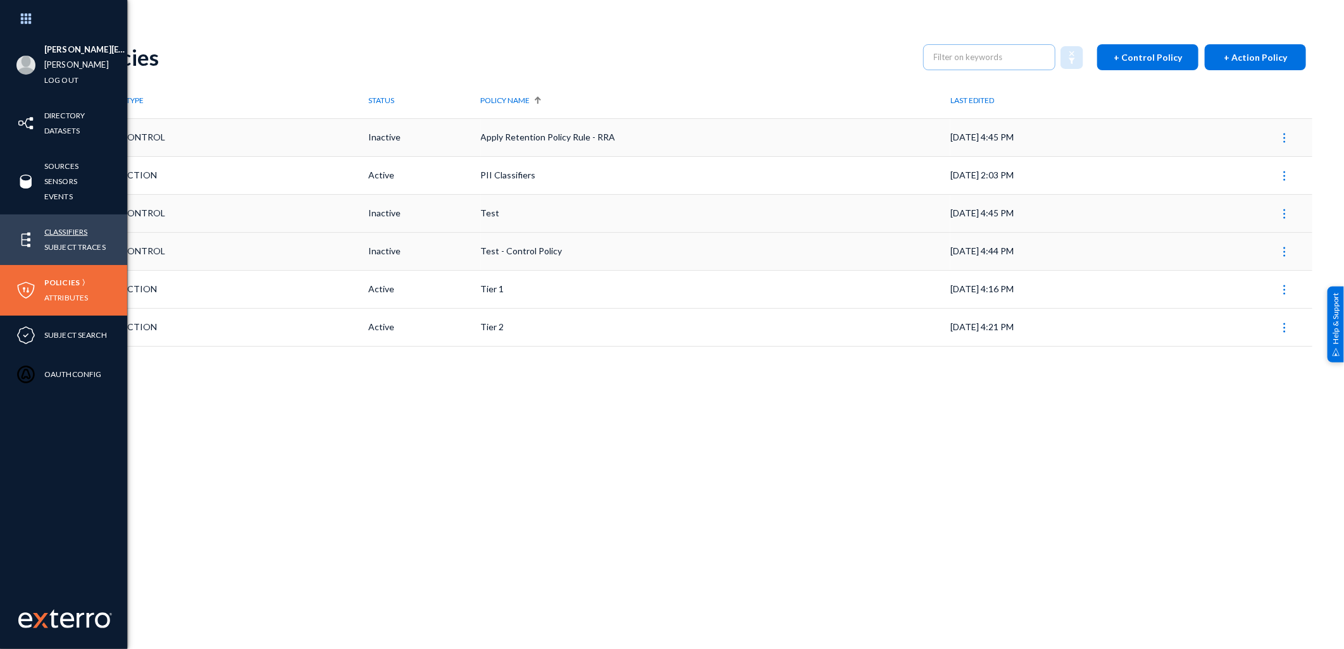
click at [66, 228] on link "Classifiers" at bounding box center [65, 232] width 43 height 15
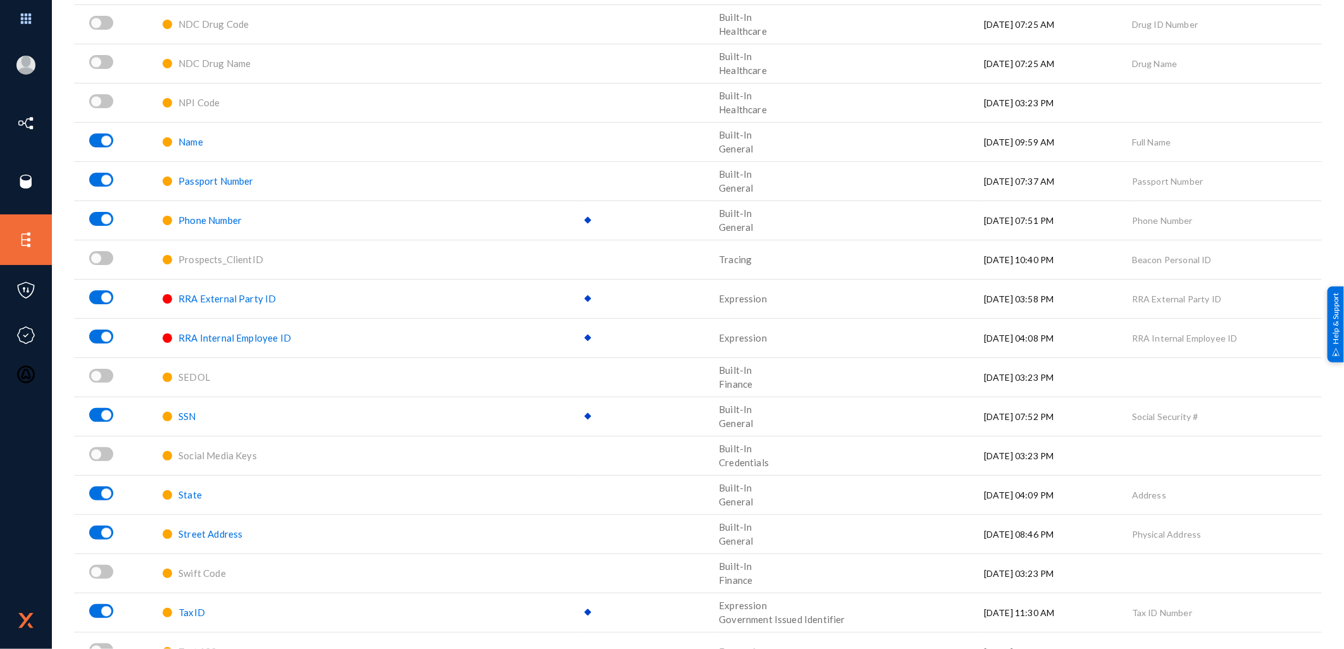
scroll to position [1826, 0]
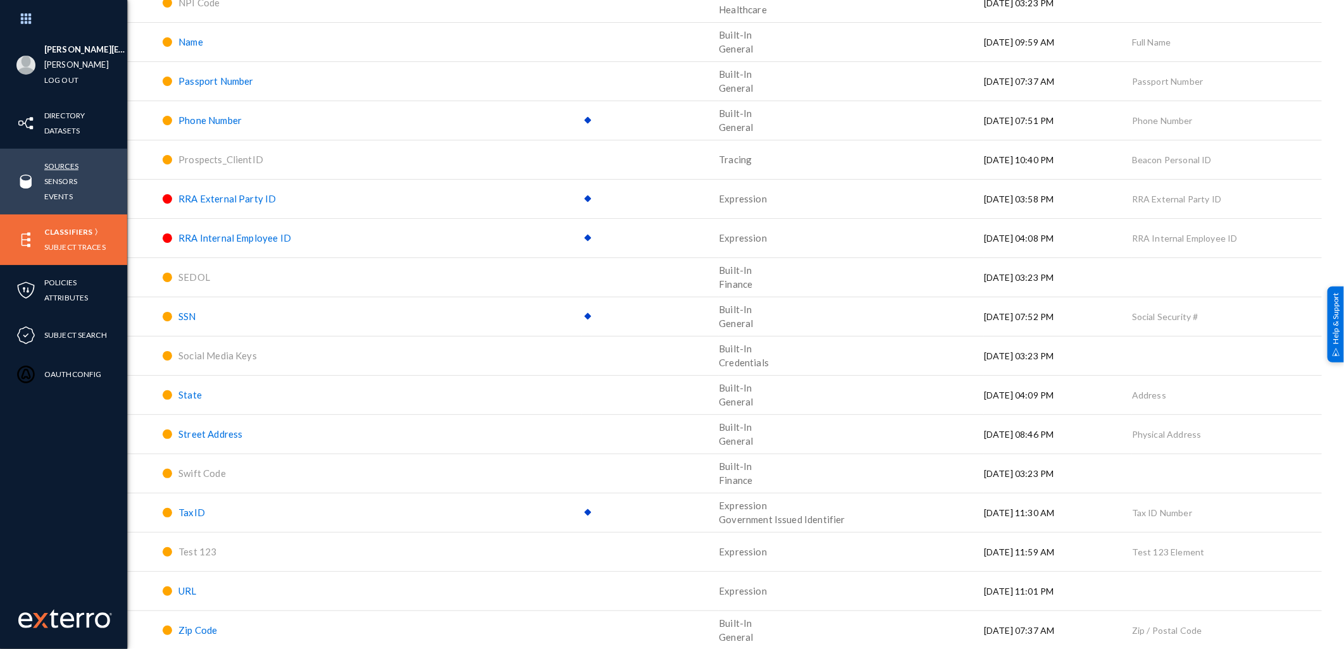
click at [65, 163] on link "Sources" at bounding box center [61, 166] width 34 height 15
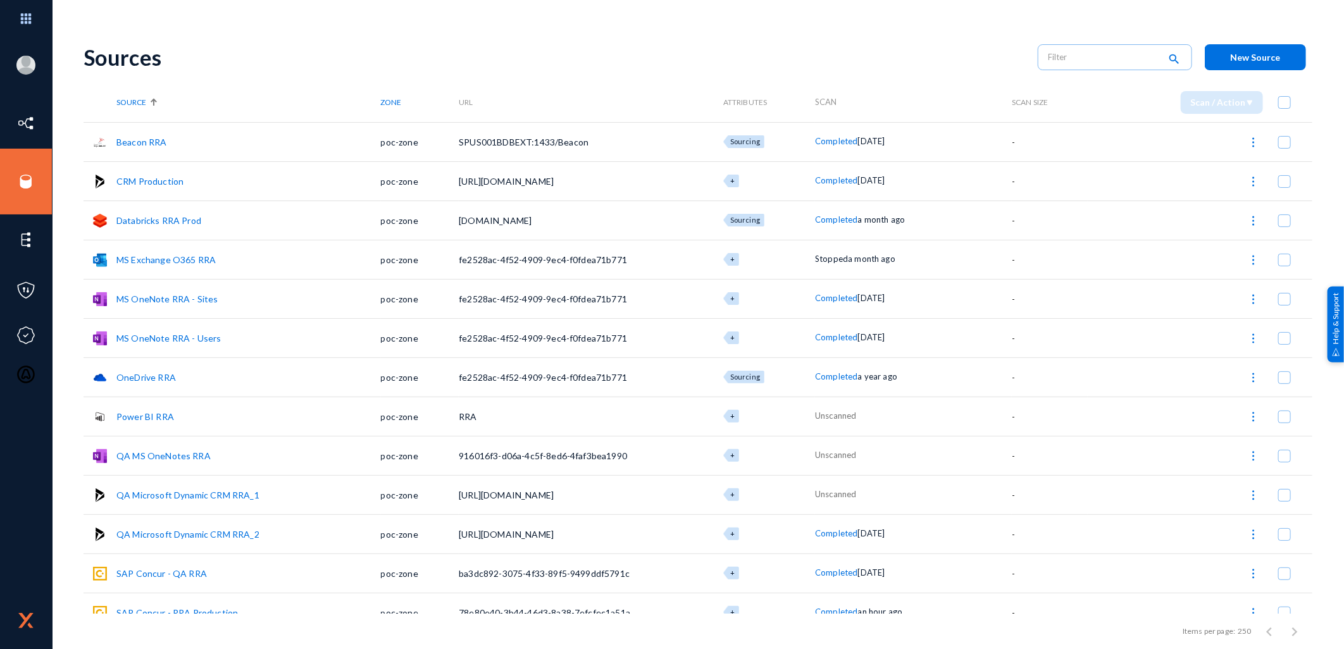
scroll to position [135, 0]
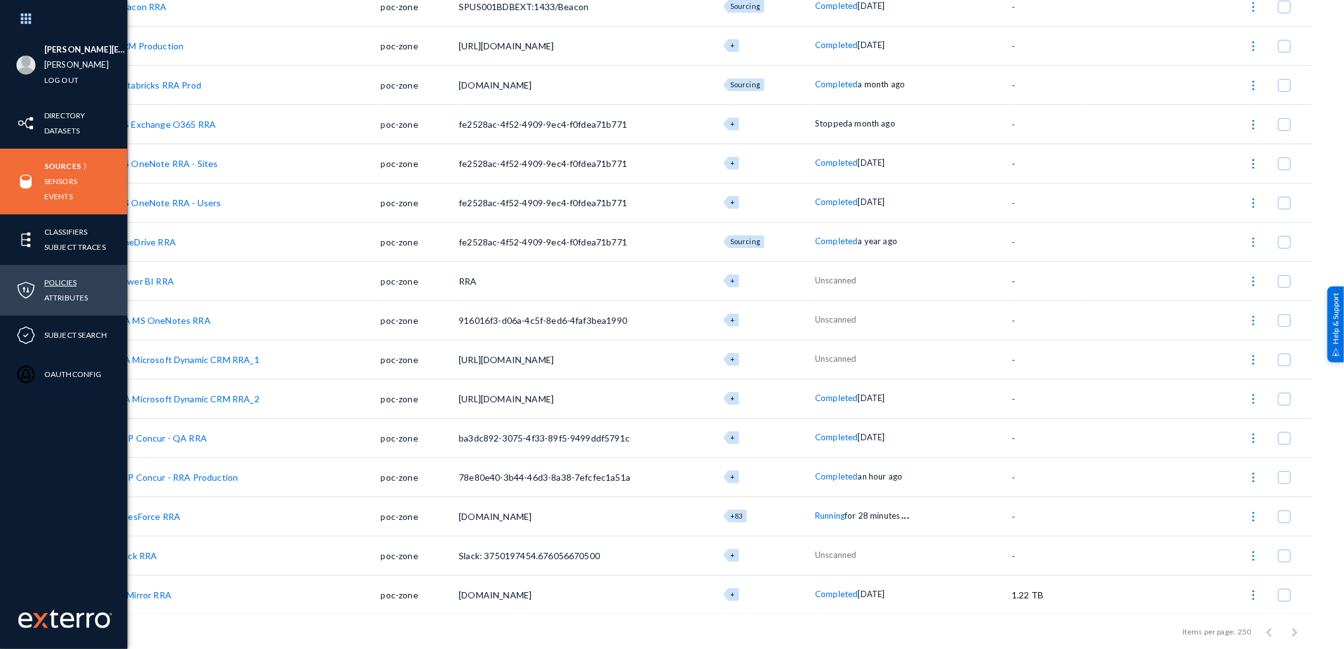
click at [64, 282] on link "Policies" at bounding box center [60, 282] width 32 height 15
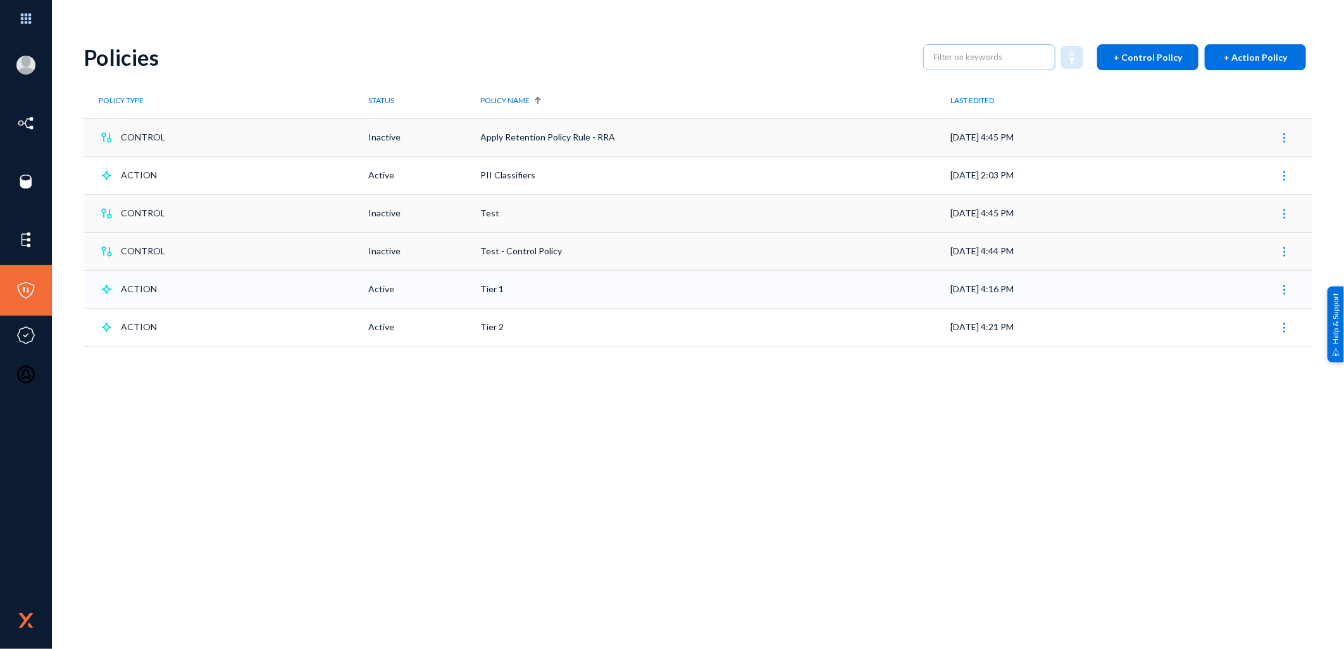
click at [143, 287] on span "ACTION" at bounding box center [139, 289] width 36 height 19
